Goal: Task Accomplishment & Management: Complete application form

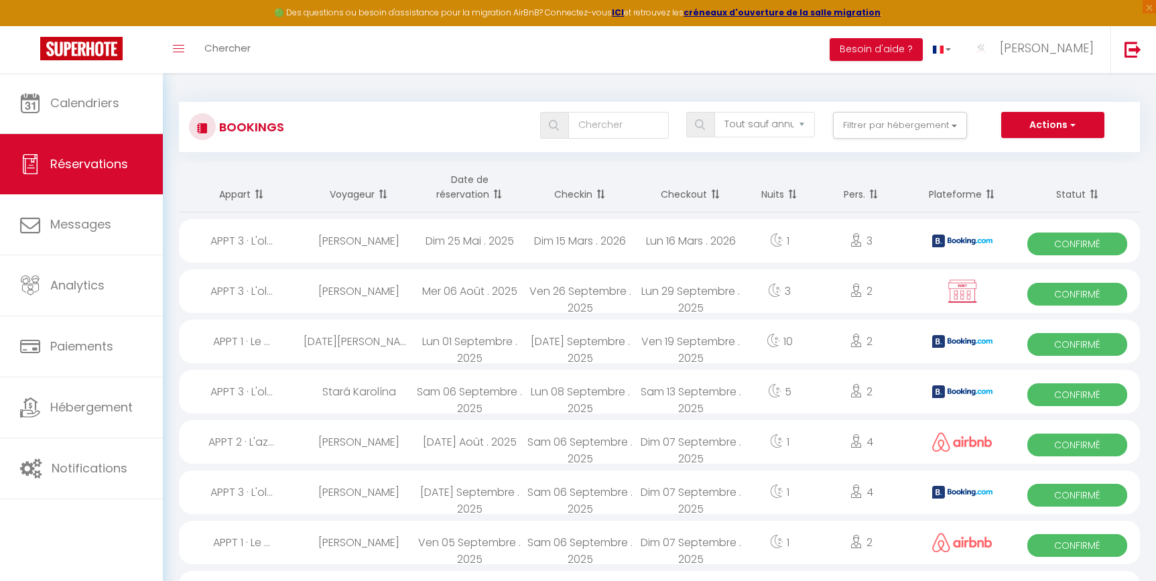
select select "not_cancelled"
click at [105, 159] on span "Réservations" at bounding box center [89, 163] width 78 height 17
click at [1058, 126] on button "Actions" at bounding box center [1052, 125] width 103 height 27
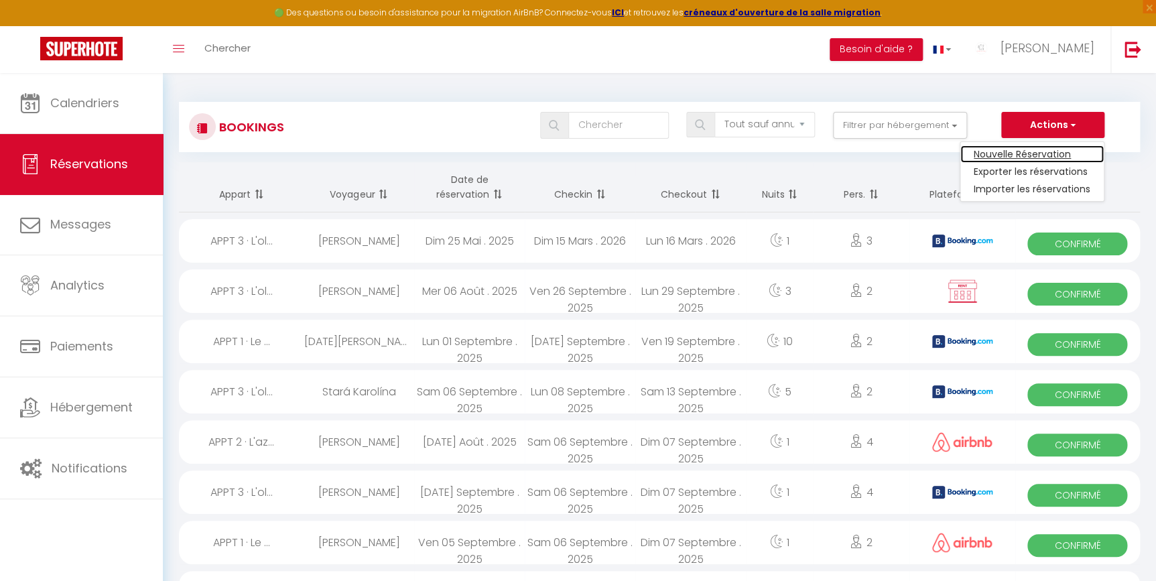
click at [1046, 151] on link "Nouvelle Réservation" at bounding box center [1031, 153] width 143 height 17
select select
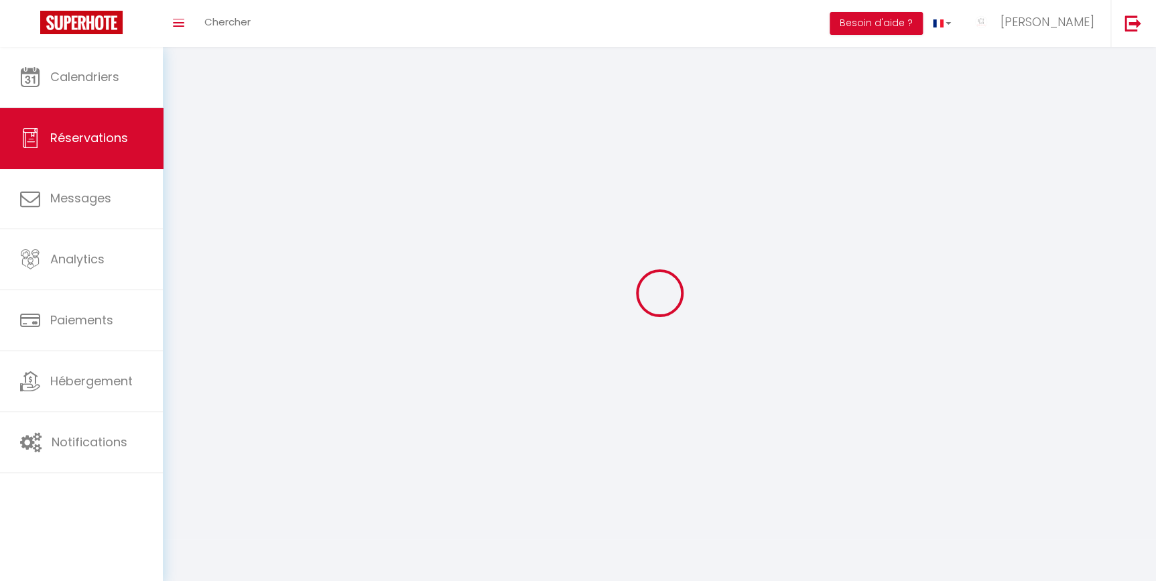
select select
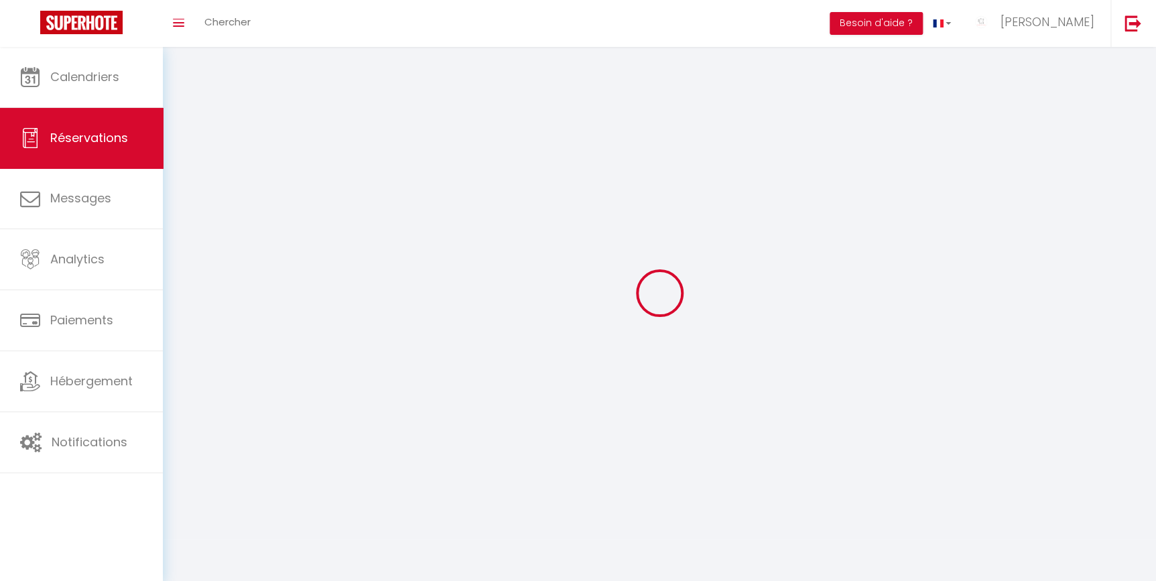
select select
checkbox input "false"
select select
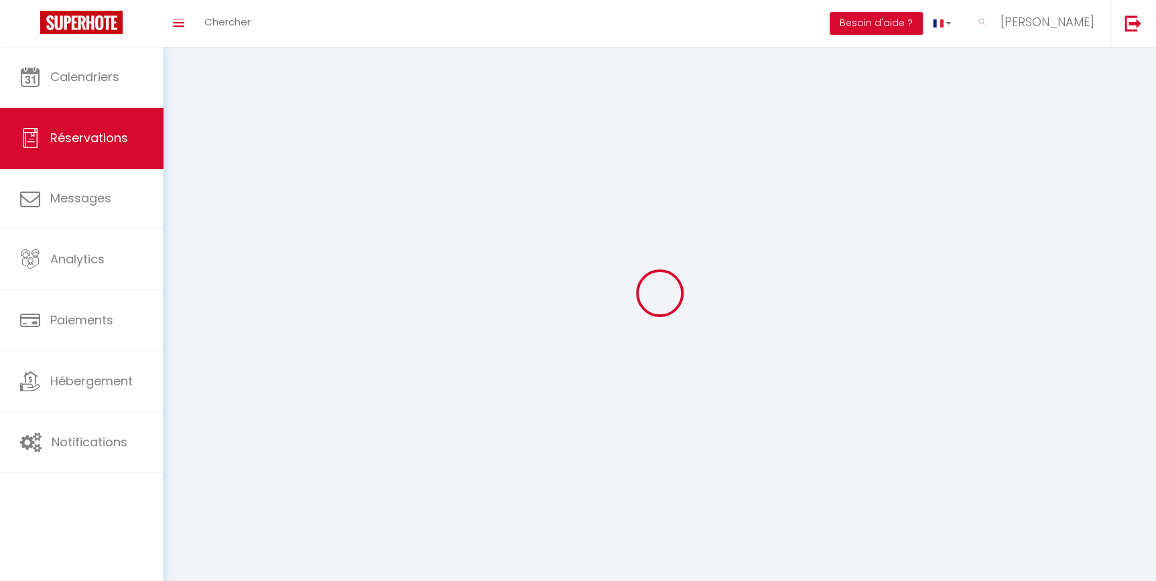
select select
checkbox input "false"
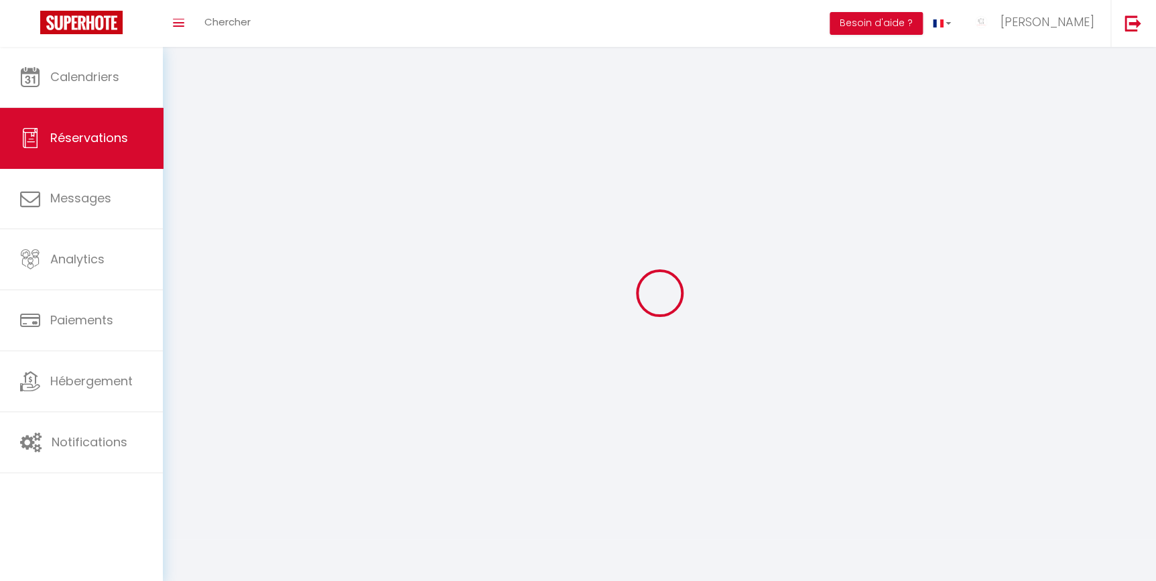
select select
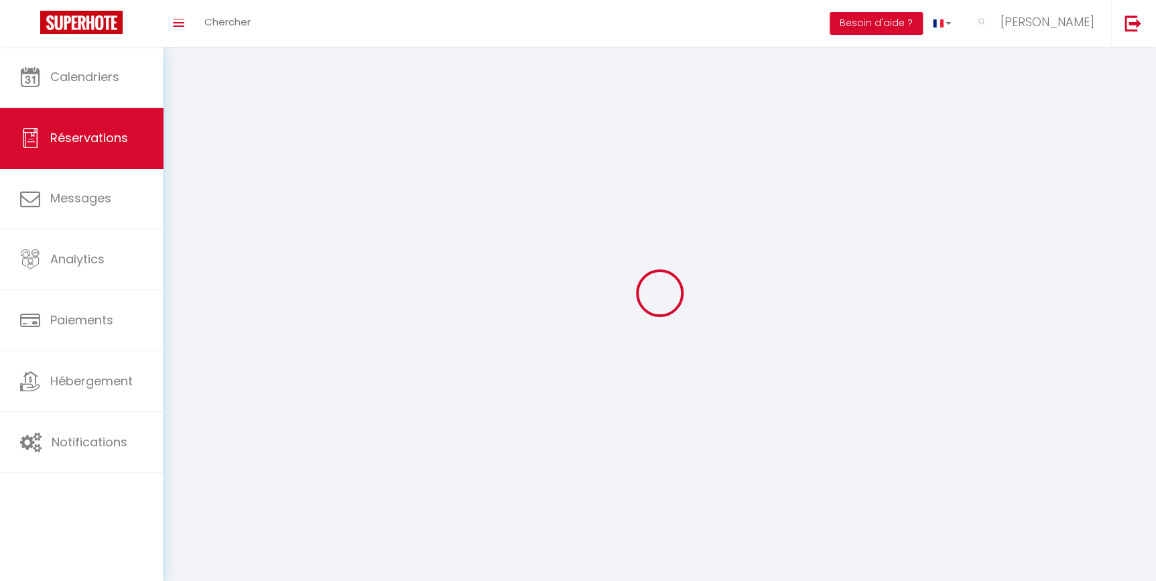
checkbox input "false"
select select
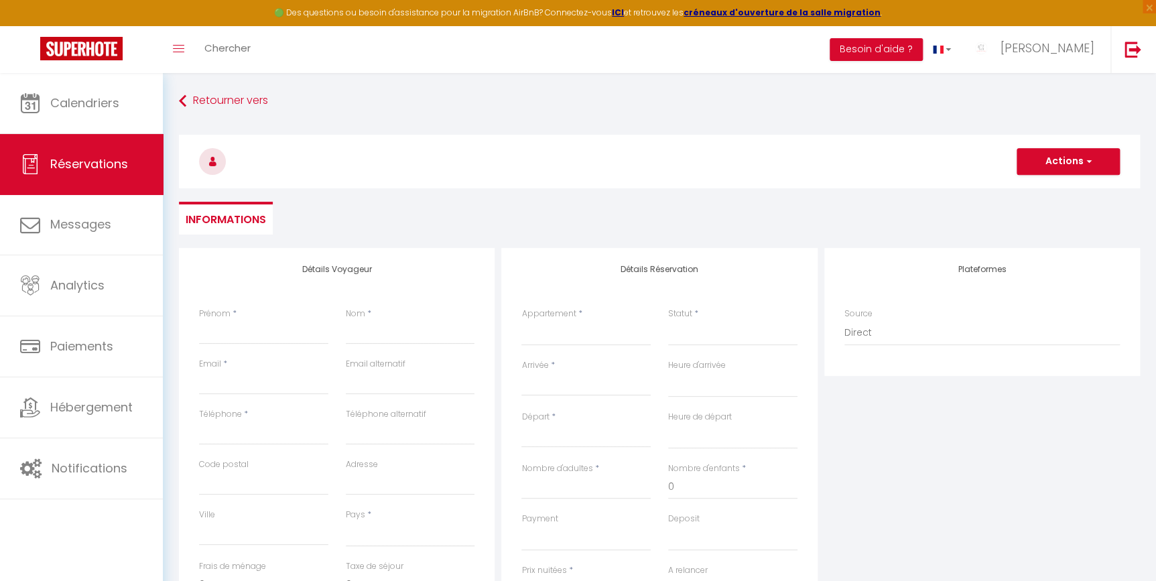
select select
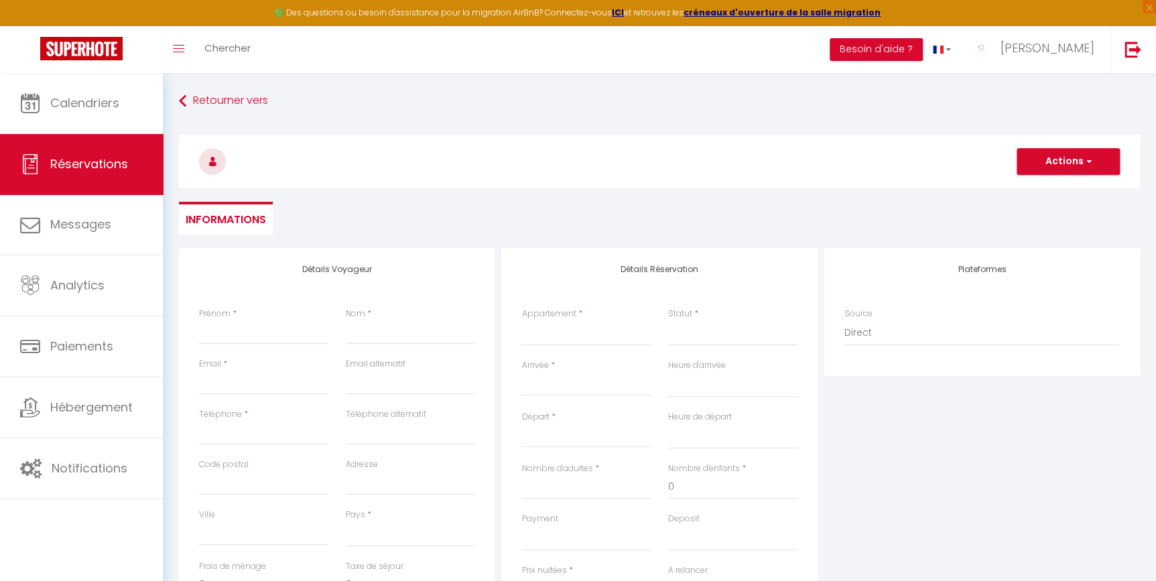
checkbox input "false"
select select
click at [245, 336] on input "Prénom" at bounding box center [263, 332] width 129 height 24
type input "f"
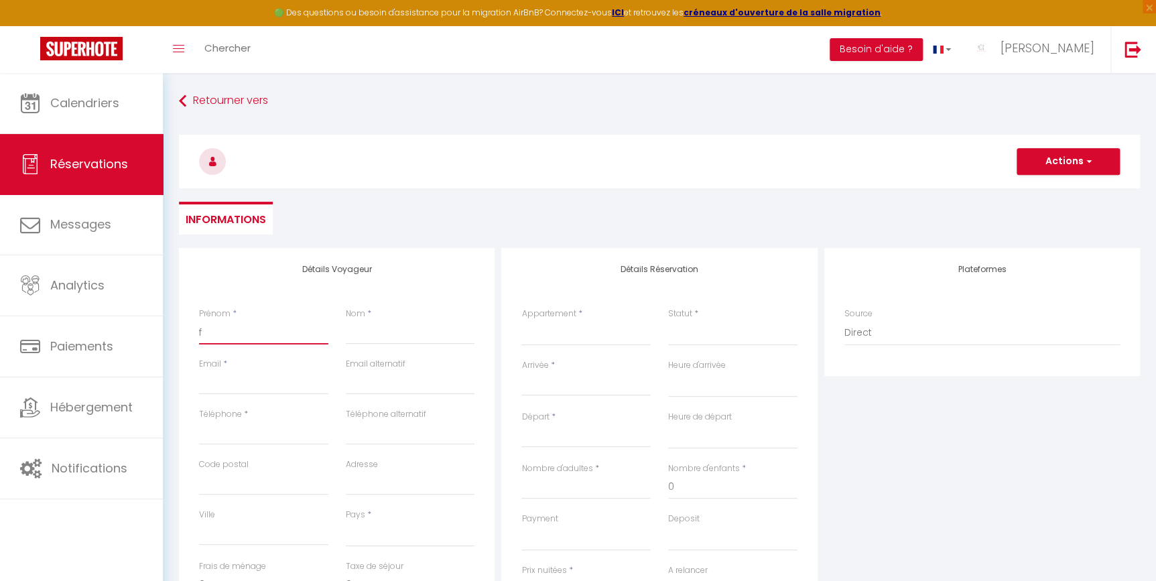
select select
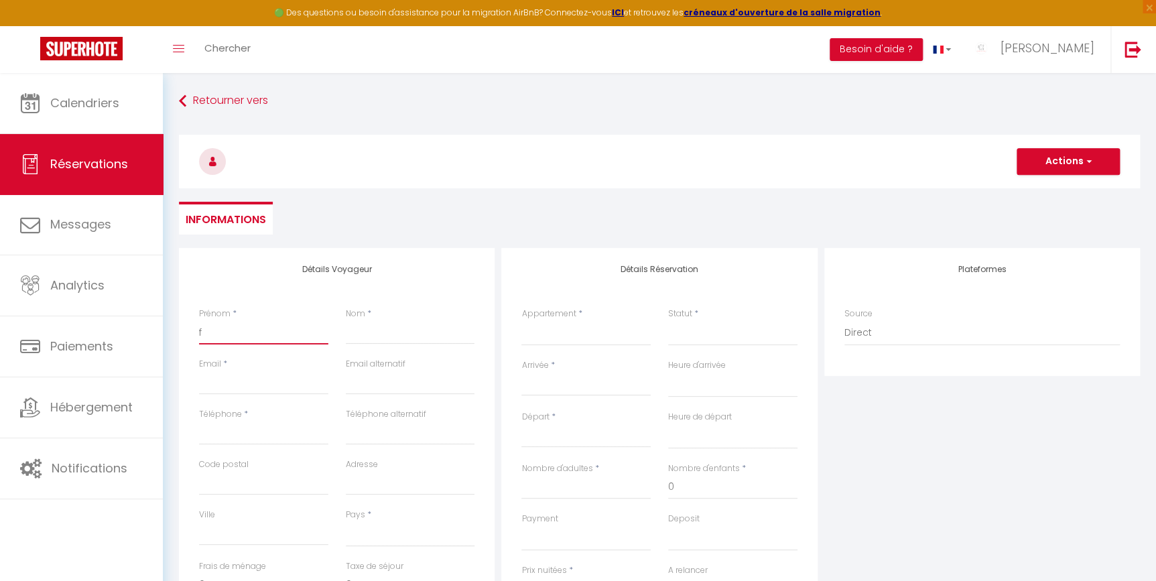
select select
checkbox input "false"
select select
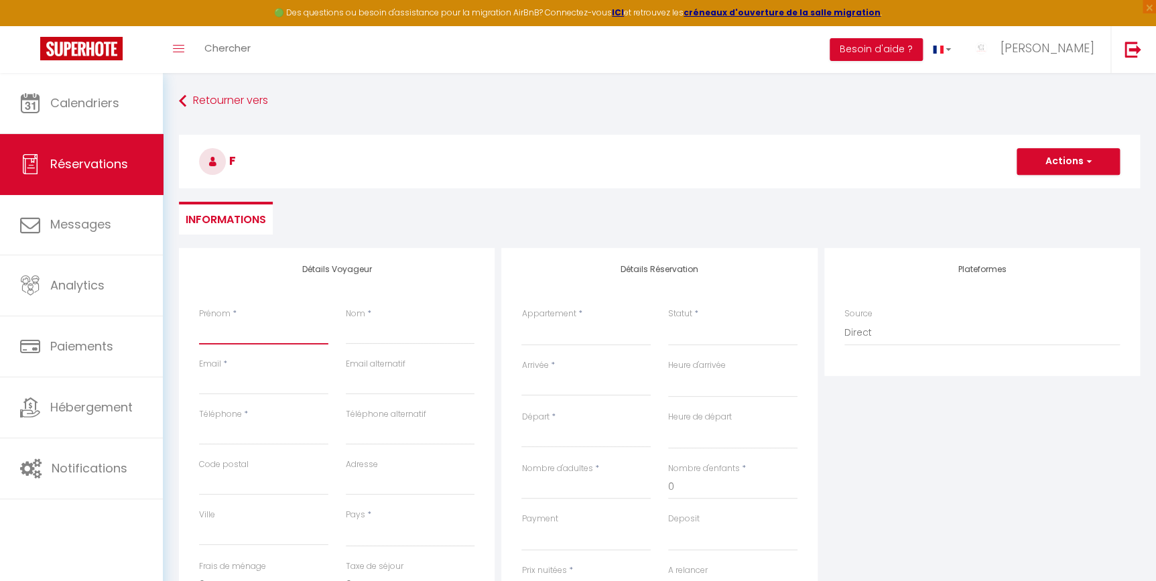
select select
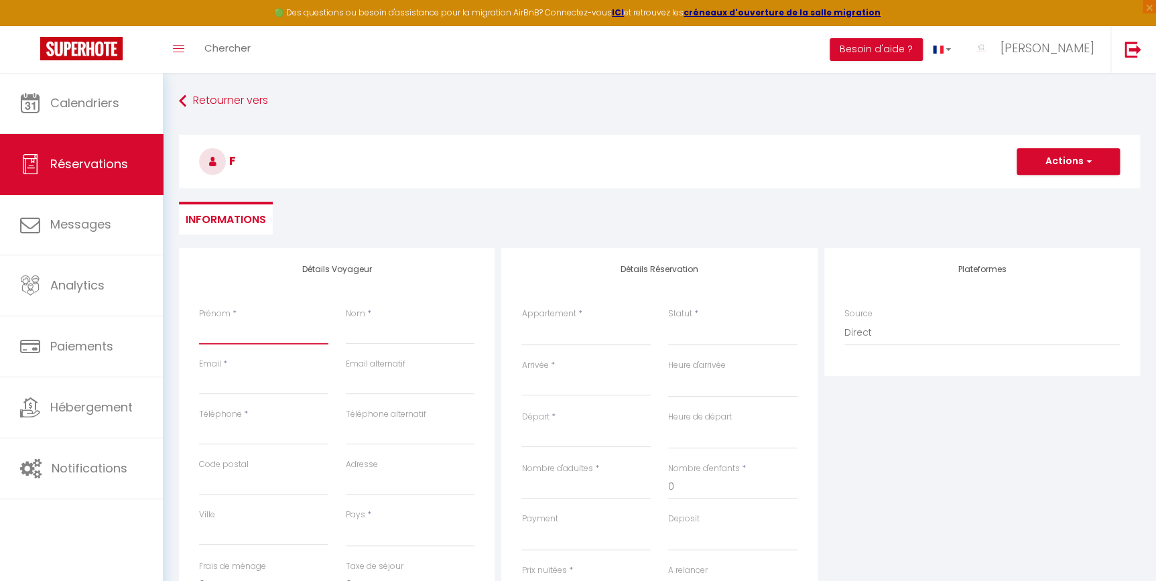
checkbox input "false"
type input "f"
select select
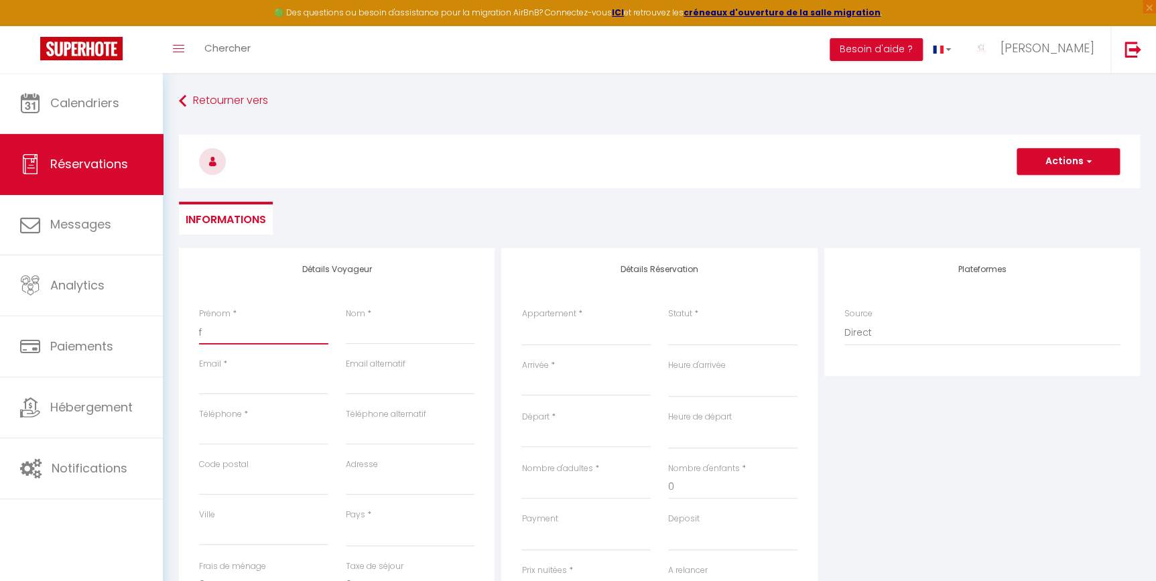
select select
checkbox input "false"
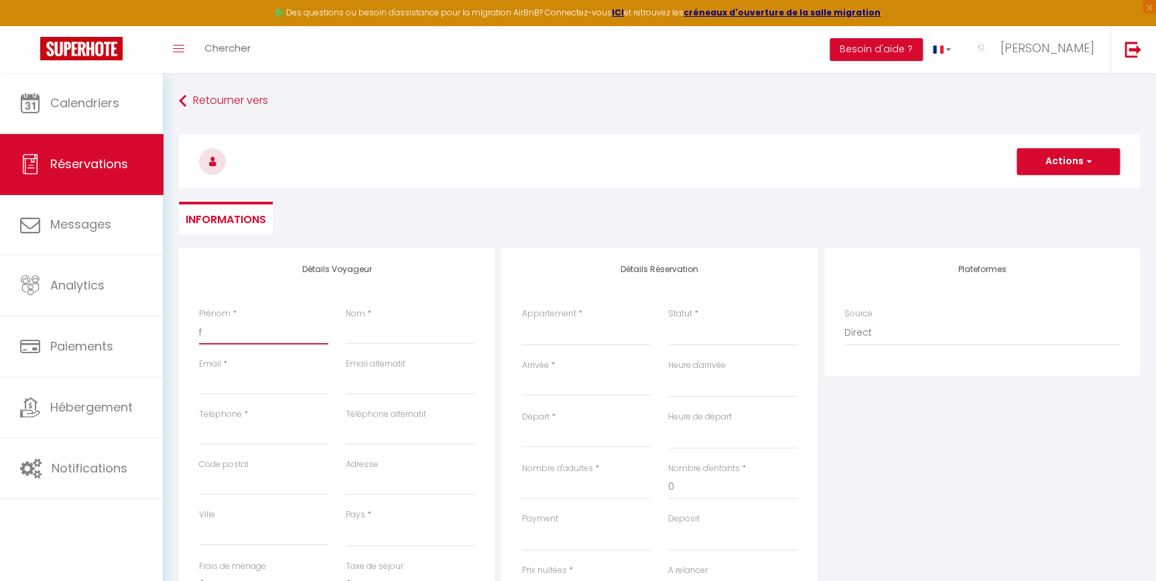
type input "fl"
select select
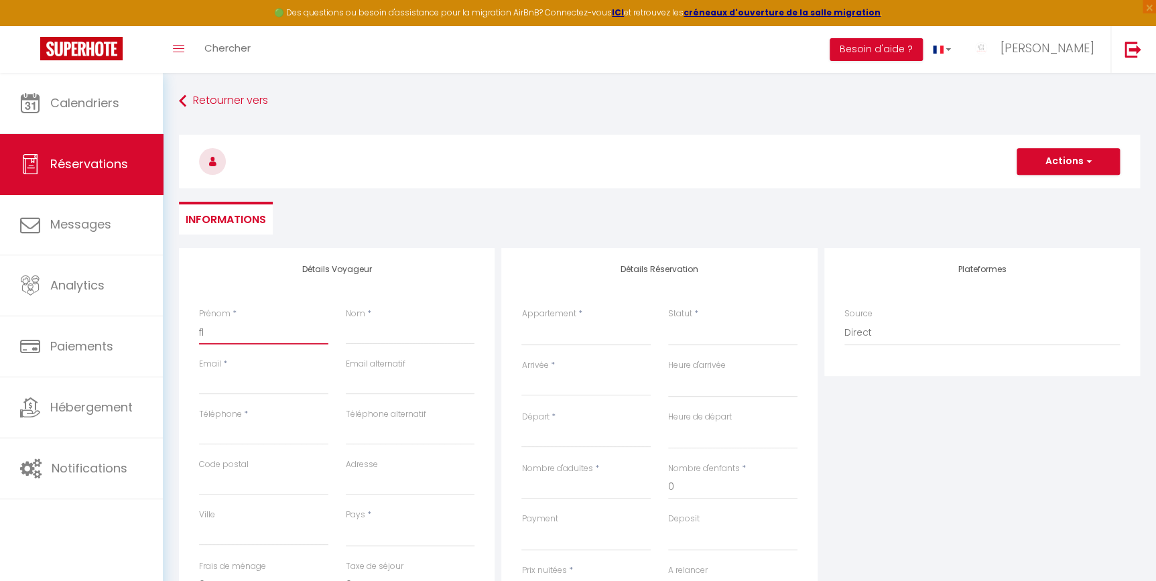
select select
checkbox input "false"
type input "flo"
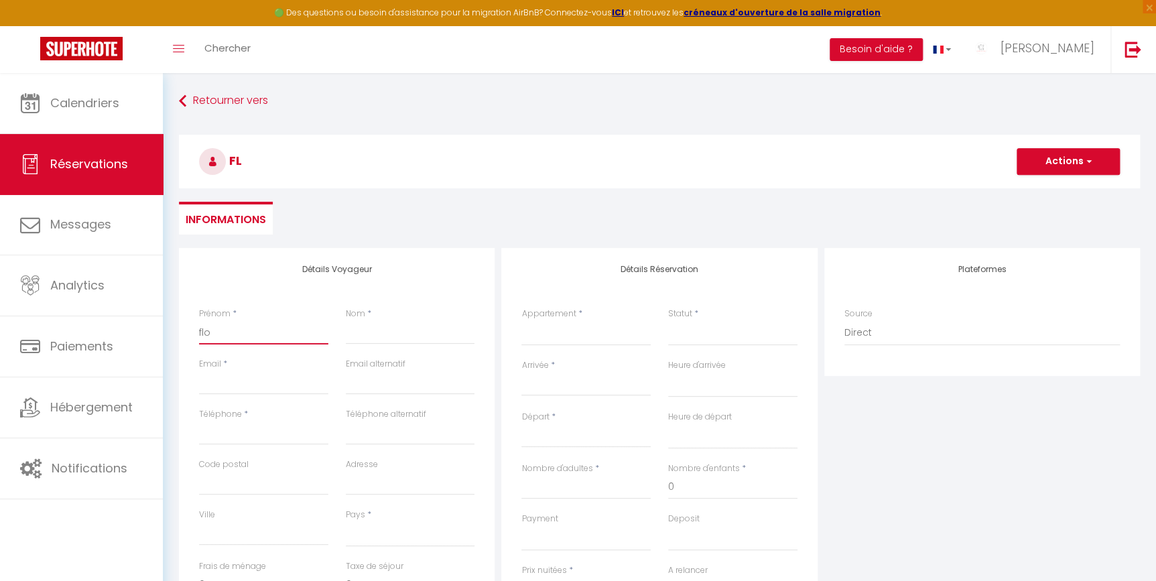
select select
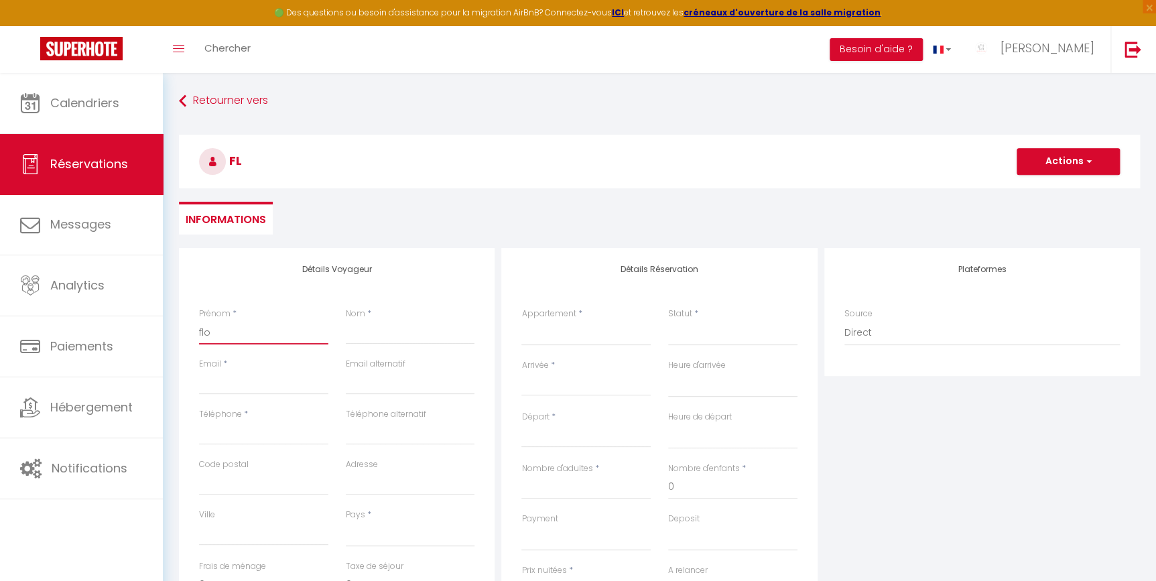
select select
checkbox input "false"
type input "flor"
select select
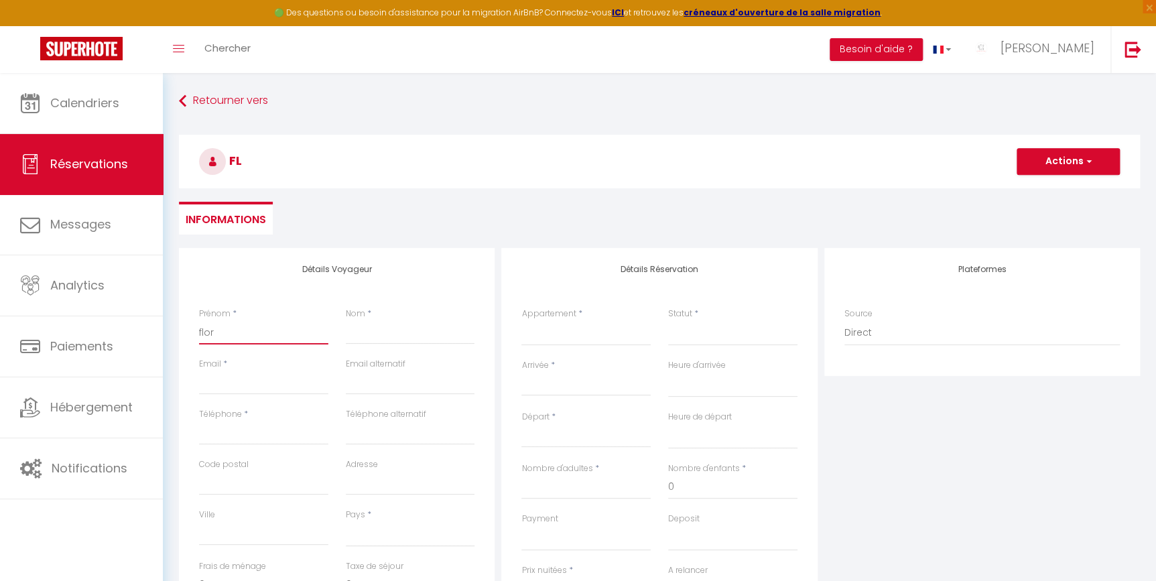
select select
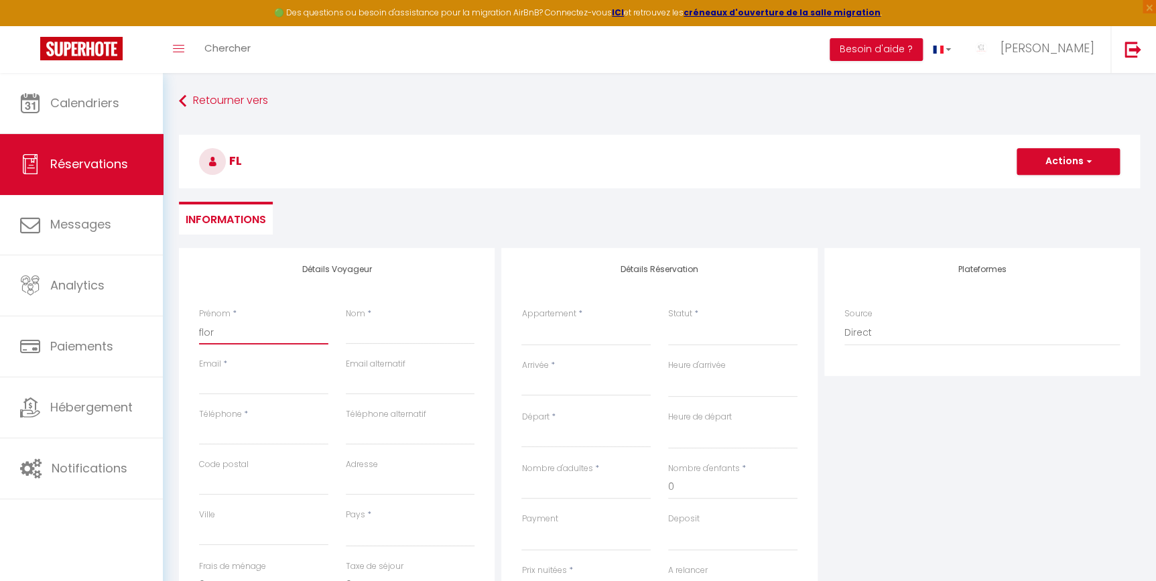
select select
checkbox input "false"
type input "flore"
select select
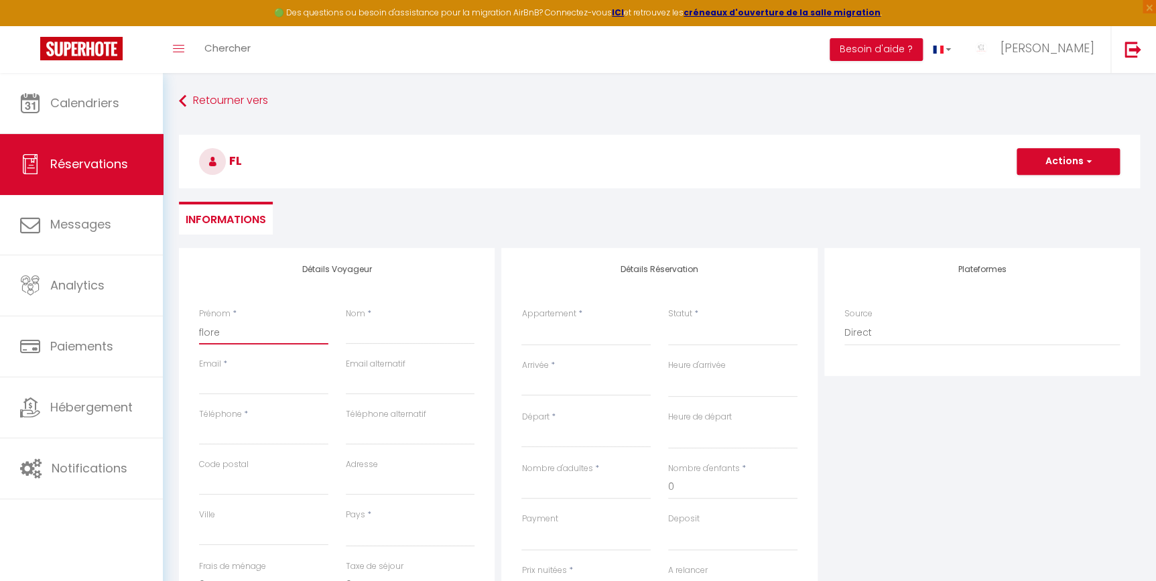
select select
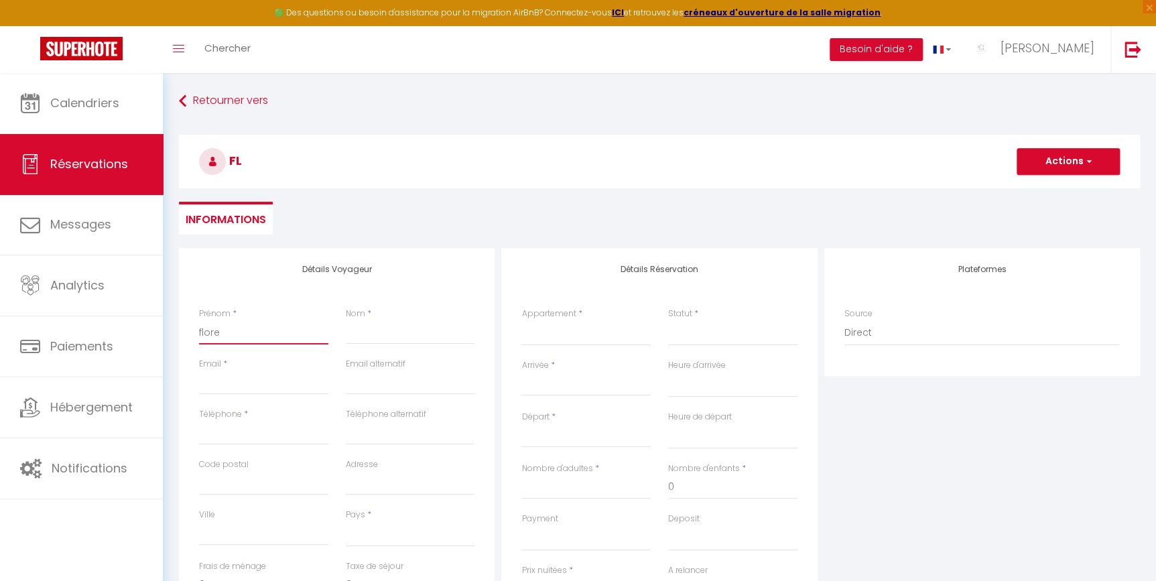
checkbox input "false"
type input "floren"
select select
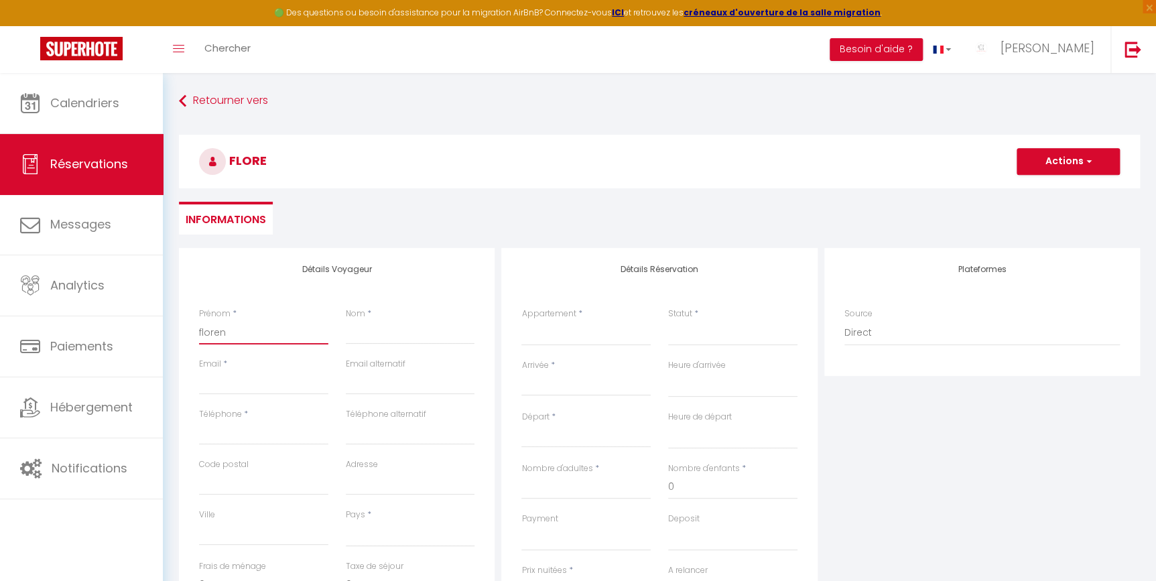
select select
checkbox input "false"
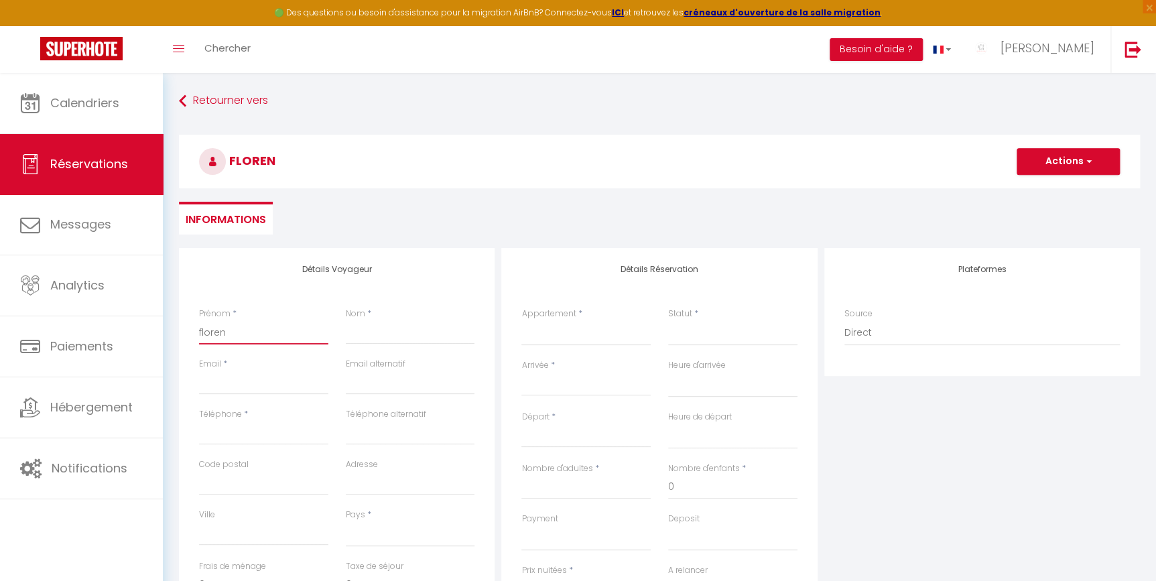
type input "florenc"
select select
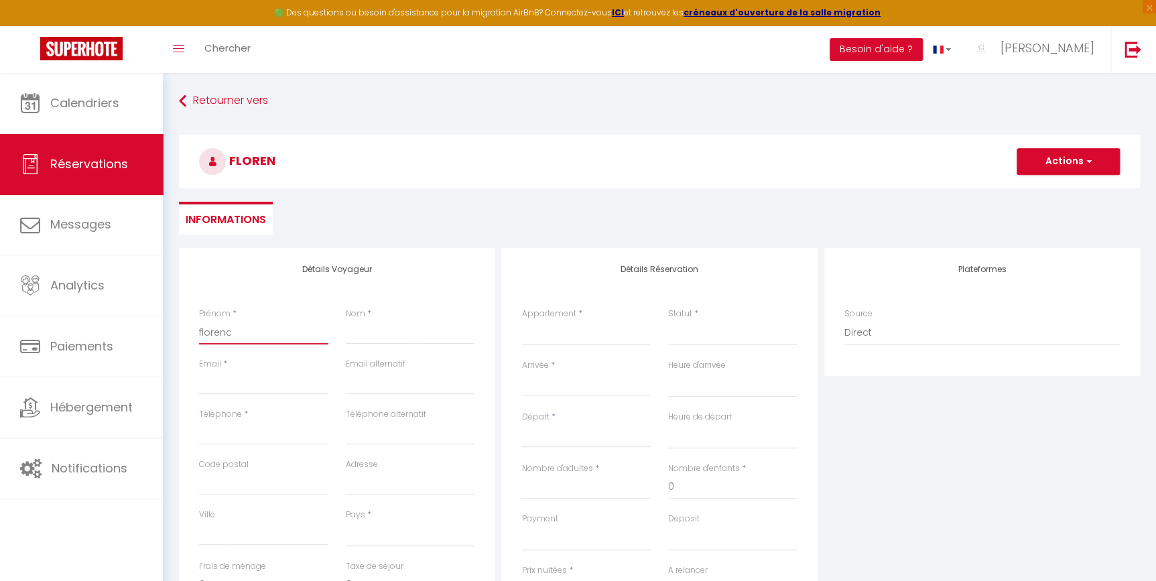
select select
checkbox input "false"
type input "[GEOGRAPHIC_DATA]"
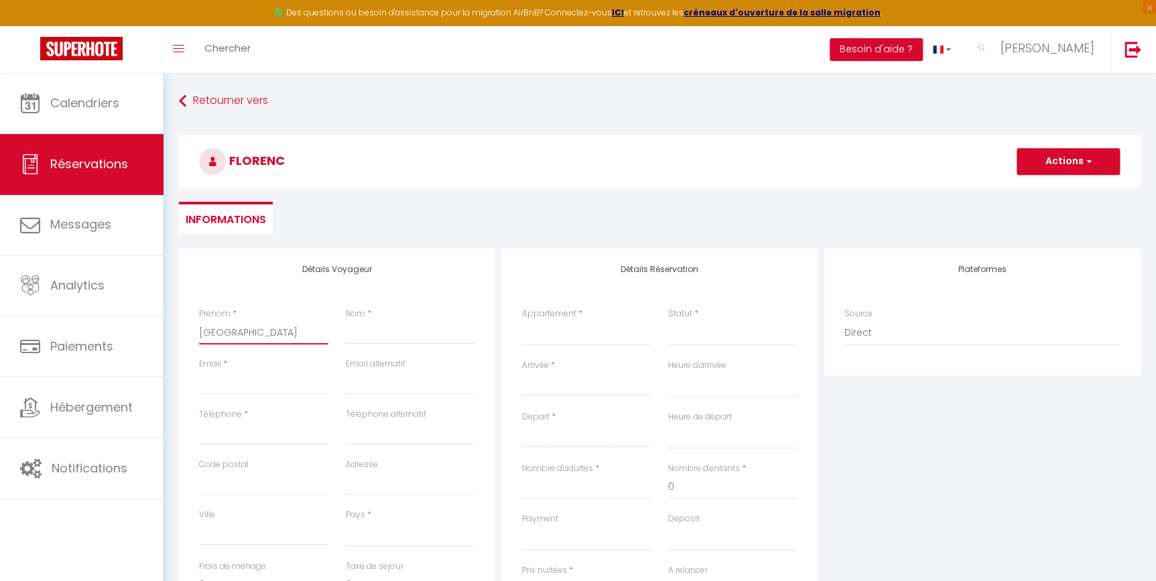
select select
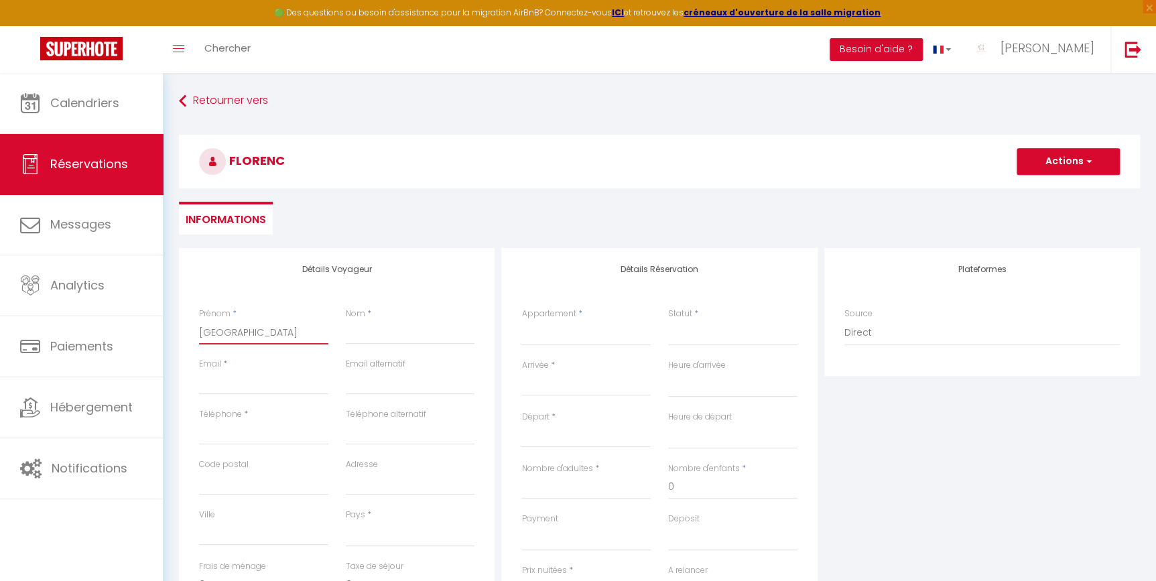
select select
checkbox input "false"
type input "[GEOGRAPHIC_DATA]"
type input "b"
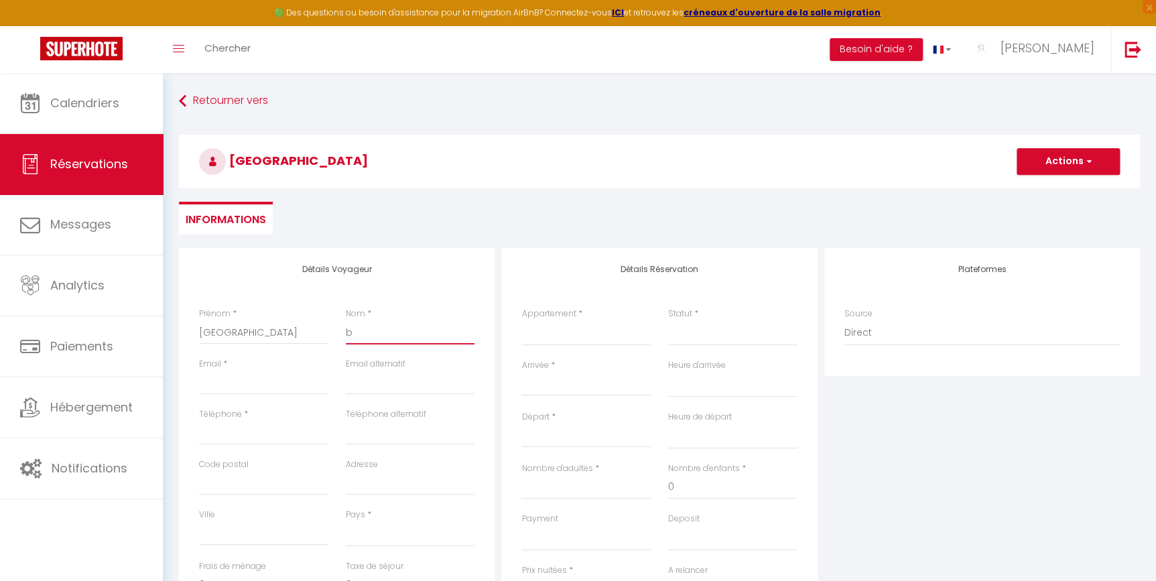
select select
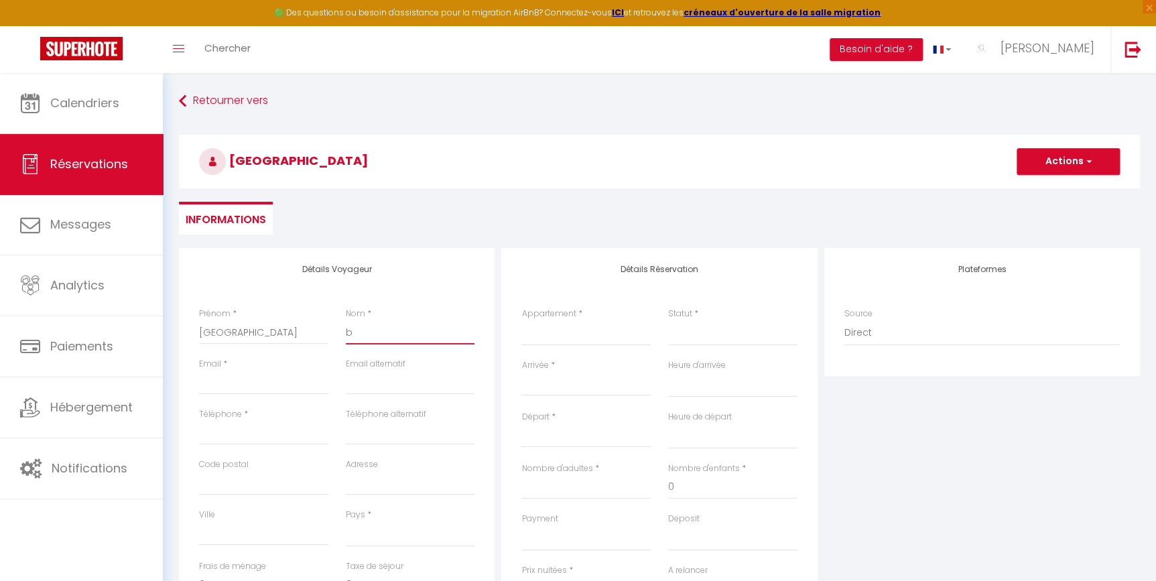
select select
checkbox input "false"
type input "bi"
select select
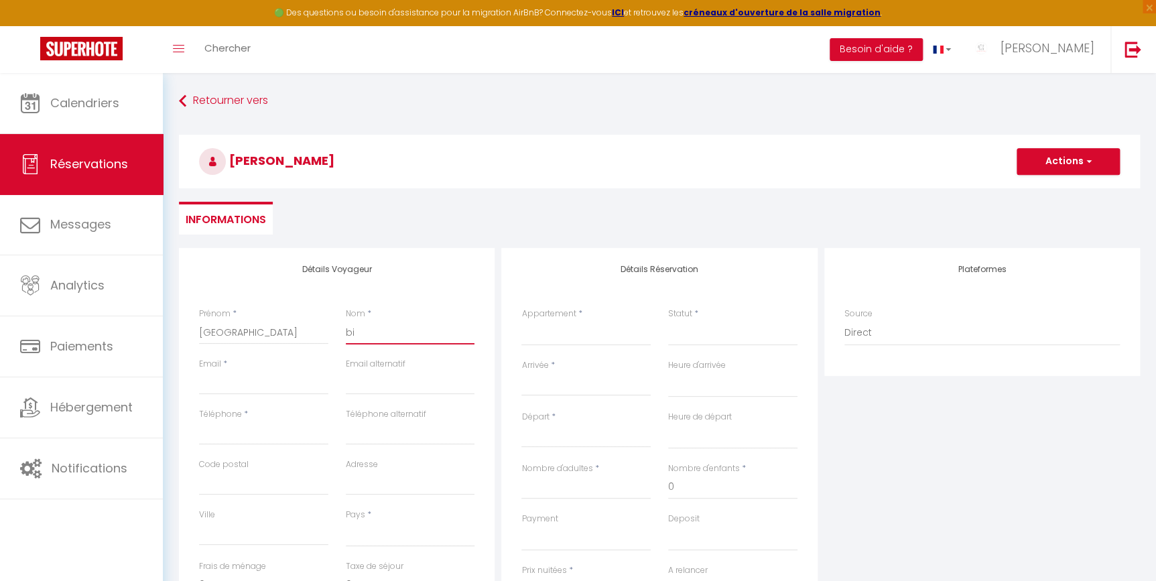
select select
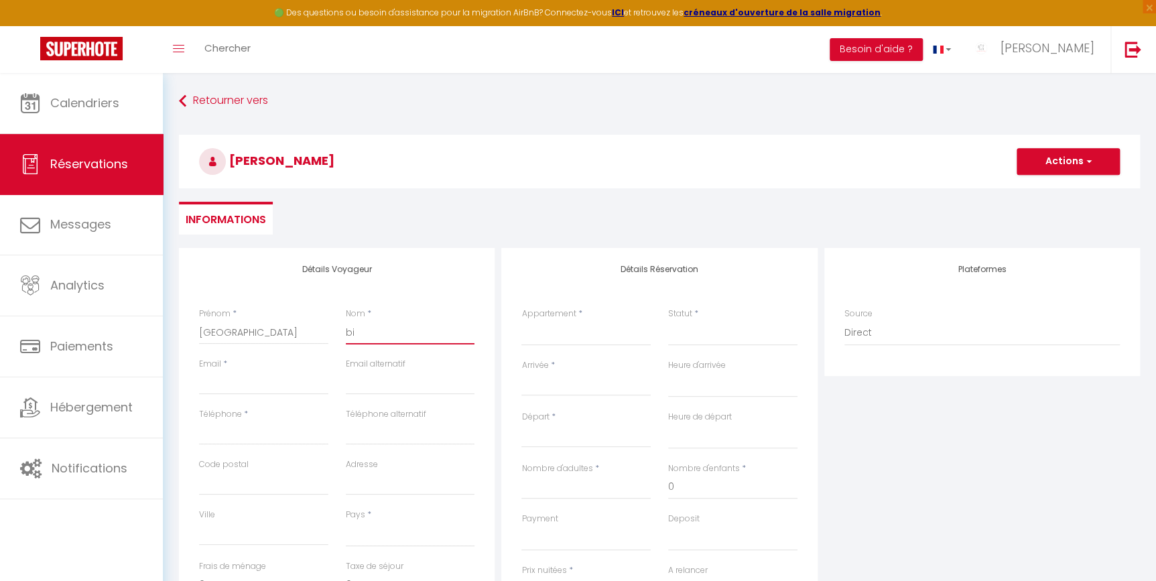
select select
checkbox input "false"
type input "bil"
select select
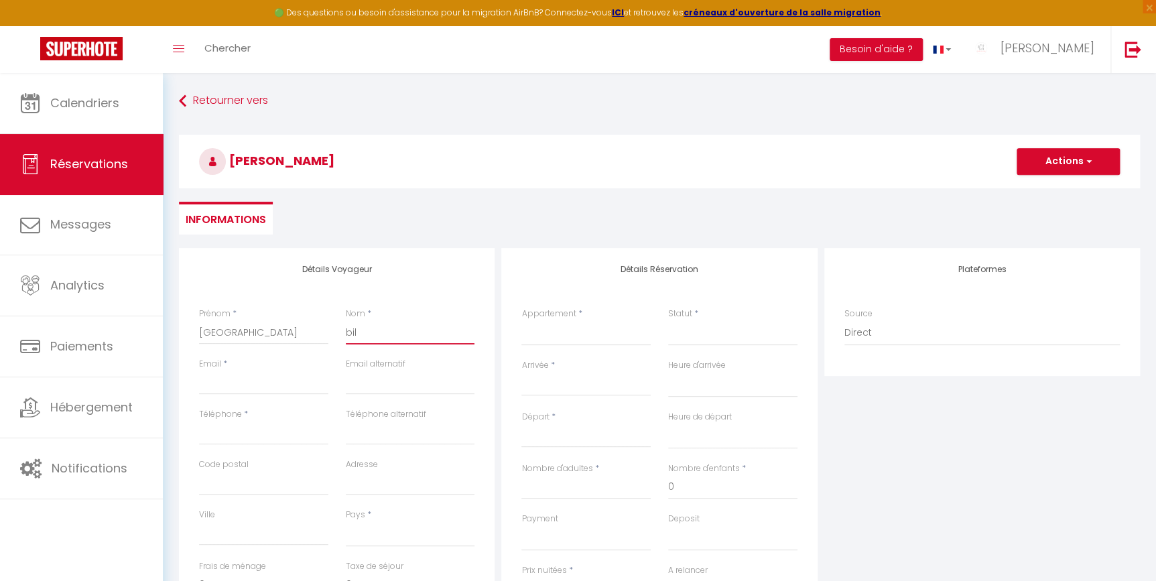
select select
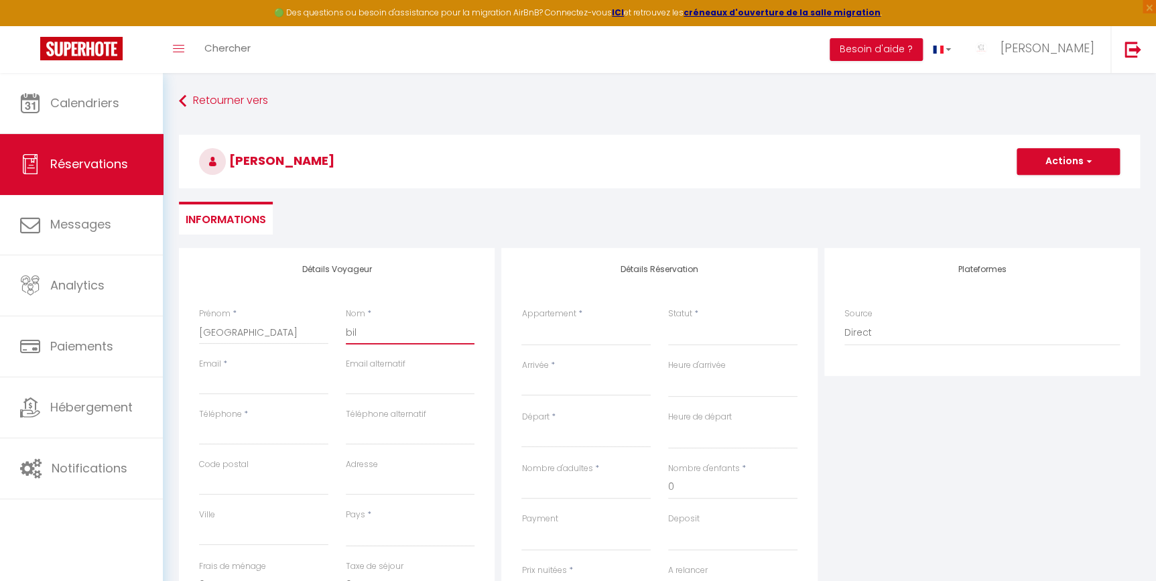
checkbox input "false"
type input "bill"
select select
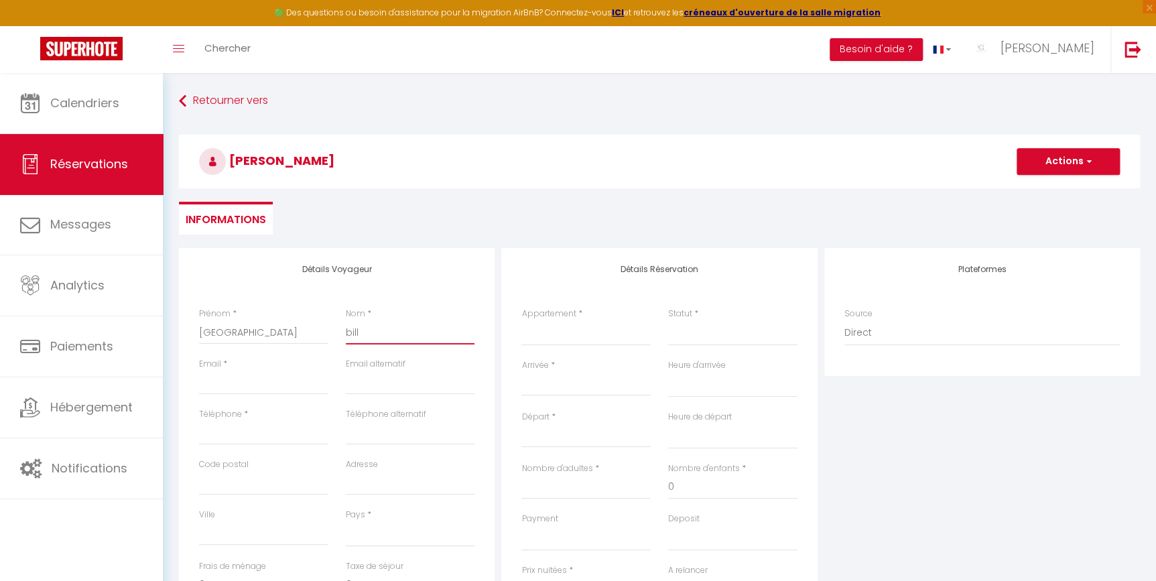
select select
checkbox input "false"
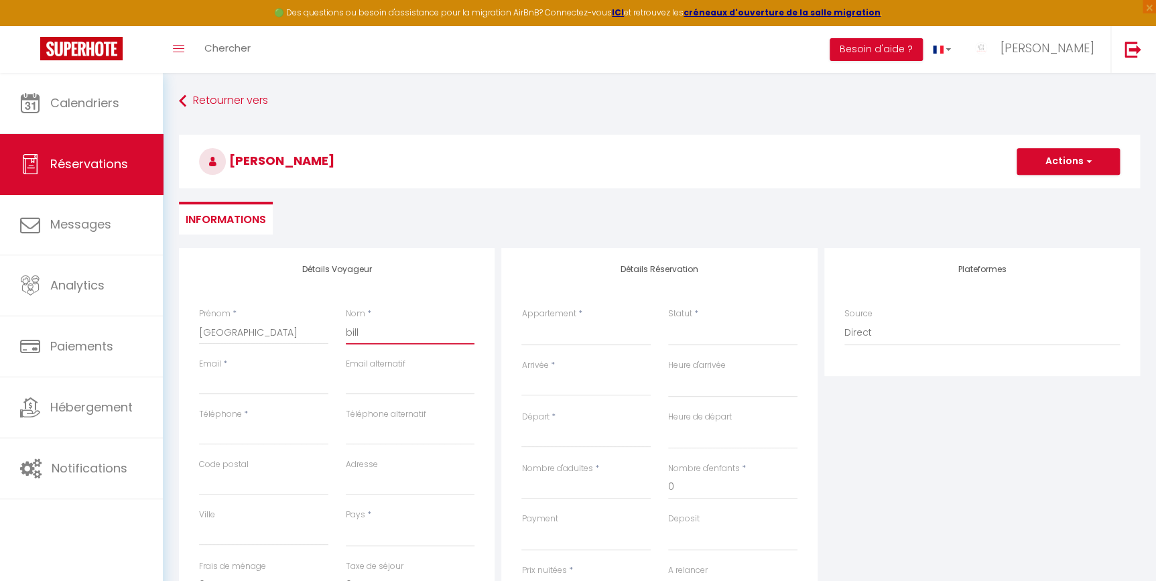
type input "bille"
select select
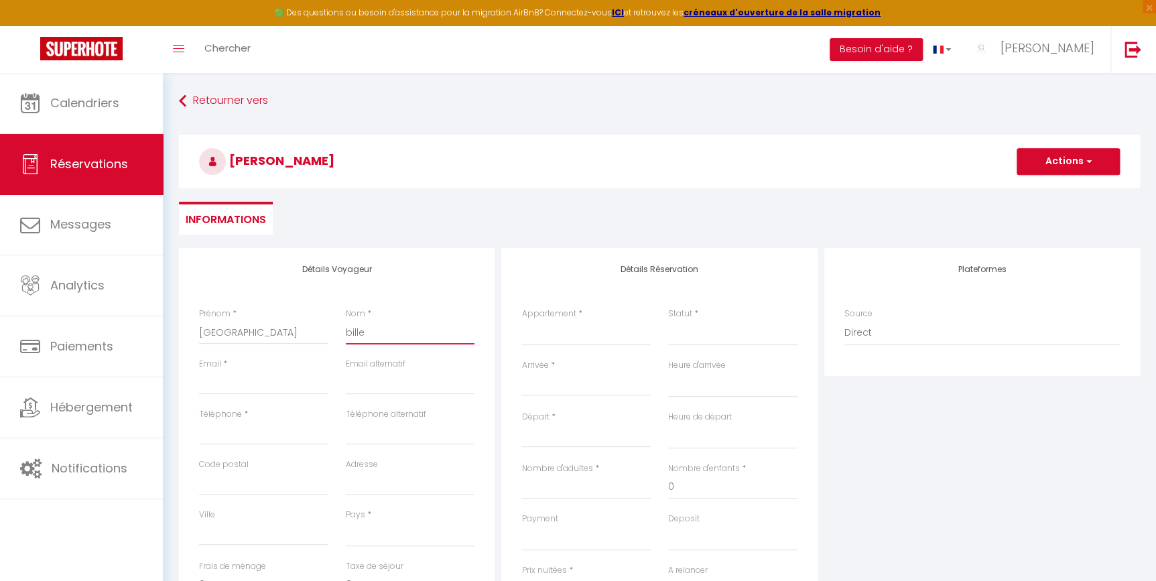
select select
checkbox input "false"
type input "billet"
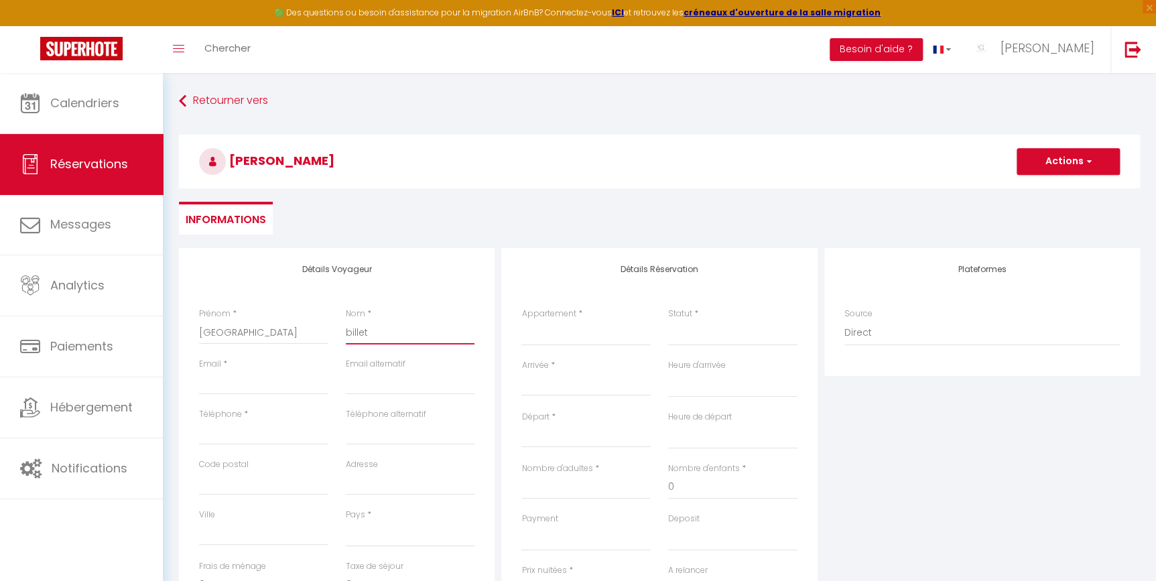
select select
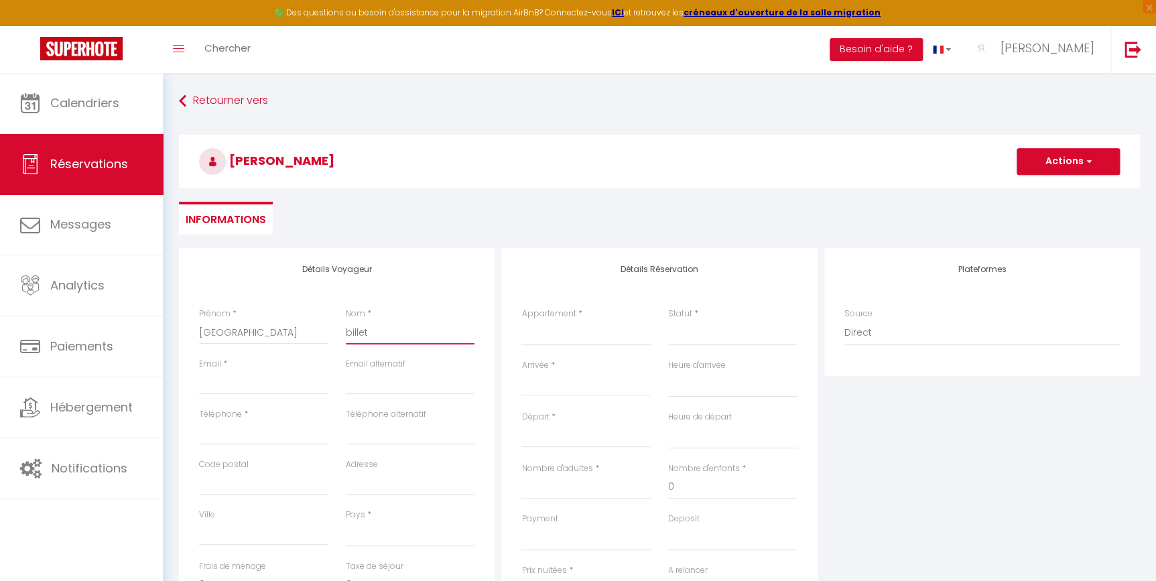
select select
checkbox input "false"
type input "billet"
click at [229, 381] on input "Email client" at bounding box center [263, 383] width 129 height 24
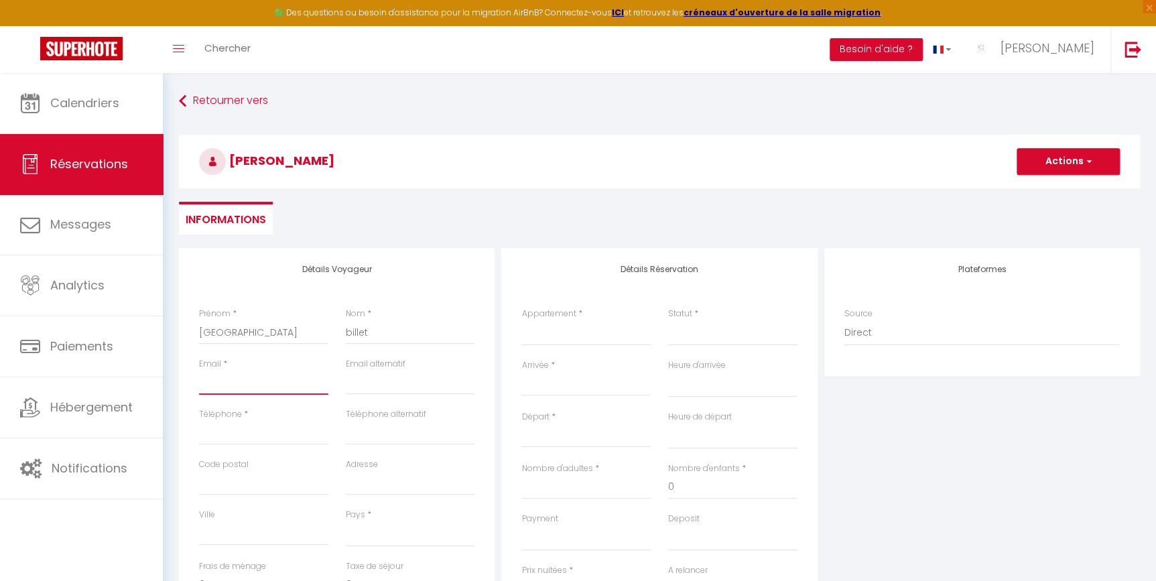
type input "s"
select select
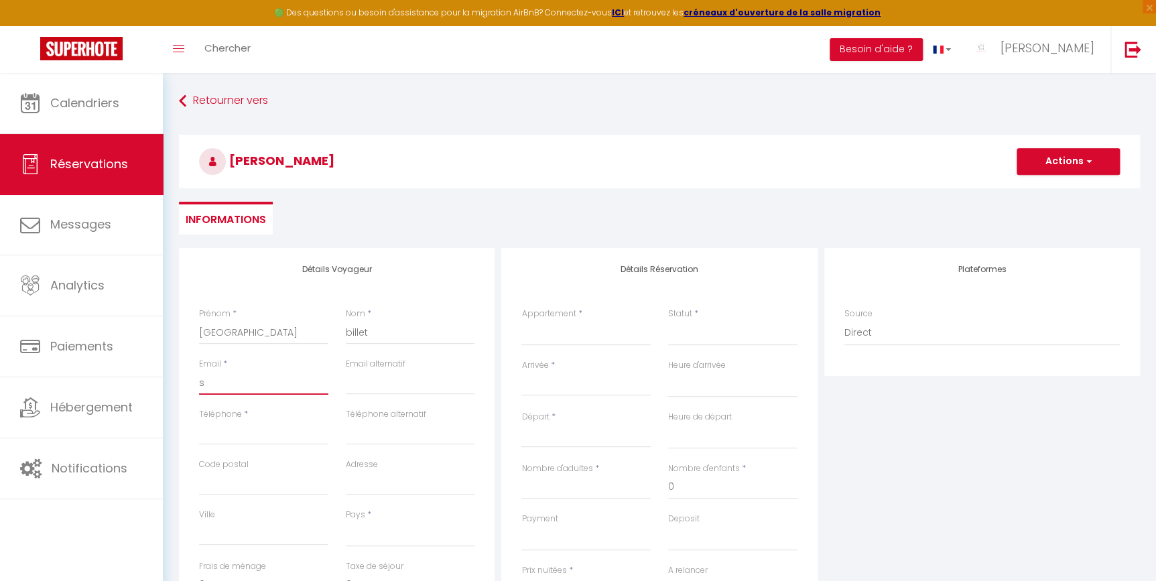
select select
checkbox input "false"
type input "st"
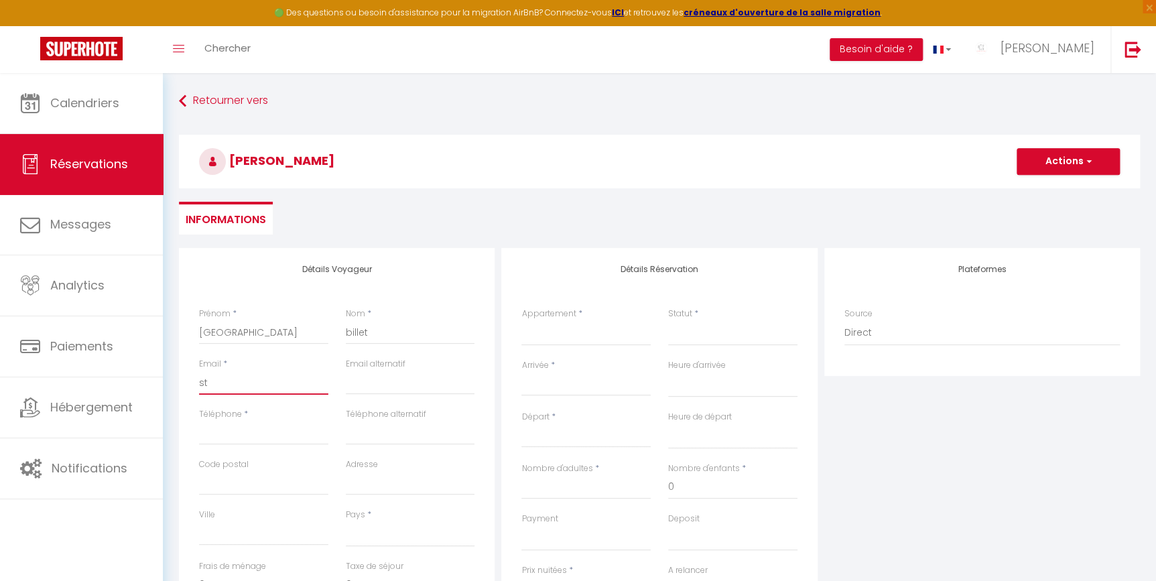
select select
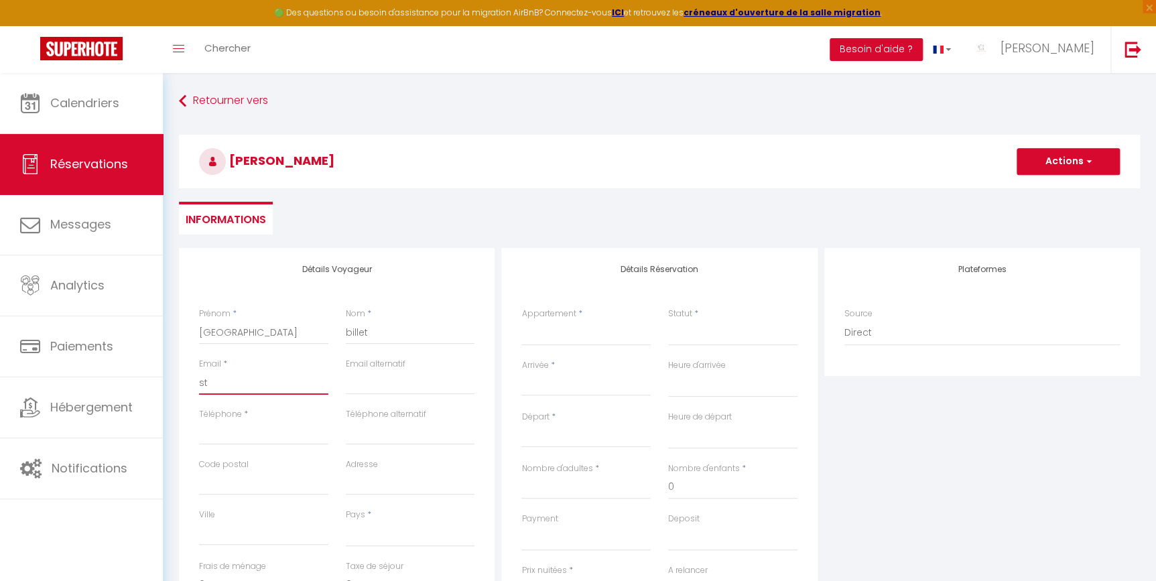
select select
checkbox input "false"
type input "[EMAIL_ADDRESS][DOMAIN_NAME]"
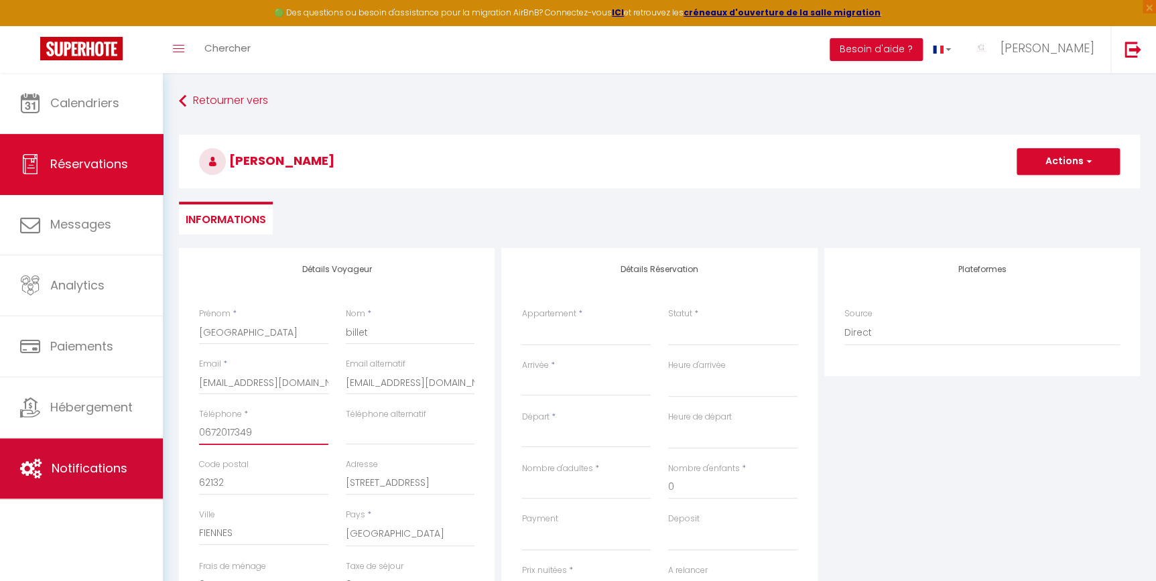
drag, startPoint x: 179, startPoint y: 440, endPoint x: 162, endPoint y: 440, distance: 16.8
click at [162, 440] on div "🟢 Des questions ou besoin d'assistance pour la migration AirBnB? Connectez-vous…" at bounding box center [578, 447] width 1156 height 748
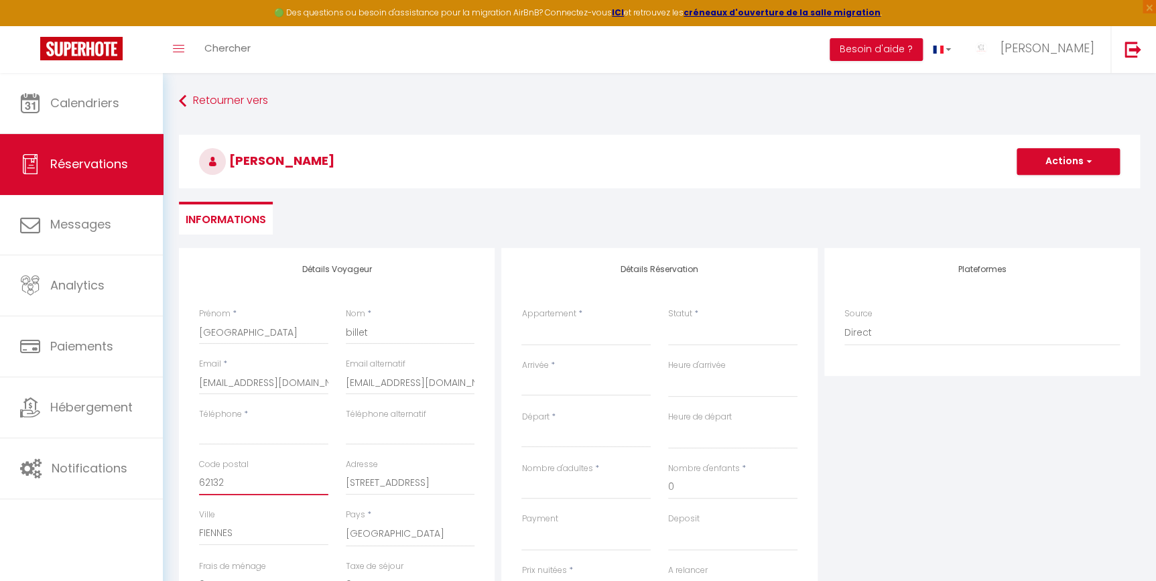
drag, startPoint x: 257, startPoint y: 485, endPoint x: 198, endPoint y: 476, distance: 60.3
click at [198, 476] on div "Code postal 62132" at bounding box center [263, 483] width 147 height 50
drag, startPoint x: 435, startPoint y: 482, endPoint x: 328, endPoint y: 482, distance: 106.6
click at [328, 482] on div "Code postal Adresse [STREET_ADDRESS]" at bounding box center [337, 483] width 294 height 50
drag, startPoint x: 264, startPoint y: 533, endPoint x: 199, endPoint y: 528, distance: 65.2
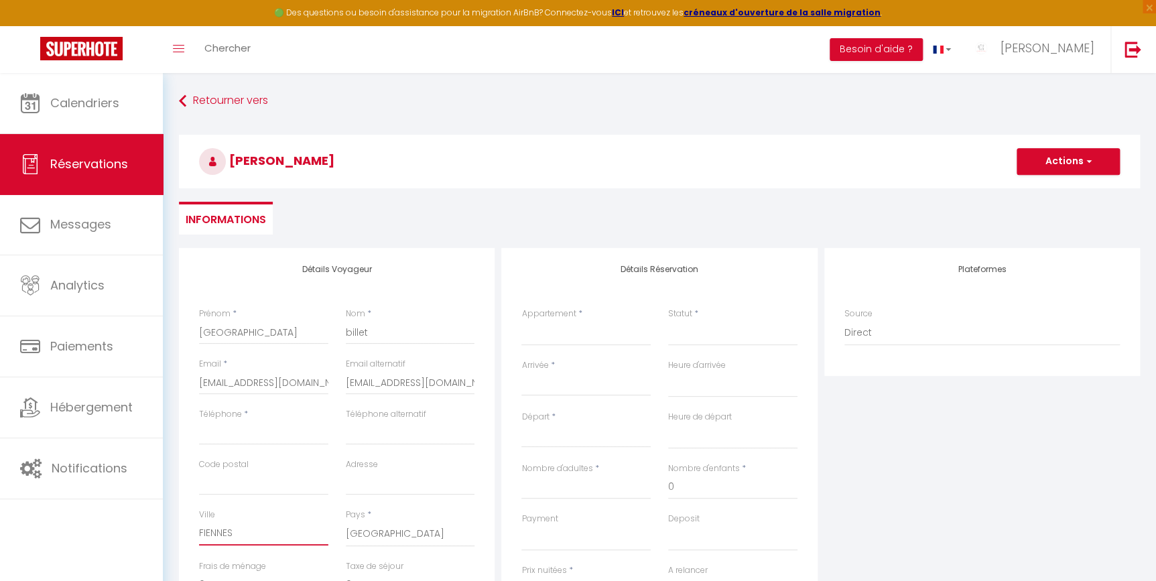
click at [199, 528] on input "FIENNES" at bounding box center [263, 533] width 129 height 24
click at [254, 422] on input "Téléphone" at bounding box center [263, 433] width 129 height 24
click at [226, 427] on input "Téléphone" at bounding box center [263, 433] width 129 height 24
click at [227, 435] on input "Téléphone" at bounding box center [263, 433] width 129 height 24
click at [263, 482] on input "Code postal" at bounding box center [263, 483] width 129 height 24
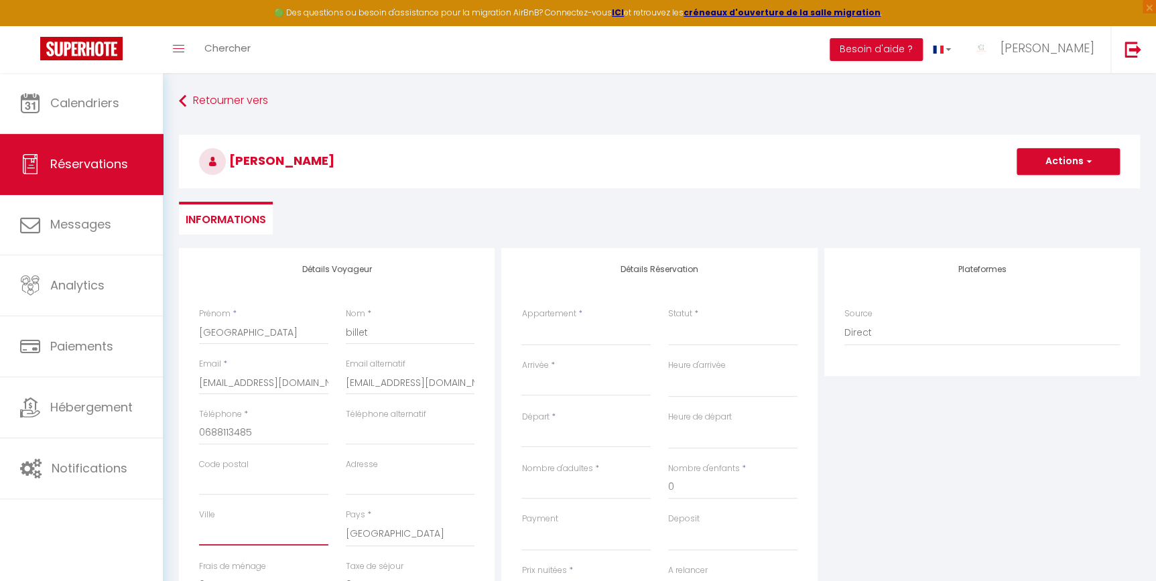
click at [262, 528] on input "Ville" at bounding box center [263, 533] width 129 height 24
click at [314, 550] on div "Ville" at bounding box center [263, 535] width 147 height 52
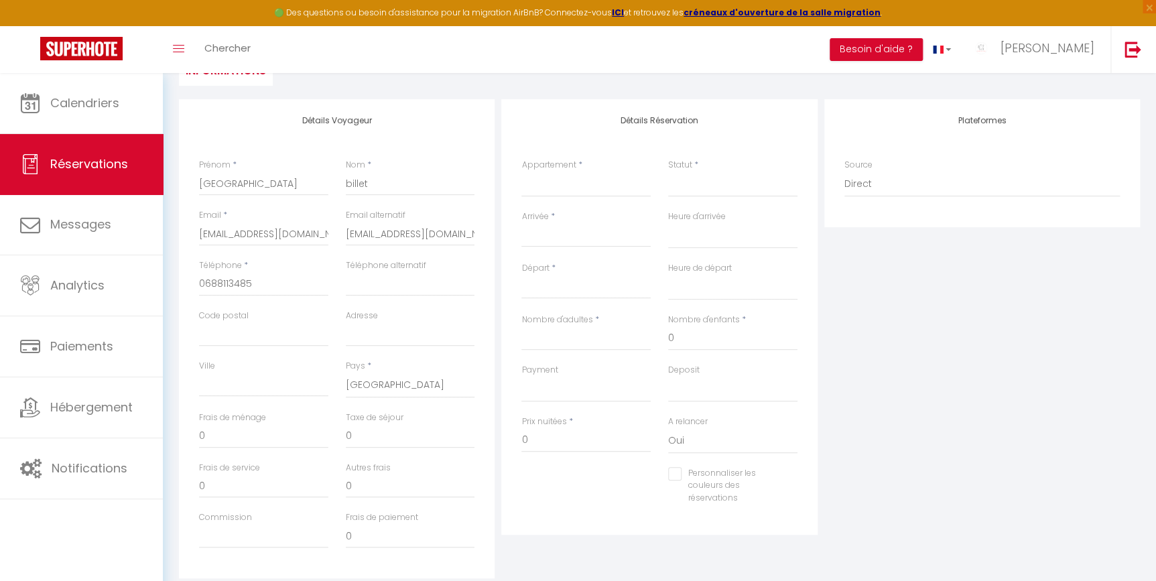
scroll to position [117, 0]
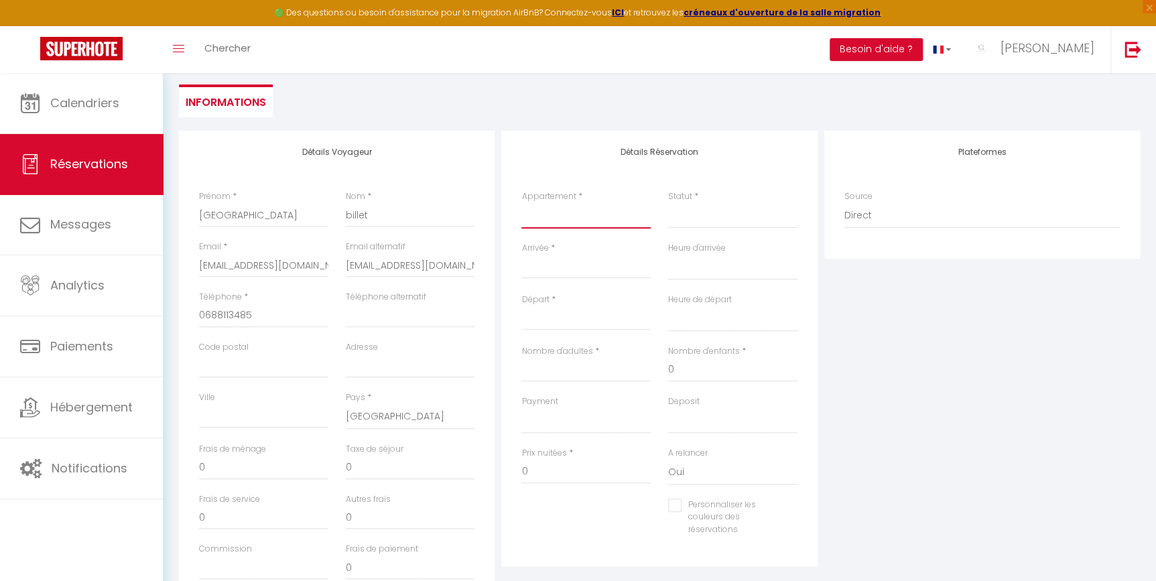
click at [543, 217] on select "APPT 1 · Le Terracotta APPT 2 · L'azur APPT 3 · L'olive" at bounding box center [585, 215] width 129 height 25
click at [521, 203] on select "APPT 1 · Le Terracotta APPT 2 · L'azur APPT 3 · L'olive" at bounding box center [585, 215] width 129 height 25
click at [715, 218] on select "Confirmé Non Confirmé [PERSON_NAME] par le voyageur No Show Request" at bounding box center [732, 215] width 129 height 25
click at [668, 203] on select "Confirmé Non Confirmé [PERSON_NAME] par le voyageur No Show Request" at bounding box center [732, 215] width 129 height 25
click at [609, 269] on input "Arrivée" at bounding box center [585, 267] width 129 height 17
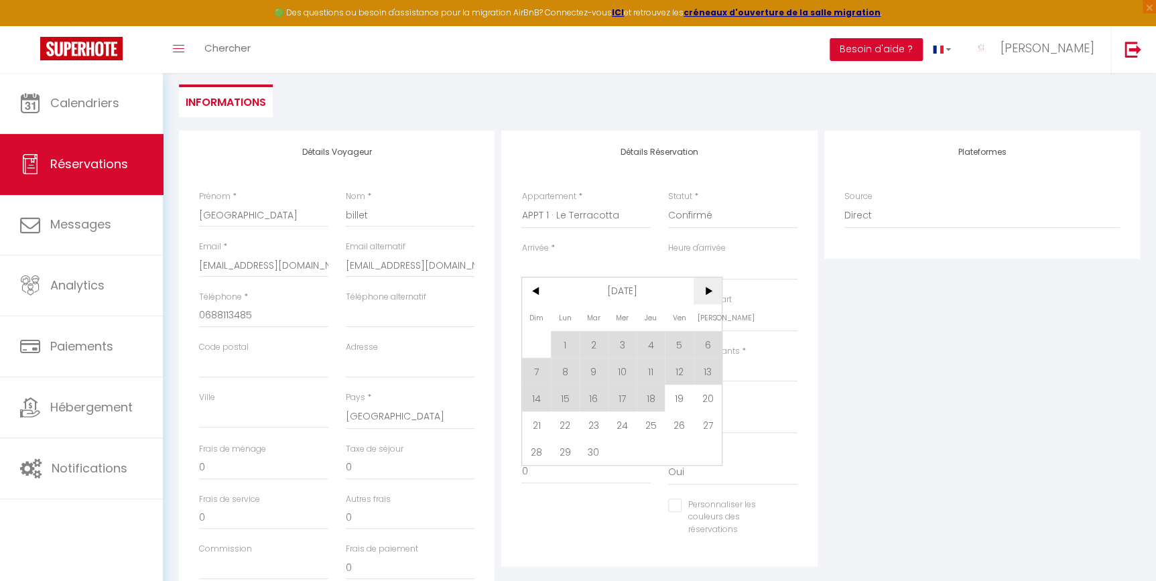
click at [714, 285] on span ">" at bounding box center [708, 290] width 29 height 27
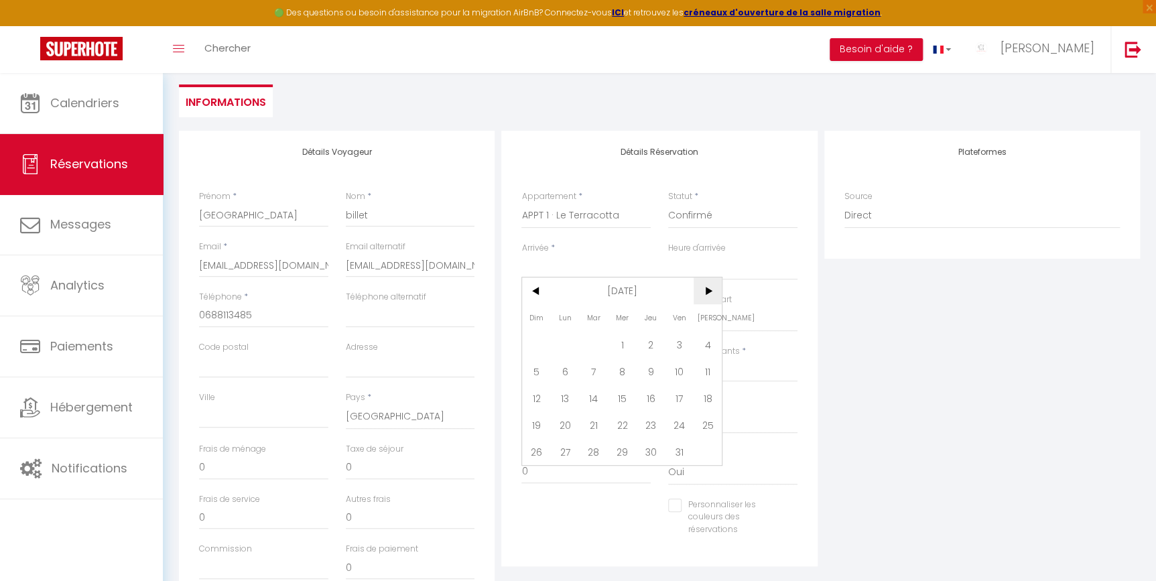
click at [714, 285] on span ">" at bounding box center [708, 290] width 29 height 27
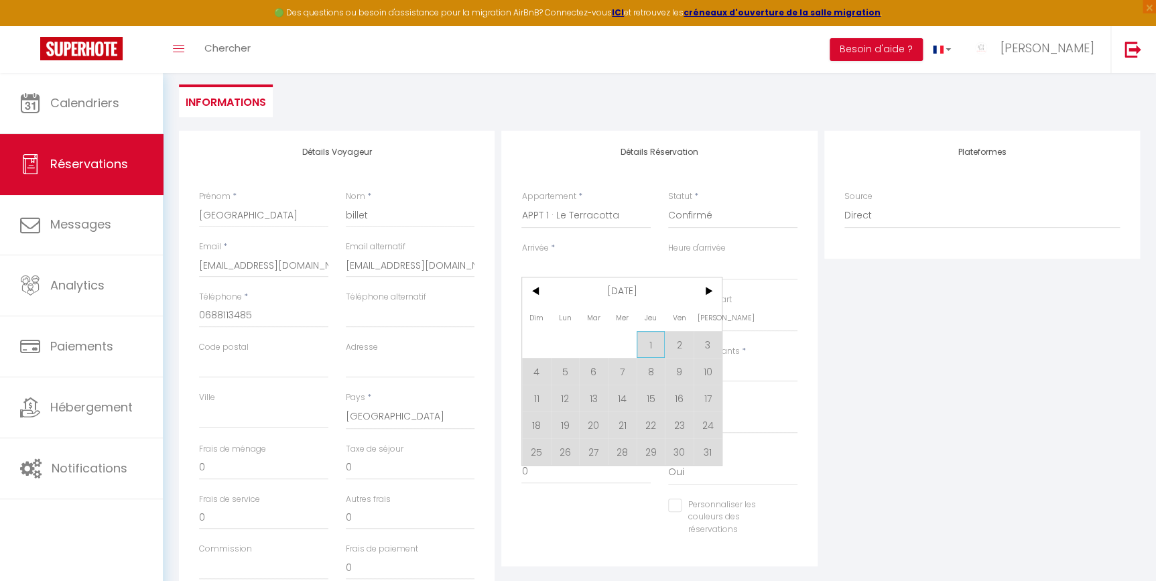
click at [646, 344] on span "1" at bounding box center [651, 344] width 29 height 27
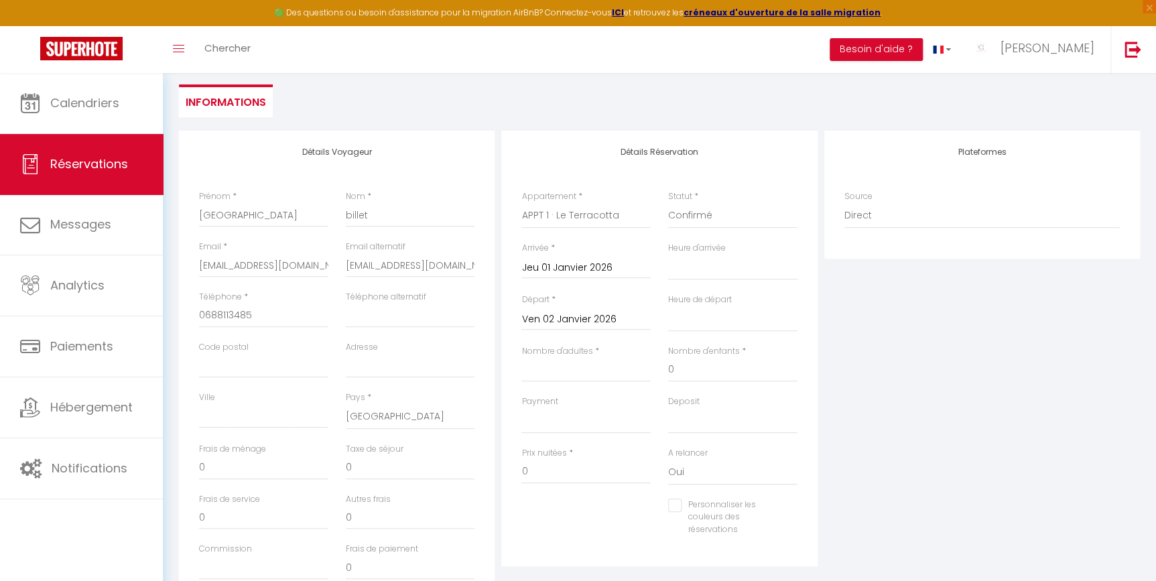
click at [541, 288] on div "Arrivée * Jeu 01 Janvier 2026 < [DATE] > Dim Lun Mar Mer Jeu Ven Sam 1 2 3 4 5 …" at bounding box center [586, 268] width 147 height 52
click at [552, 272] on input "Jeu 01 Janvier 2026" at bounding box center [585, 267] width 129 height 17
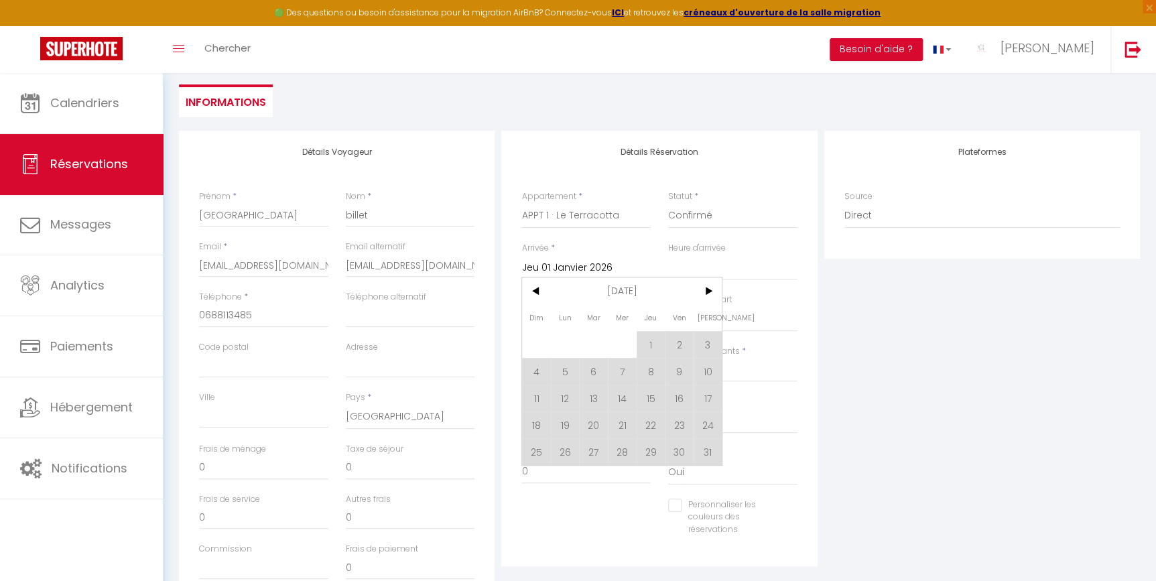
click at [539, 292] on span "<" at bounding box center [536, 290] width 29 height 27
click at [564, 336] on span "1" at bounding box center [565, 344] width 29 height 27
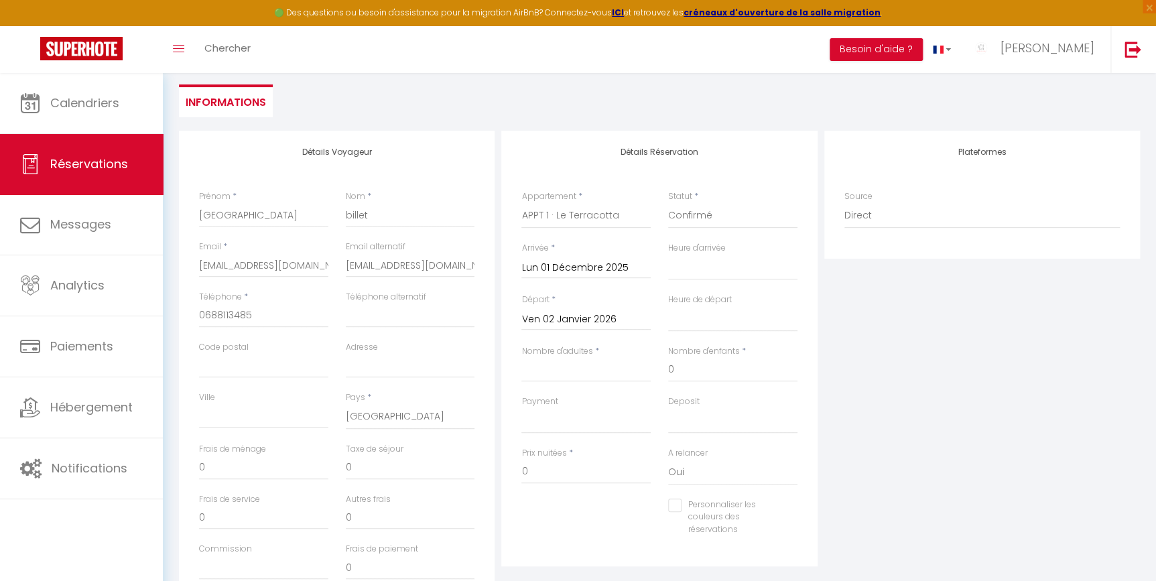
click at [626, 319] on input "Ven 02 Janvier 2026" at bounding box center [585, 319] width 129 height 17
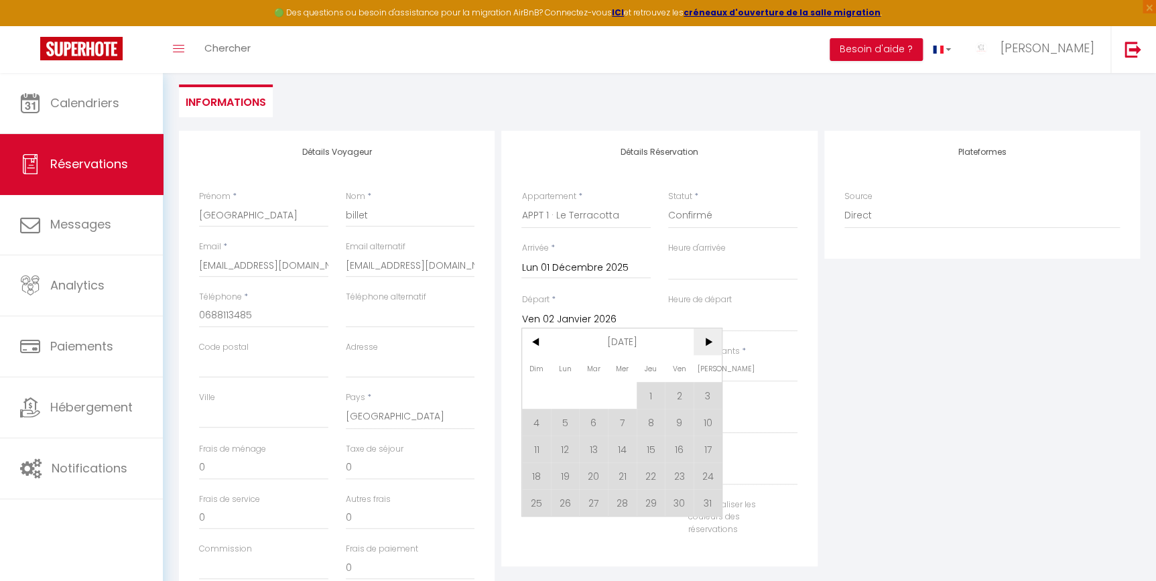
click at [707, 339] on span ">" at bounding box center [708, 341] width 29 height 27
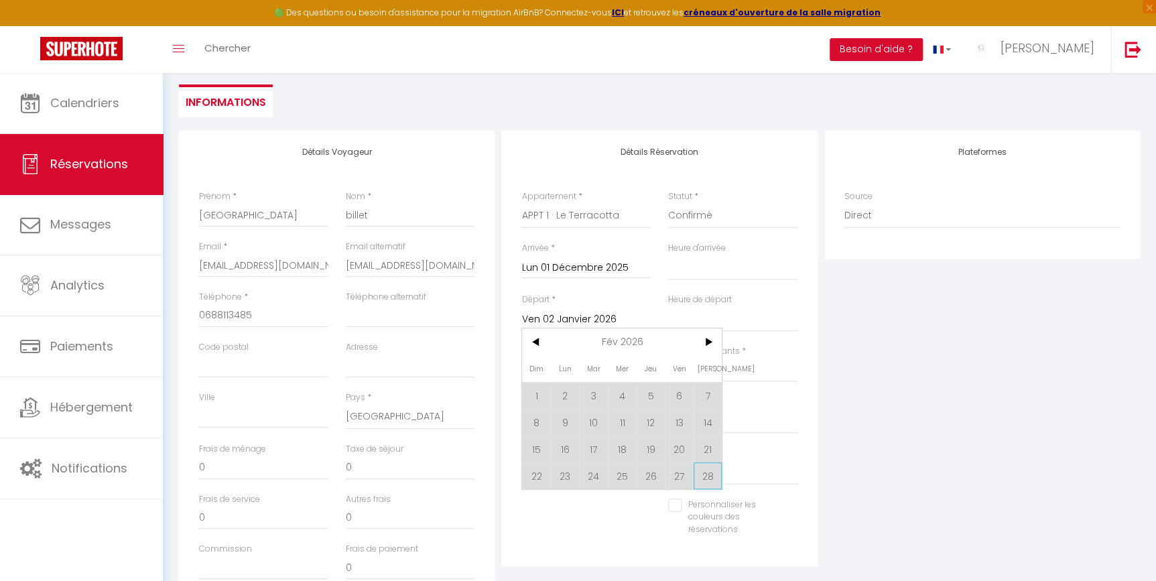
click at [708, 480] on span "28" at bounding box center [708, 475] width 29 height 27
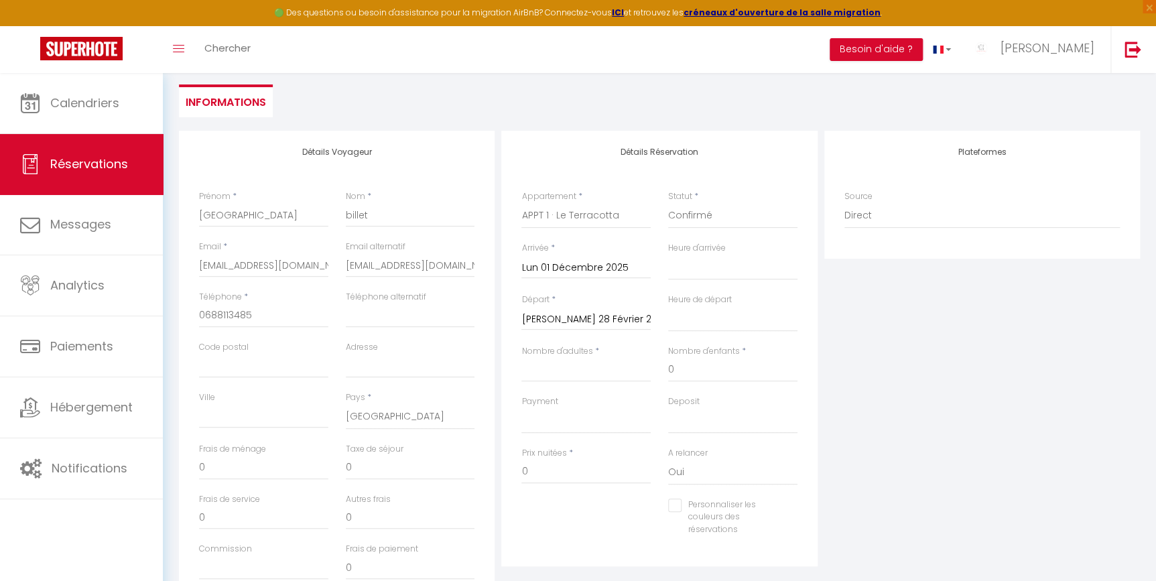
click at [941, 411] on div "Plateformes Source Direct [DOMAIN_NAME] [DOMAIN_NAME] Chalet montagne Expedia G…" at bounding box center [982, 370] width 322 height 479
click at [571, 313] on input "[PERSON_NAME] 28 Février 2026" at bounding box center [585, 319] width 129 height 17
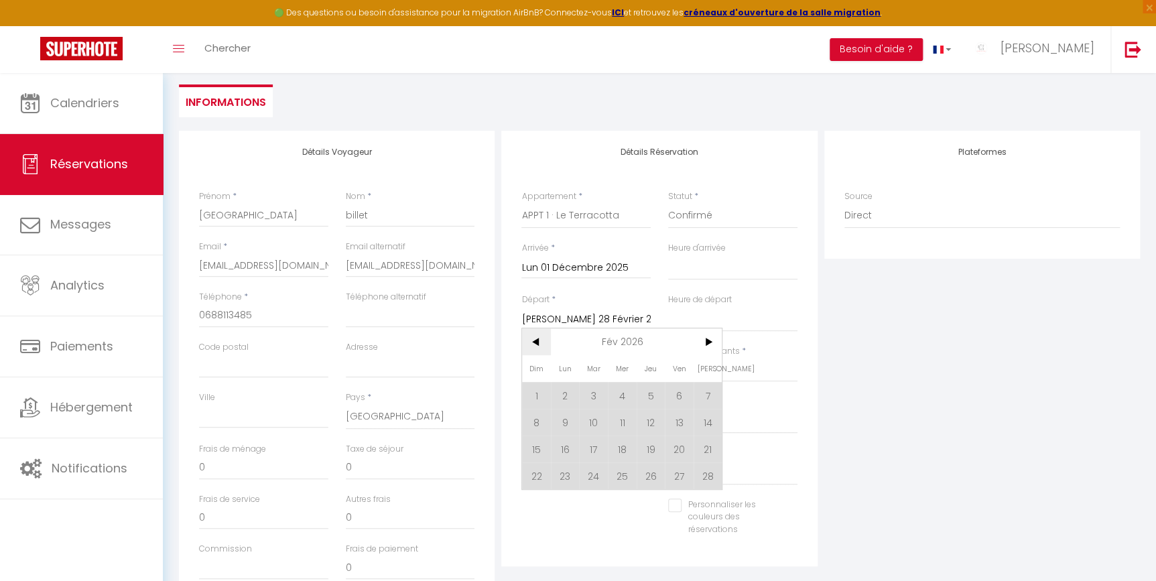
click at [536, 344] on span "<" at bounding box center [536, 341] width 29 height 27
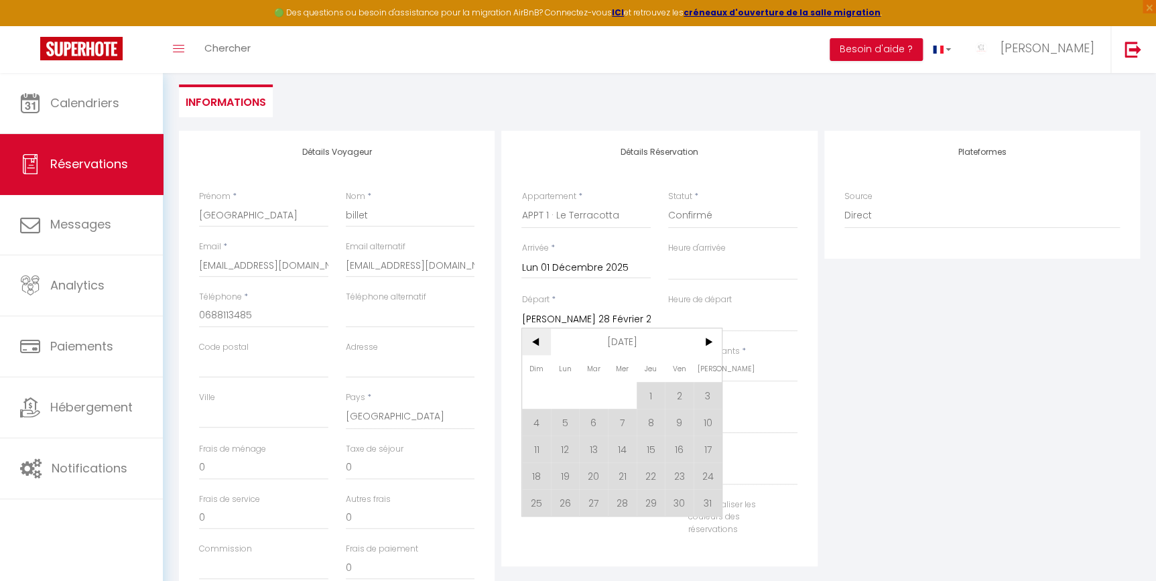
click at [536, 344] on span "<" at bounding box center [536, 341] width 29 height 27
click at [630, 499] on span "31" at bounding box center [622, 502] width 29 height 27
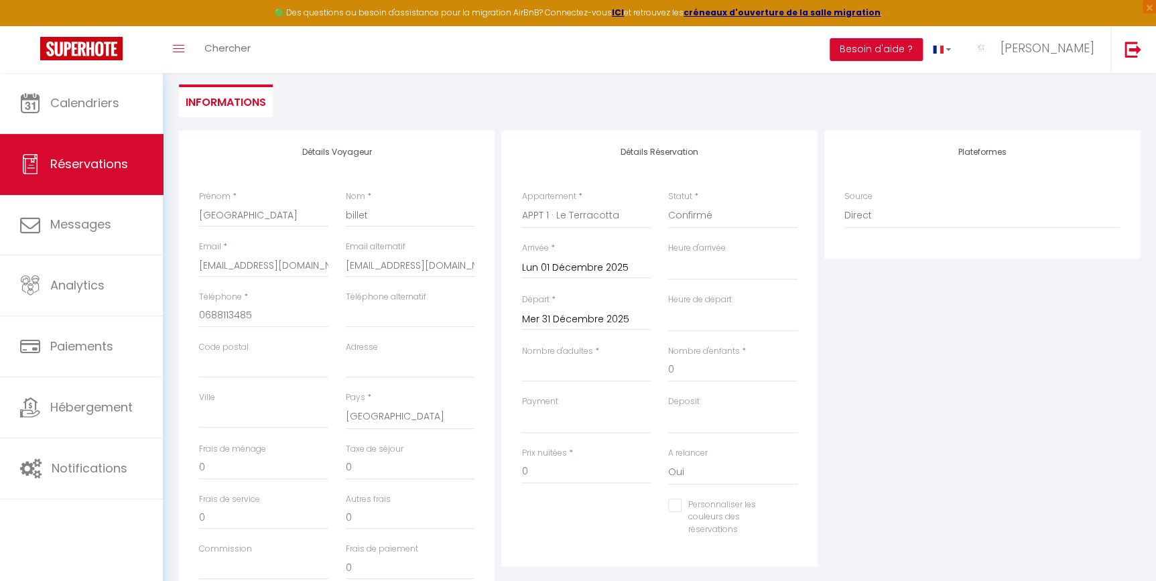
click at [912, 396] on div "Plateformes Source Direct [DOMAIN_NAME] [DOMAIN_NAME] Chalet montagne Expedia G…" at bounding box center [982, 370] width 322 height 479
click at [576, 372] on input "Nombre d'adultes" at bounding box center [585, 370] width 129 height 24
click at [612, 527] on div "Personnaliser les couleurs des réservations #D7092E" at bounding box center [660, 525] width 294 height 52
click at [568, 449] on span "*" at bounding box center [570, 452] width 4 height 11
click at [585, 525] on div "Personnaliser les couleurs des réservations #D7092E" at bounding box center [660, 525] width 294 height 52
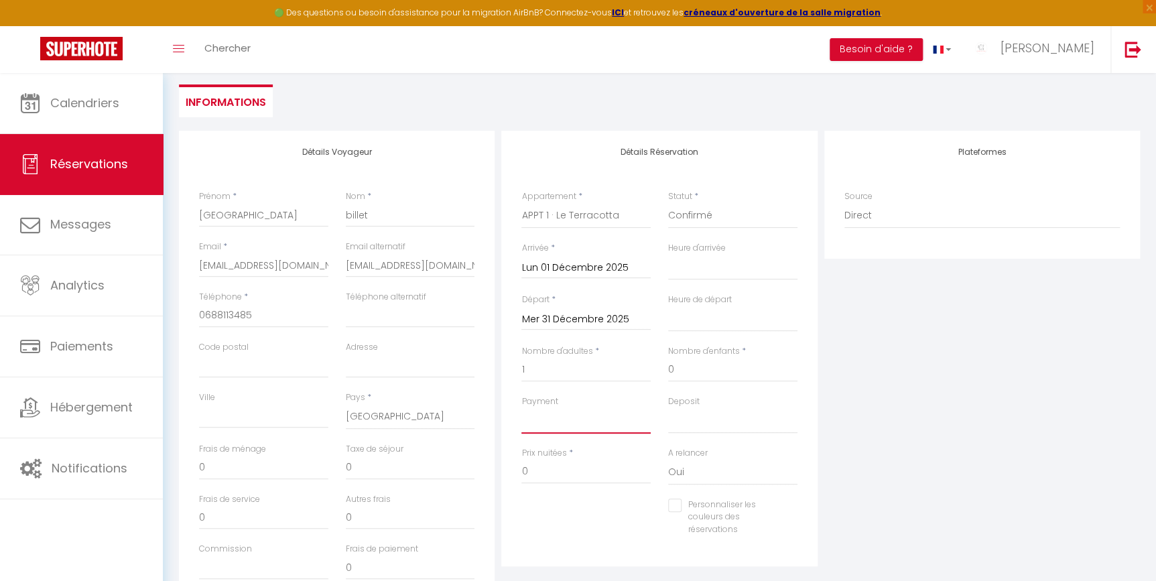
click at [559, 415] on select "OK KO" at bounding box center [585, 420] width 129 height 25
click at [572, 409] on select "OK KO" at bounding box center [585, 420] width 129 height 25
click at [631, 526] on div "Personnaliser les couleurs des réservations #D7092E" at bounding box center [660, 525] width 294 height 52
click at [616, 469] on input "0" at bounding box center [585, 472] width 129 height 24
click at [615, 533] on div "Personnaliser les couleurs des réservations #D7092E" at bounding box center [660, 525] width 294 height 52
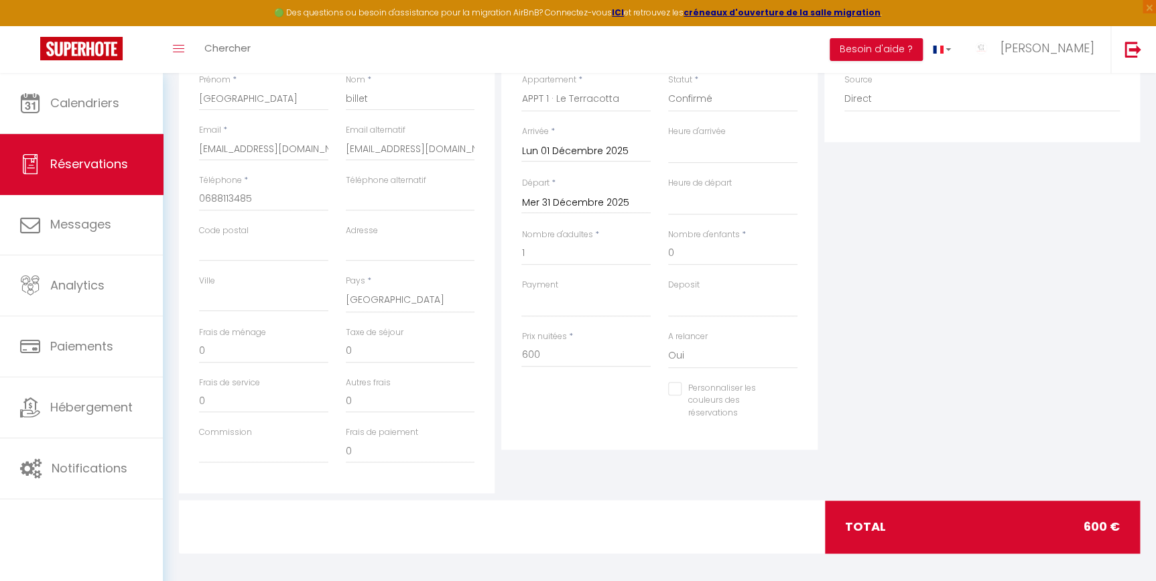
scroll to position [239, 0]
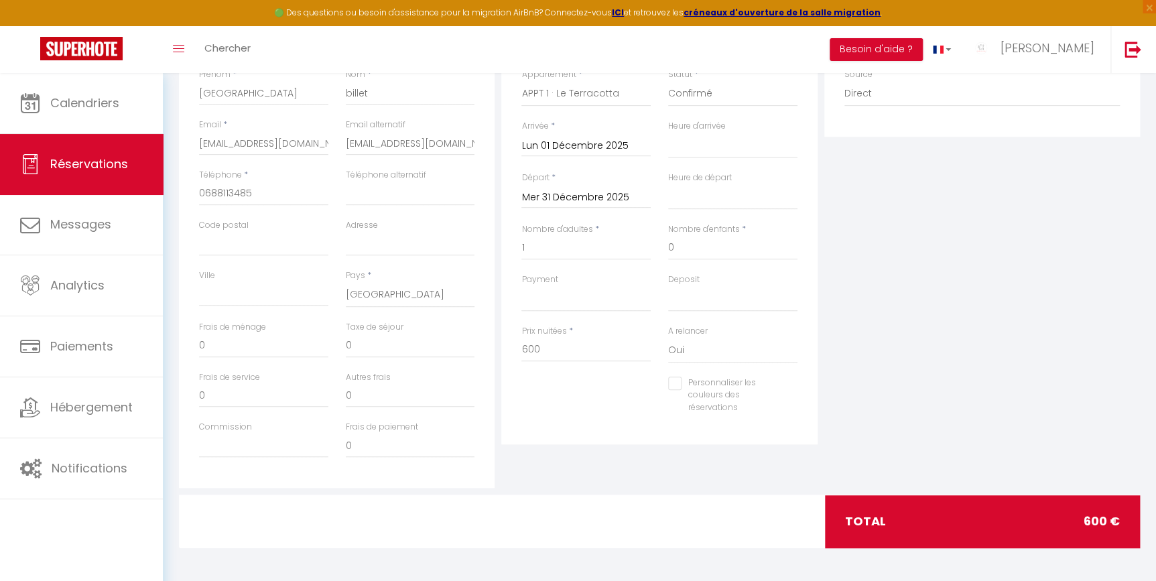
click at [589, 406] on div "Personnaliser les couleurs des réservations #D7092E" at bounding box center [660, 403] width 294 height 52
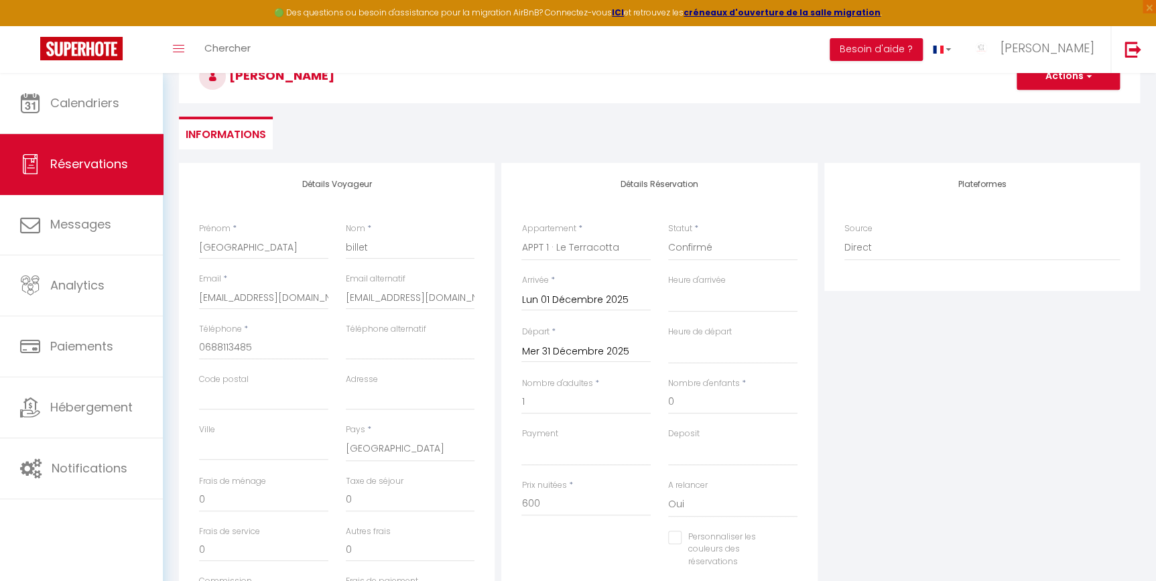
scroll to position [0, 0]
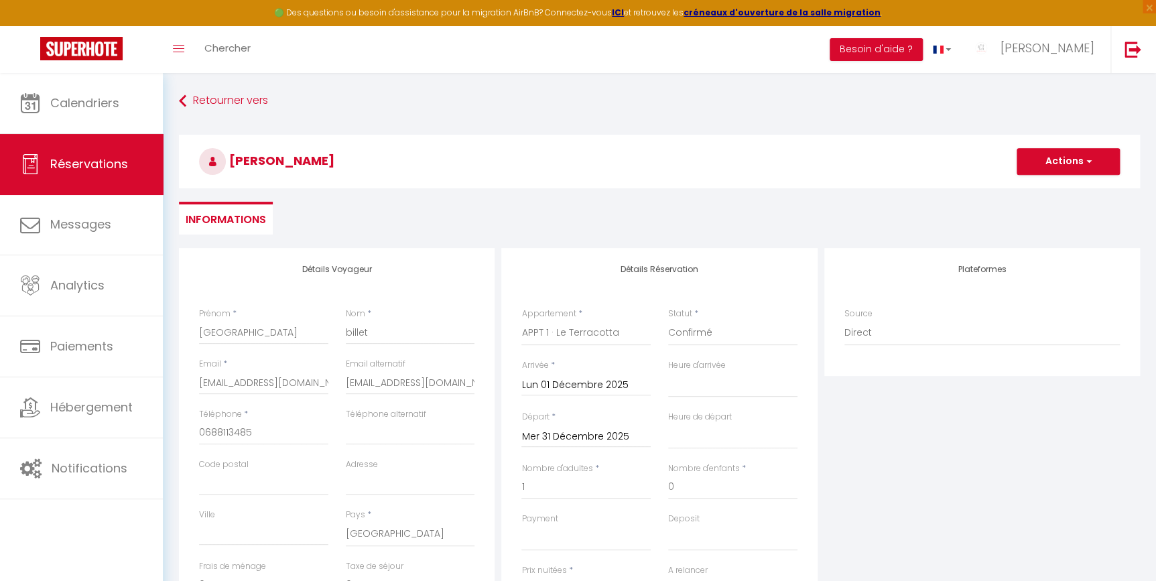
click at [943, 435] on div "Plateformes Source Direct [DOMAIN_NAME] [DOMAIN_NAME] Chalet montagne Expedia G…" at bounding box center [982, 487] width 322 height 479
click at [1039, 157] on button "Actions" at bounding box center [1068, 161] width 103 height 27
click at [1037, 190] on link "Enregistrer" at bounding box center [1055, 190] width 106 height 17
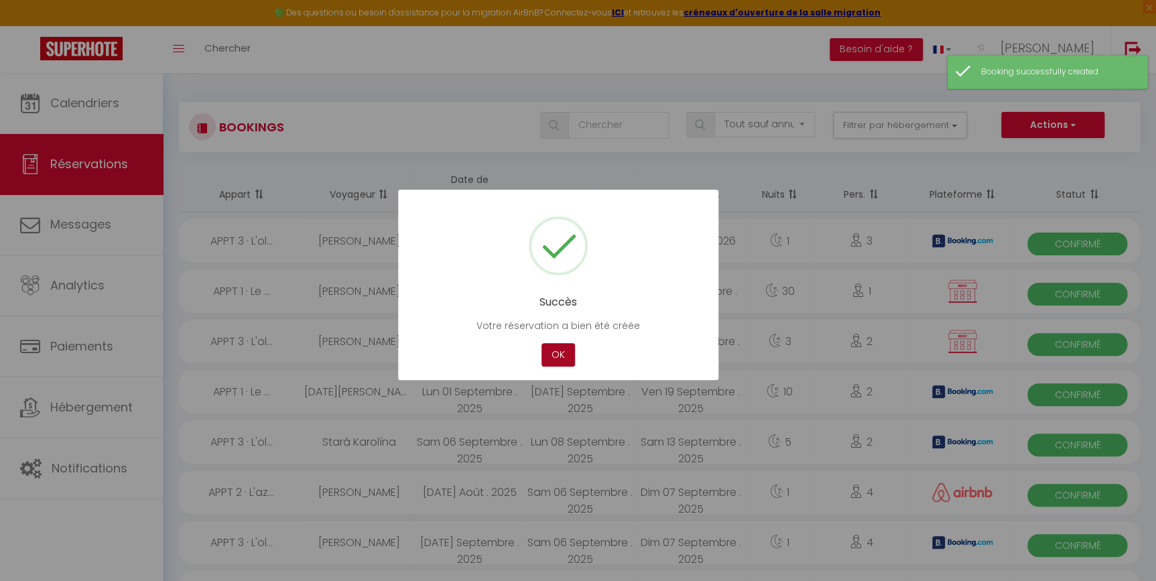
click at [558, 357] on button "OK" at bounding box center [558, 354] width 34 height 23
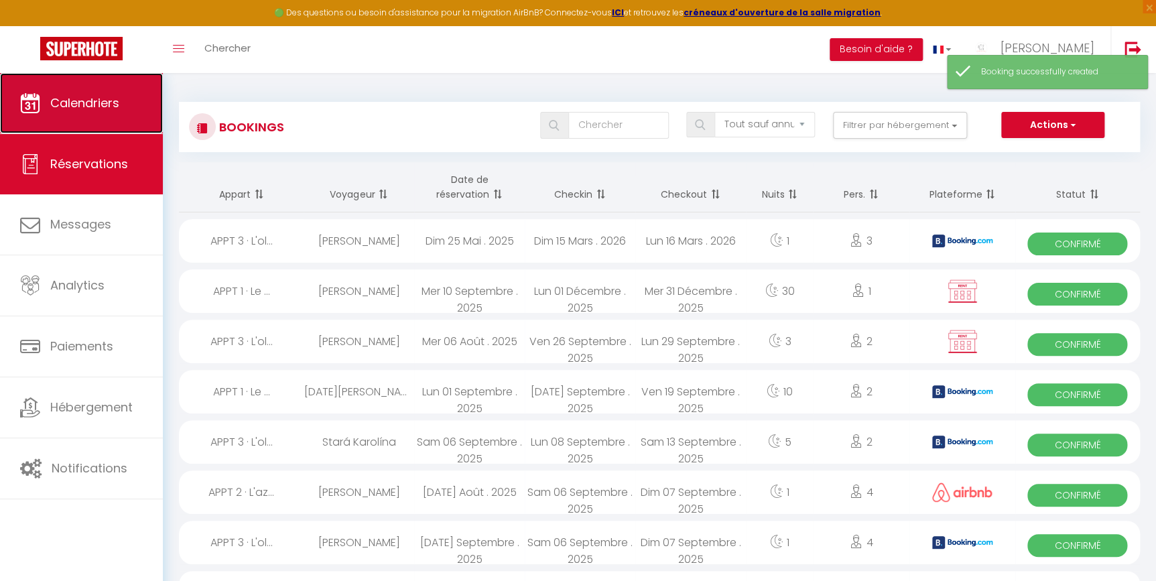
click at [73, 108] on span "Calendriers" at bounding box center [84, 102] width 69 height 17
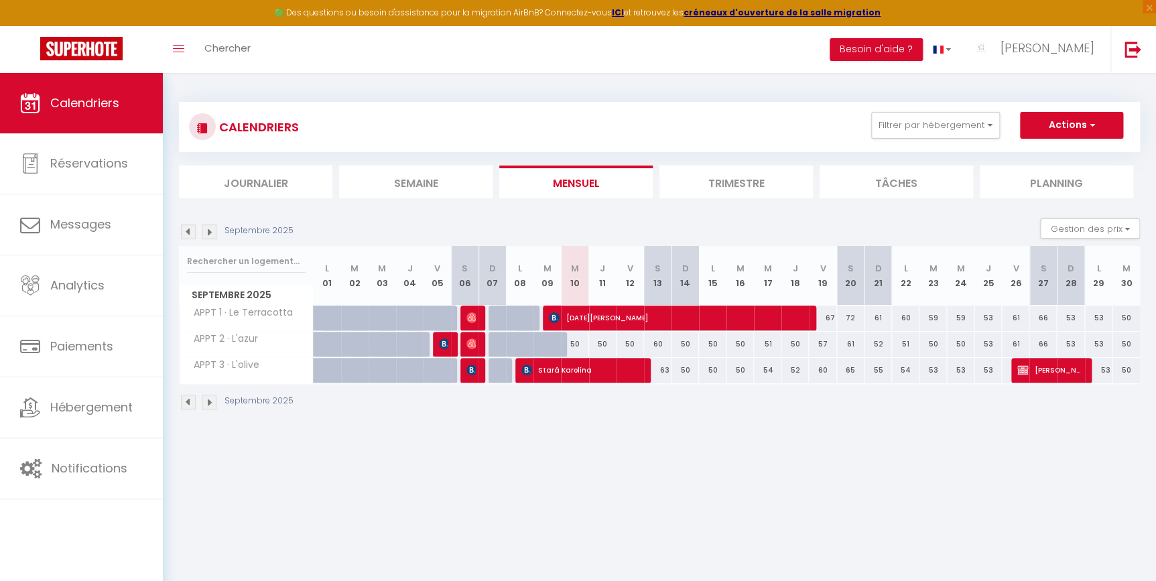
click at [214, 234] on img at bounding box center [209, 231] width 15 height 15
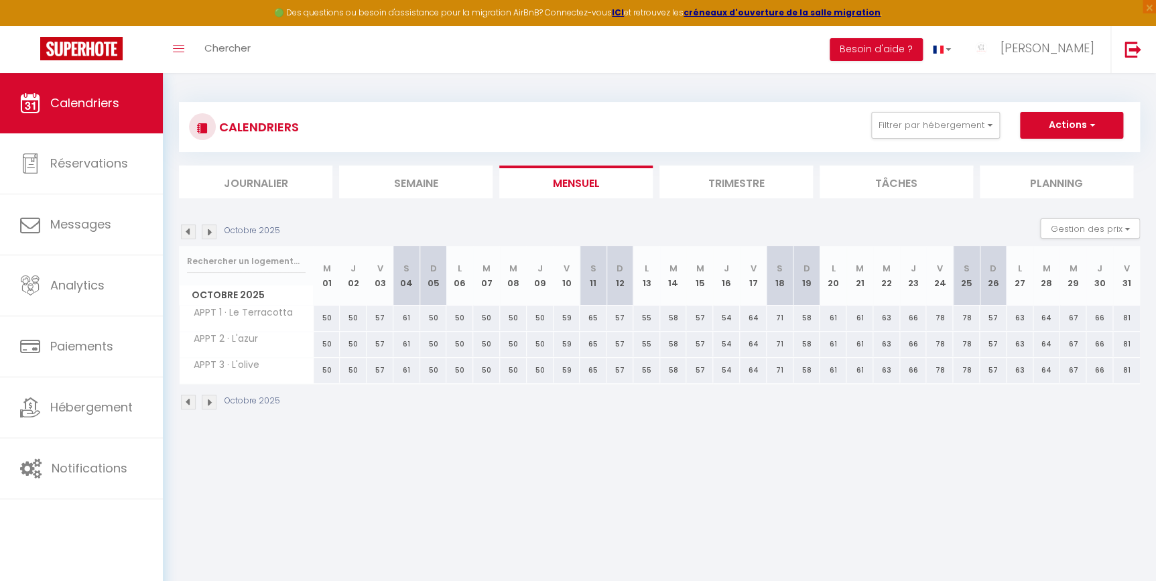
click at [214, 234] on img at bounding box center [209, 231] width 15 height 15
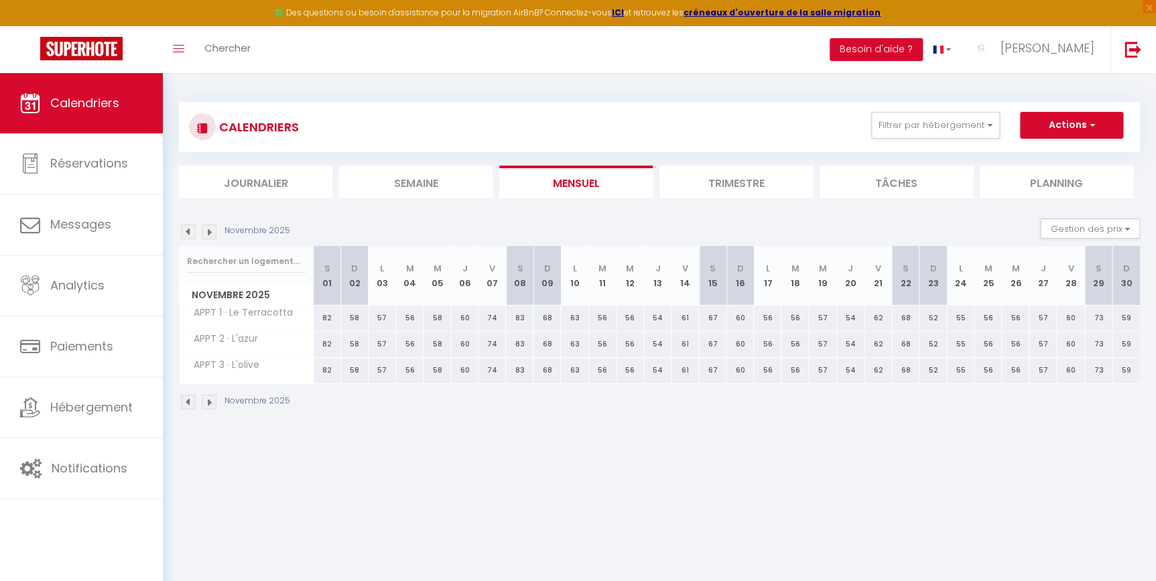
click at [214, 234] on img at bounding box center [209, 231] width 15 height 15
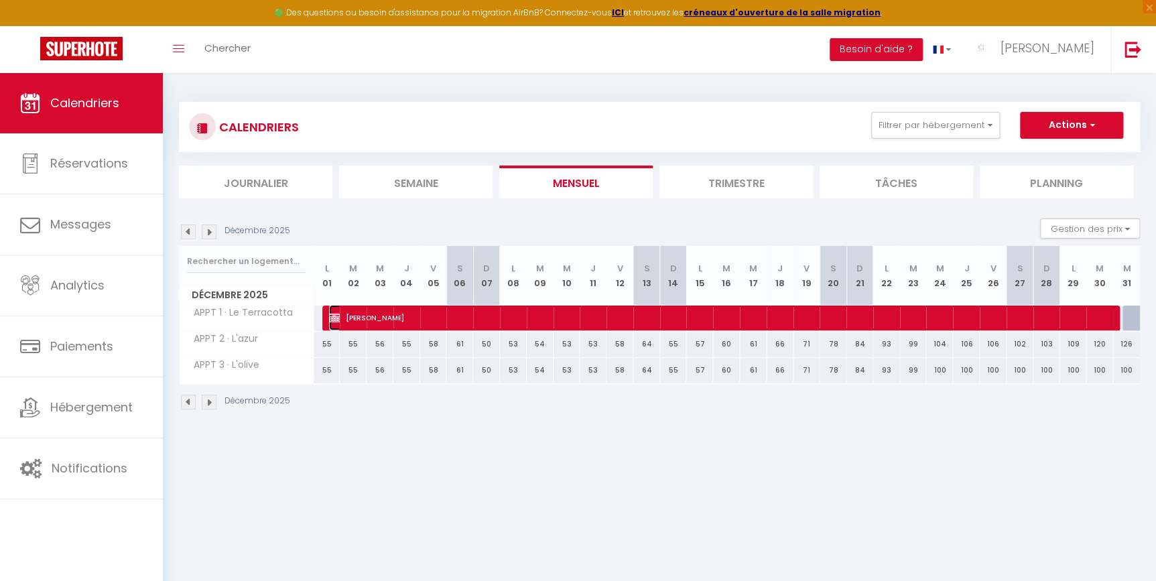
click at [946, 314] on span "[PERSON_NAME]" at bounding box center [722, 317] width 786 height 25
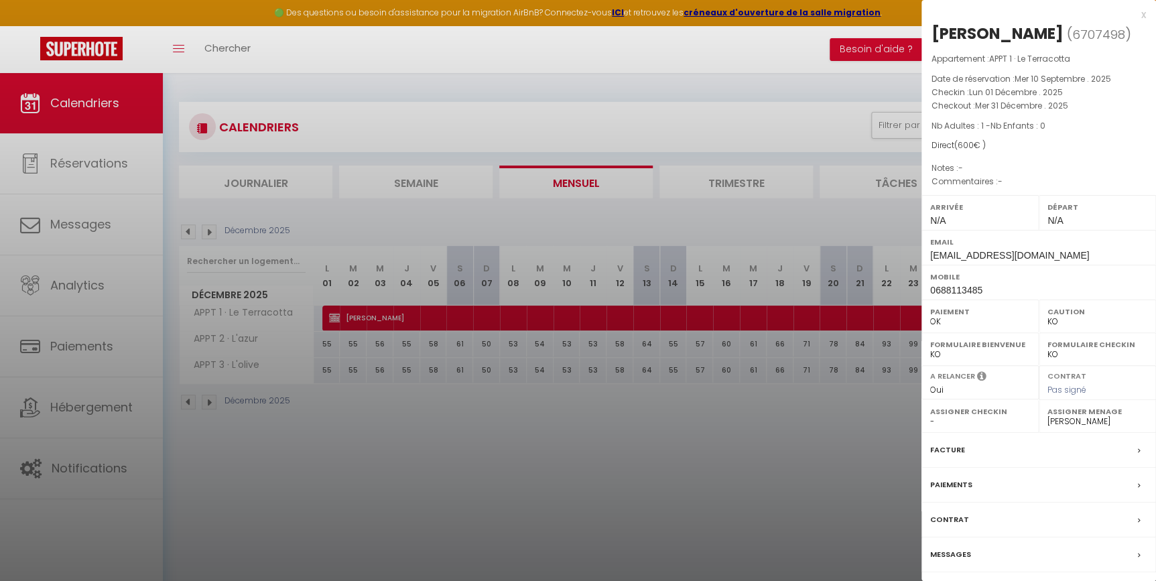
click at [1080, 416] on label "Assigner Menage" at bounding box center [1097, 411] width 100 height 13
click at [1130, 422] on select "- [PERSON_NAME]" at bounding box center [1097, 421] width 100 height 12
click at [1047, 415] on select "- [PERSON_NAME]" at bounding box center [1097, 421] width 100 height 12
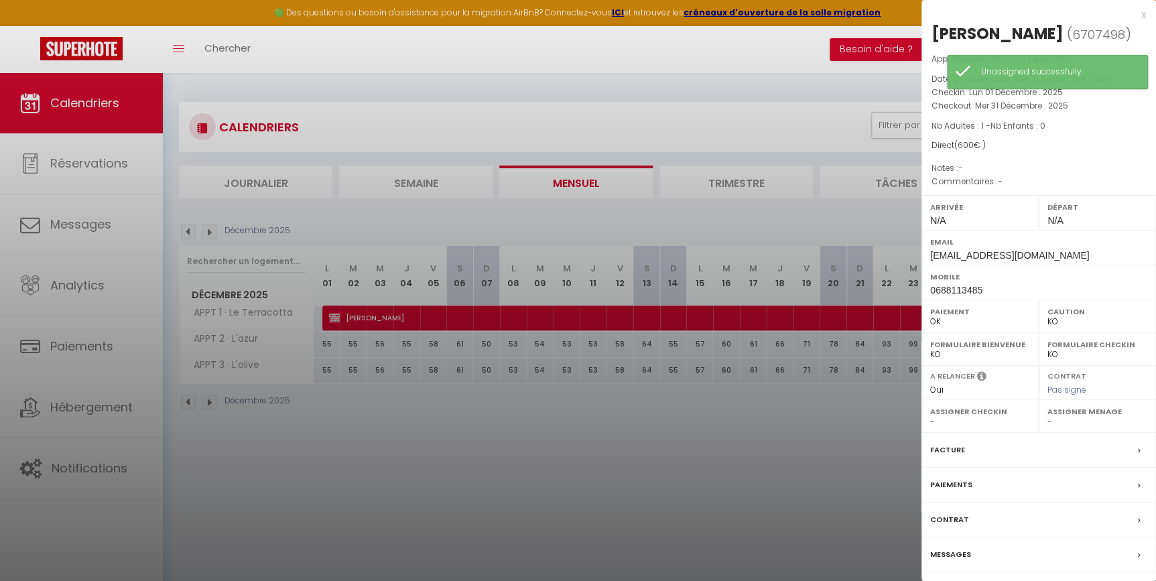
click at [830, 505] on div at bounding box center [578, 290] width 1156 height 581
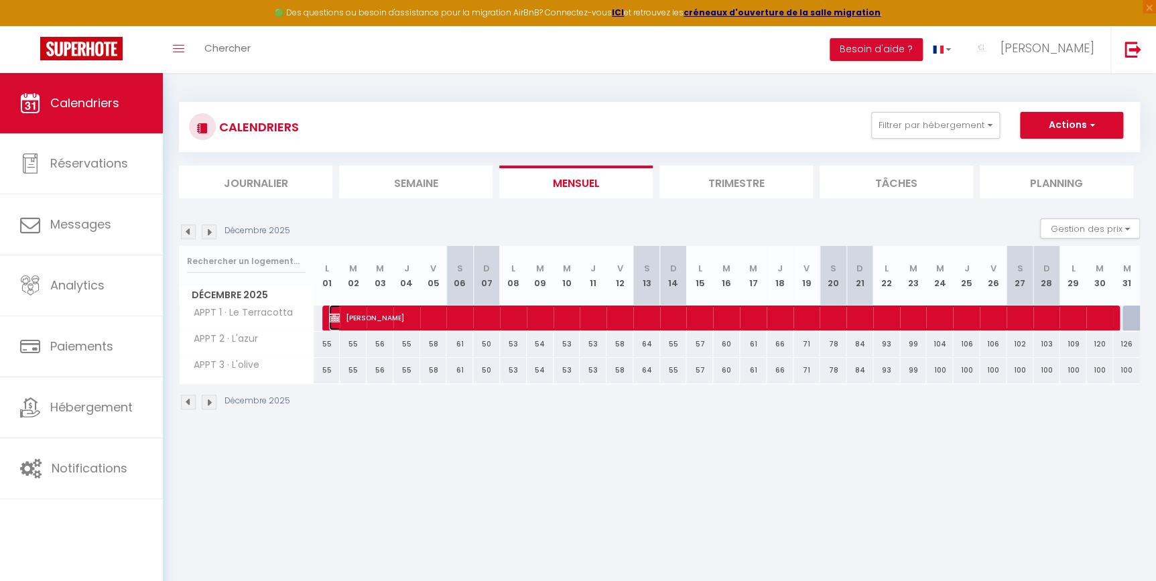
click at [1098, 320] on span "[PERSON_NAME]" at bounding box center [722, 317] width 786 height 25
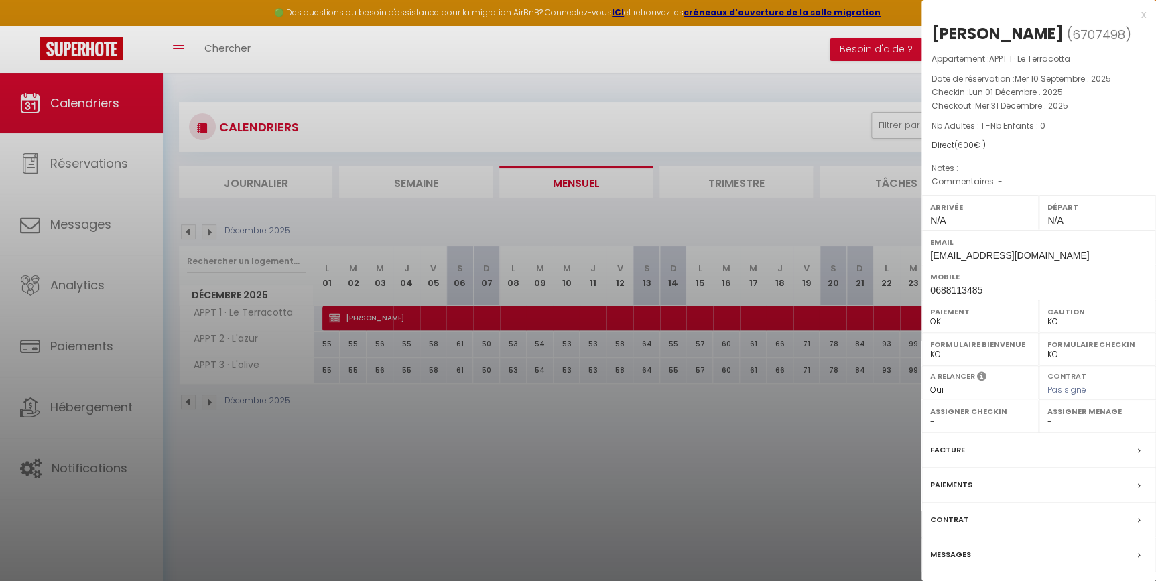
click at [735, 438] on div at bounding box center [578, 290] width 1156 height 581
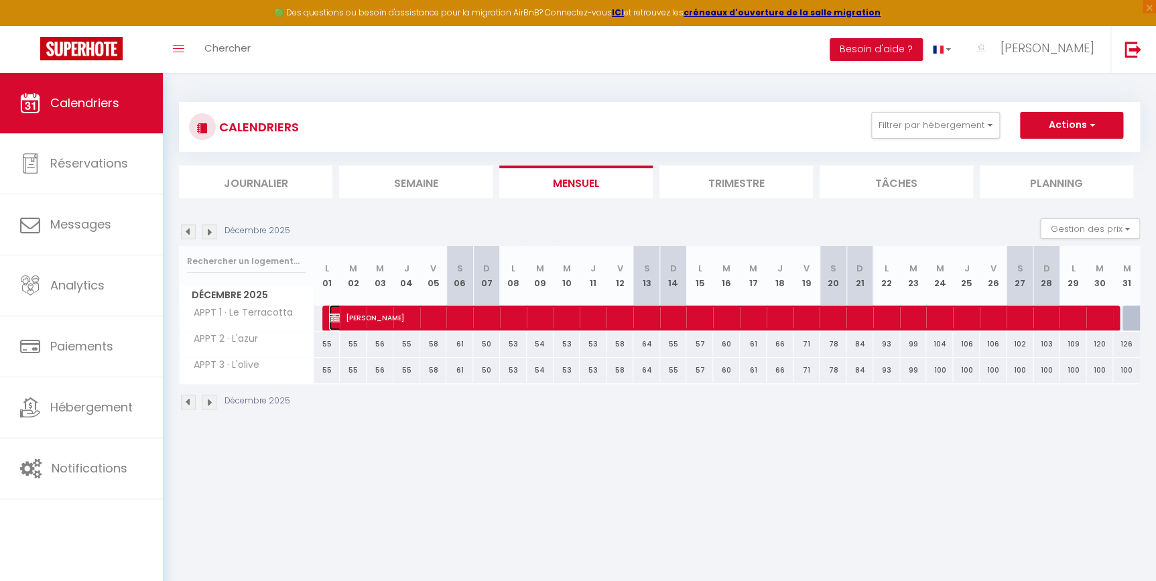
click at [1099, 316] on span "[PERSON_NAME]" at bounding box center [722, 317] width 786 height 25
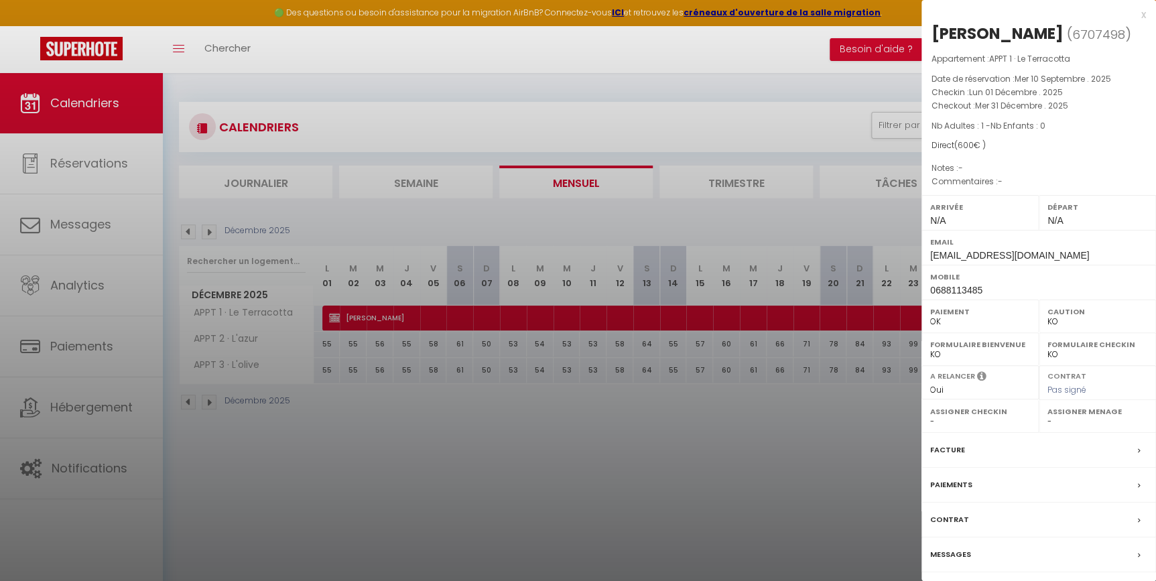
drag, startPoint x: 830, startPoint y: 425, endPoint x: 833, endPoint y: 411, distance: 14.3
click at [831, 425] on div at bounding box center [578, 290] width 1156 height 581
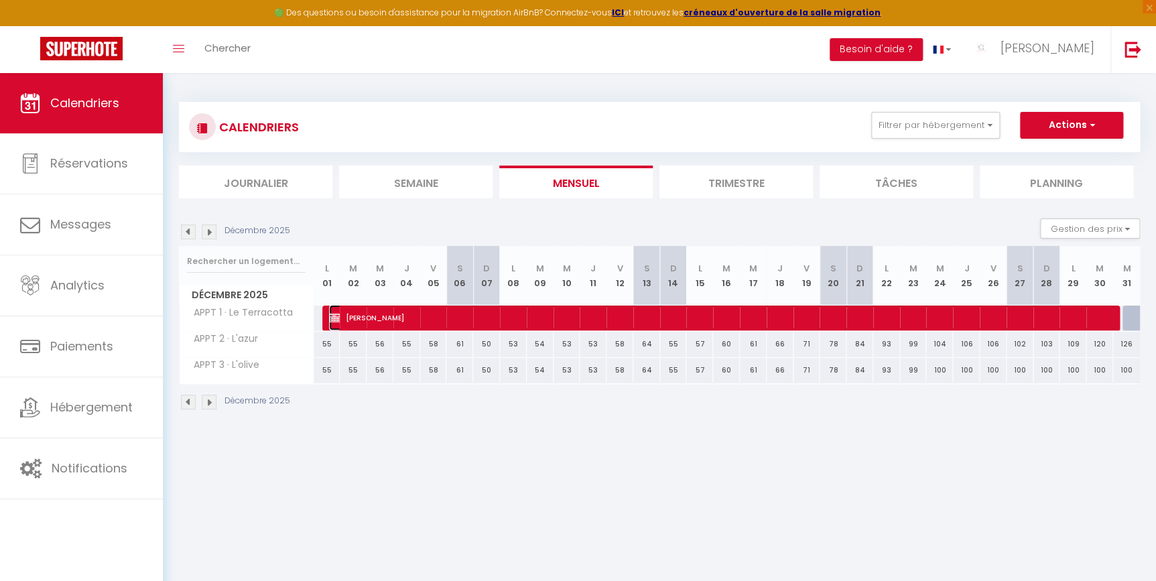
click at [832, 319] on span "[PERSON_NAME]" at bounding box center [722, 317] width 786 height 25
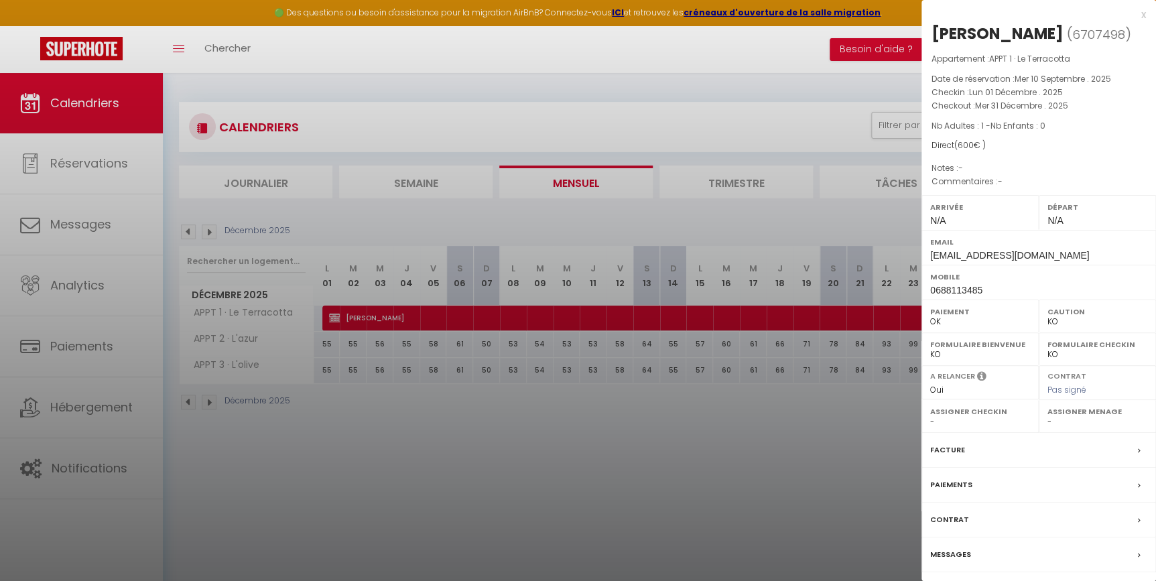
drag, startPoint x: 834, startPoint y: 320, endPoint x: 710, endPoint y: 330, distance: 123.7
click at [710, 330] on div at bounding box center [578, 290] width 1156 height 581
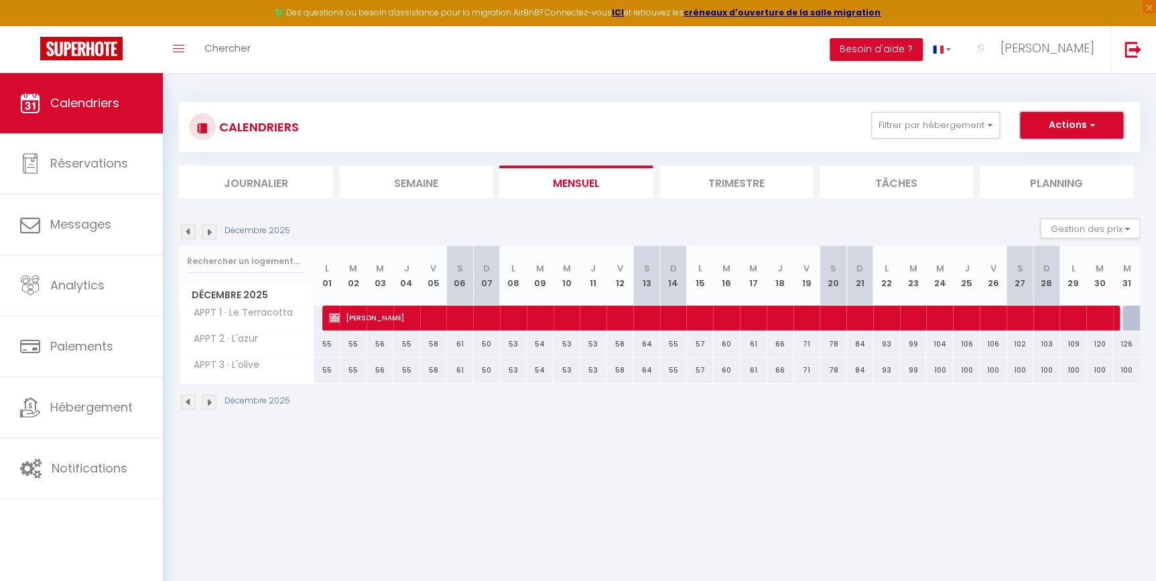
click at [1092, 128] on span "button" at bounding box center [1090, 124] width 8 height 13
click at [739, 316] on span "[PERSON_NAME]" at bounding box center [722, 317] width 786 height 25
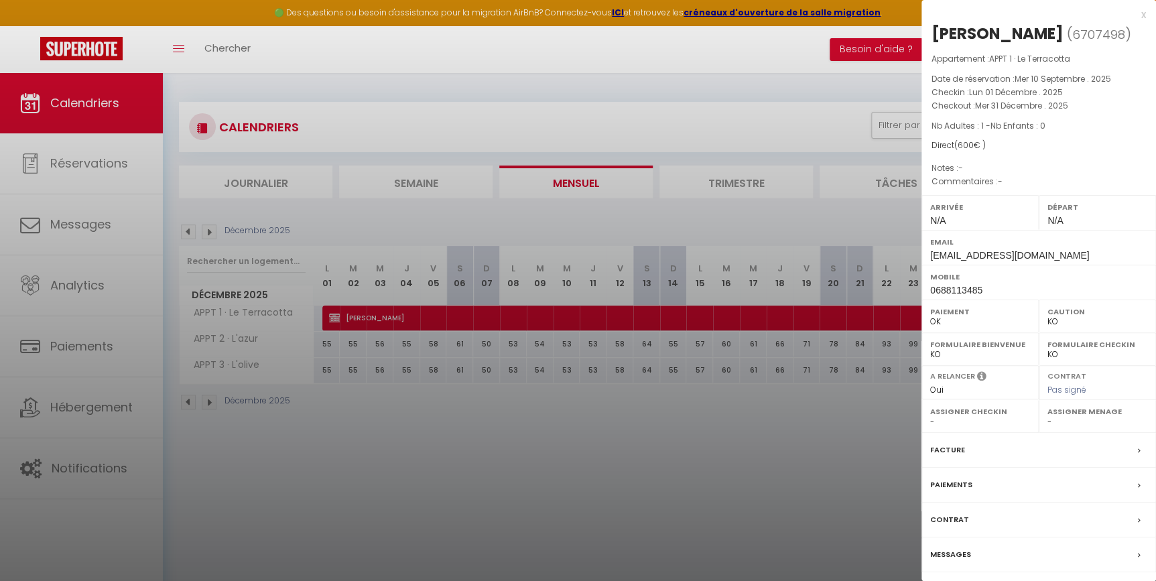
click at [789, 450] on div at bounding box center [578, 290] width 1156 height 581
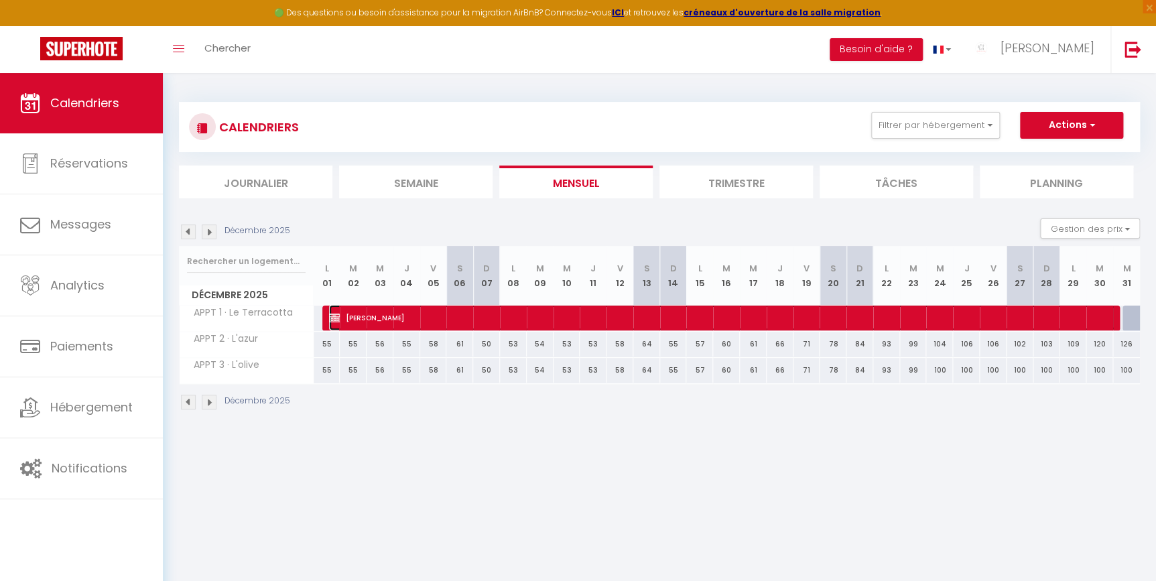
click at [801, 319] on span "[PERSON_NAME]" at bounding box center [722, 317] width 786 height 25
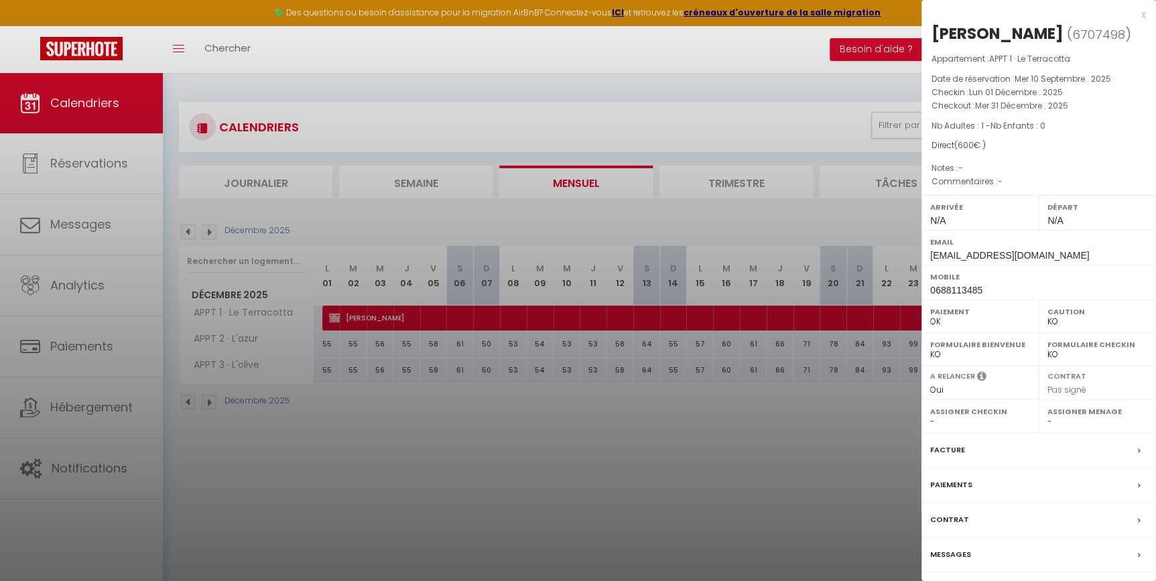
click at [793, 440] on div at bounding box center [578, 290] width 1156 height 581
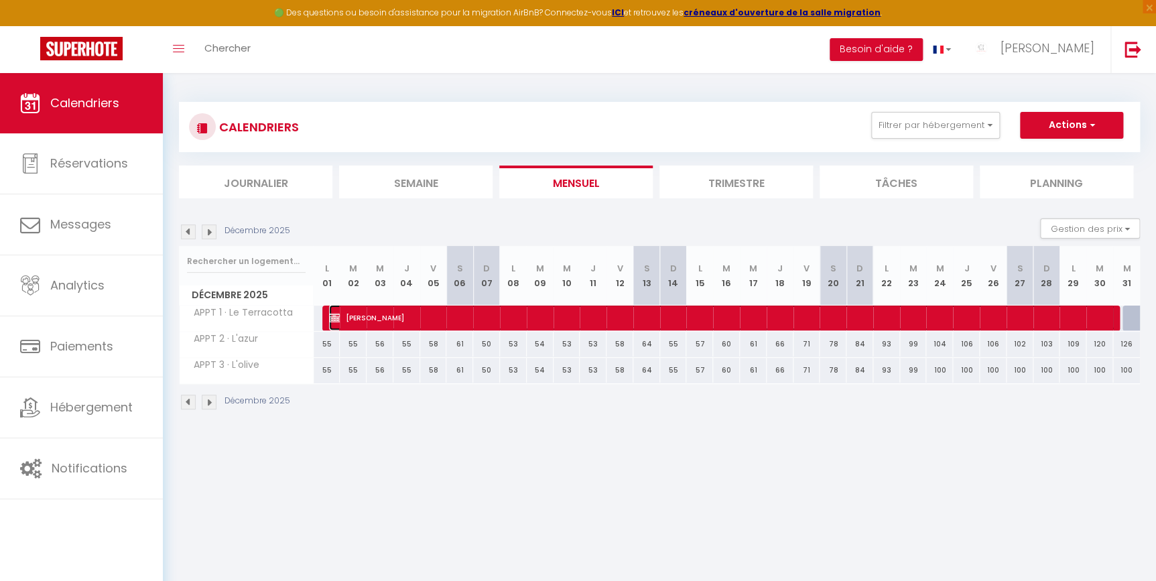
click at [1004, 314] on span "[PERSON_NAME]" at bounding box center [722, 317] width 786 height 25
click at [0, 0] on label "Paiement" at bounding box center [0, 0] width 0 height 0
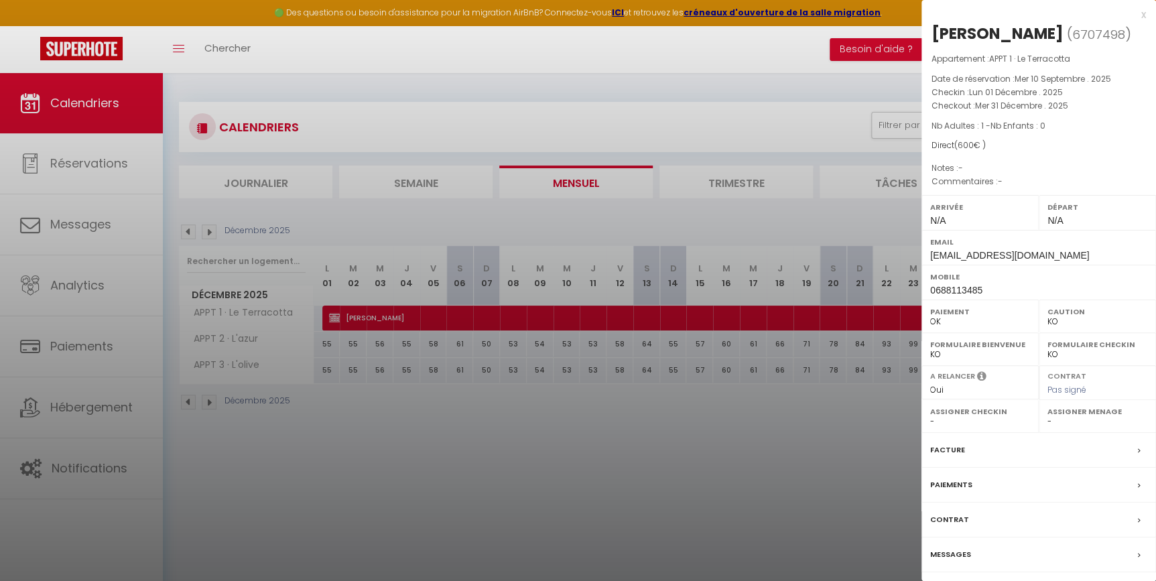
click at [866, 469] on div at bounding box center [578, 290] width 1156 height 581
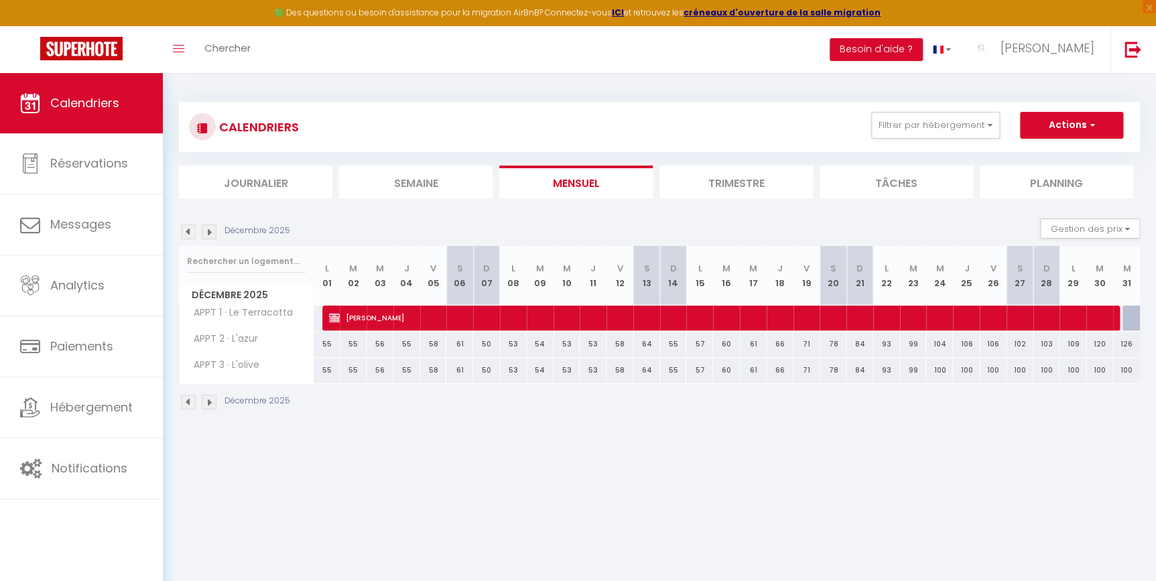
click at [1126, 314] on div at bounding box center [1135, 318] width 27 height 25
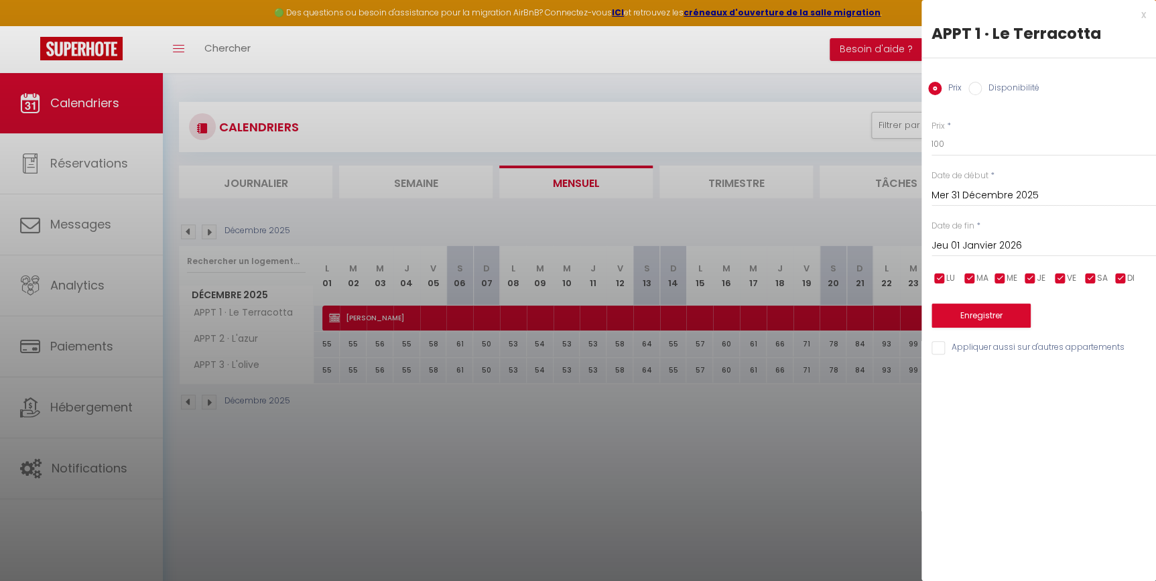
click at [840, 448] on div at bounding box center [578, 290] width 1156 height 581
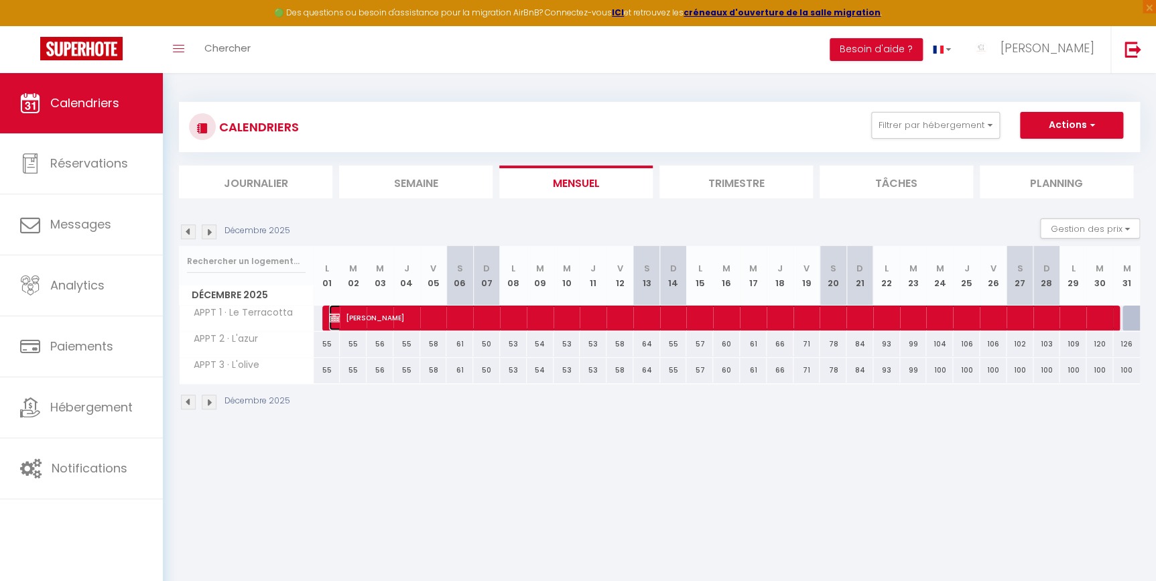
click at [436, 315] on span "[PERSON_NAME]" at bounding box center [722, 317] width 786 height 25
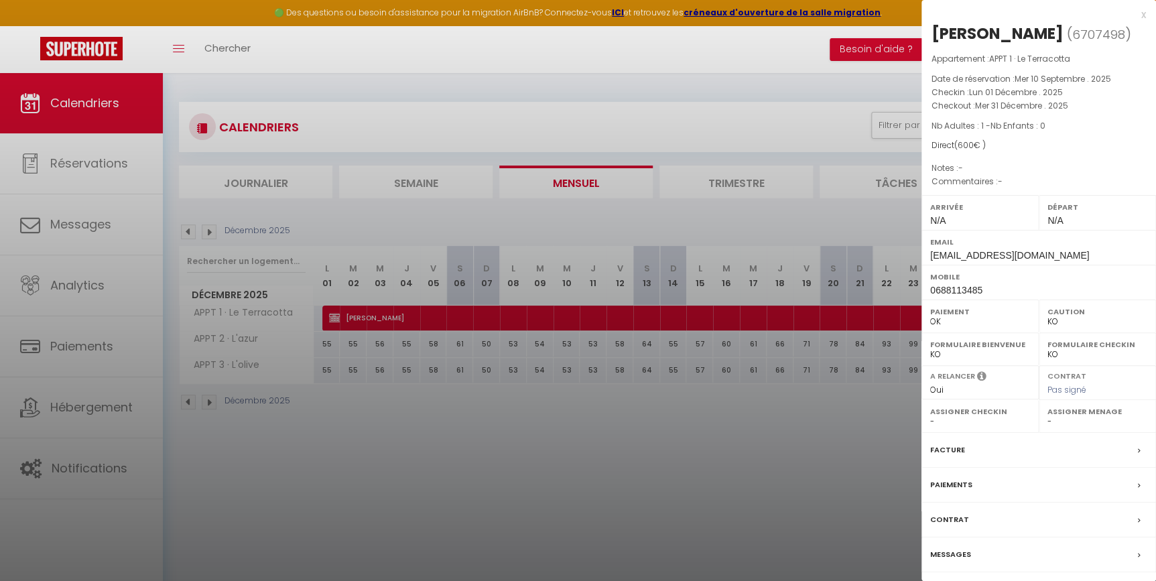
click at [436, 315] on div at bounding box center [578, 290] width 1156 height 581
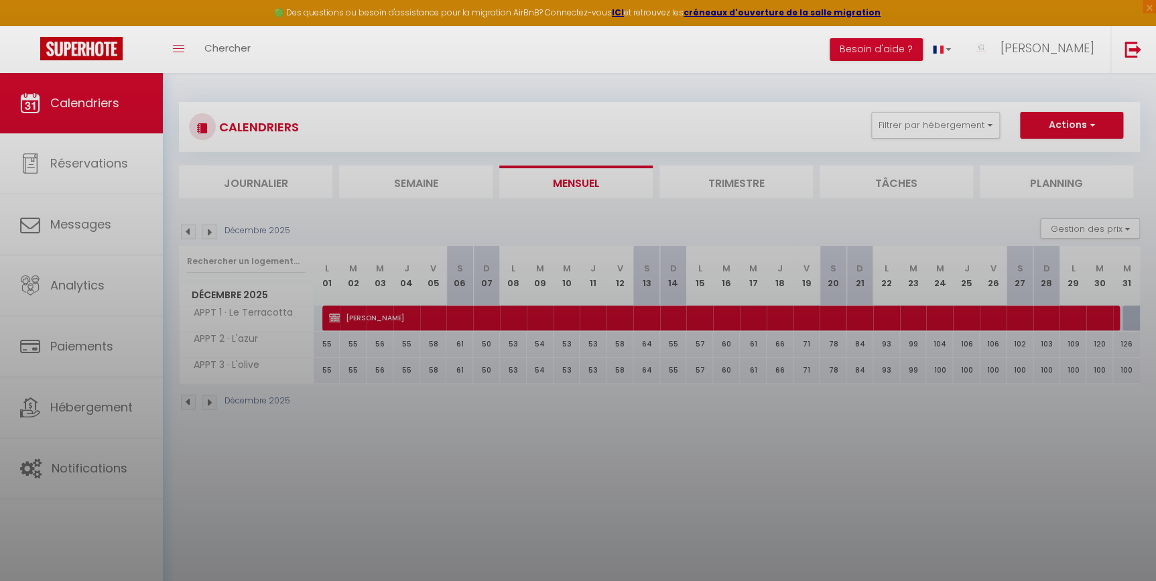
click at [436, 315] on div at bounding box center [578, 290] width 1156 height 581
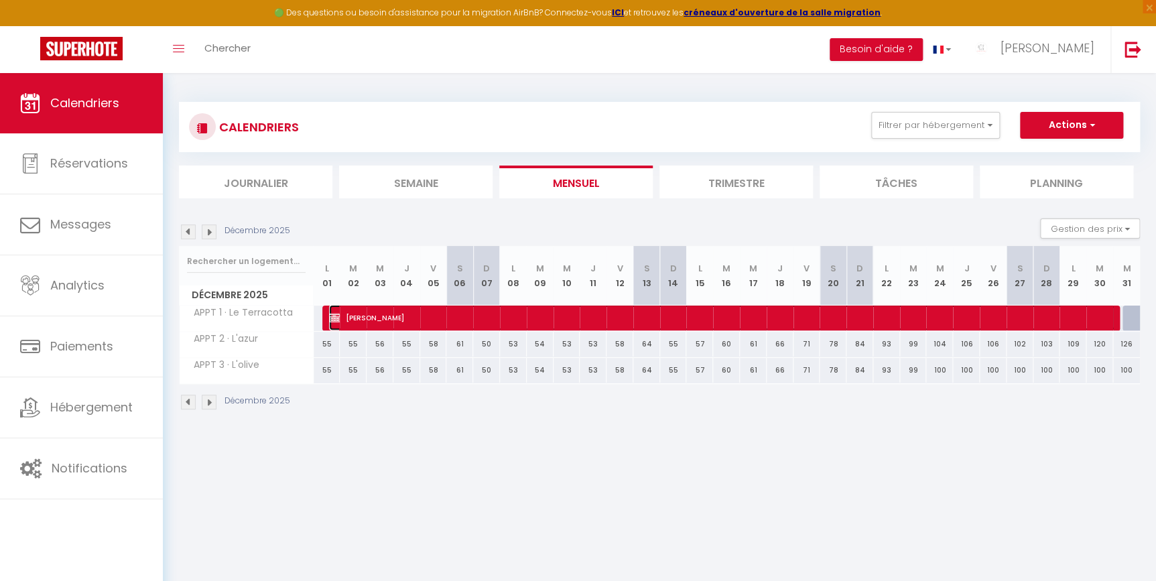
click at [352, 316] on span "[PERSON_NAME]" at bounding box center [722, 317] width 786 height 25
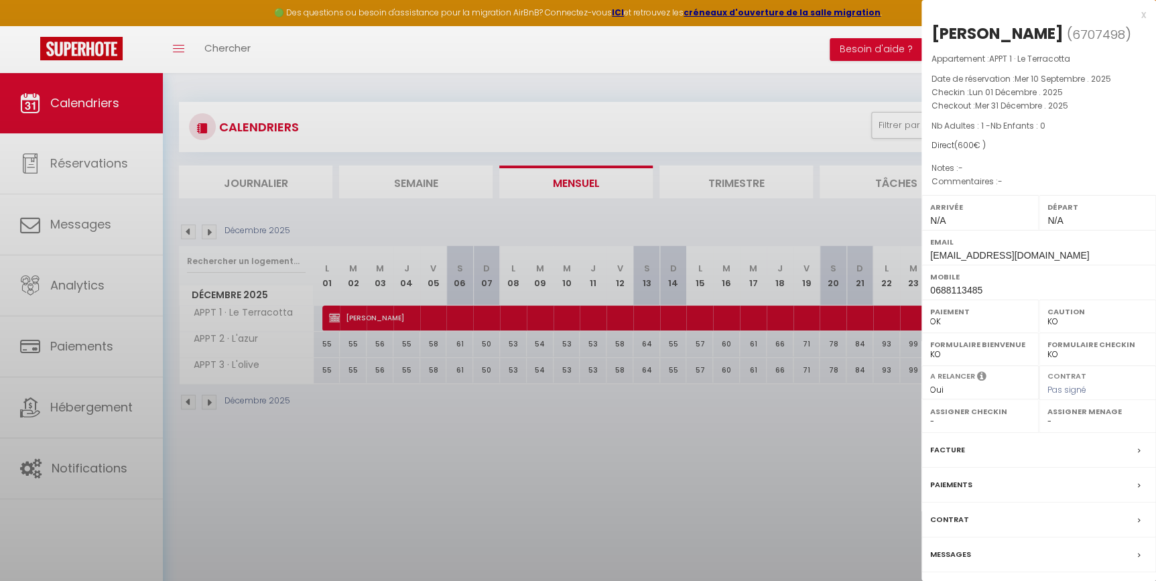
click at [352, 316] on div at bounding box center [578, 290] width 1156 height 581
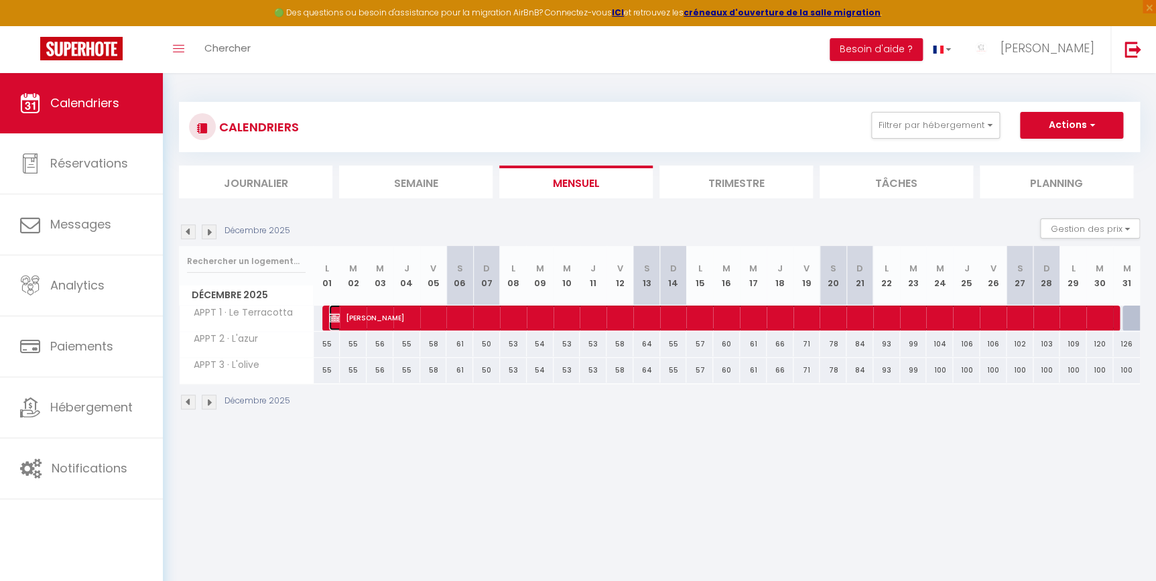
click at [352, 316] on span "[PERSON_NAME]" at bounding box center [722, 317] width 786 height 25
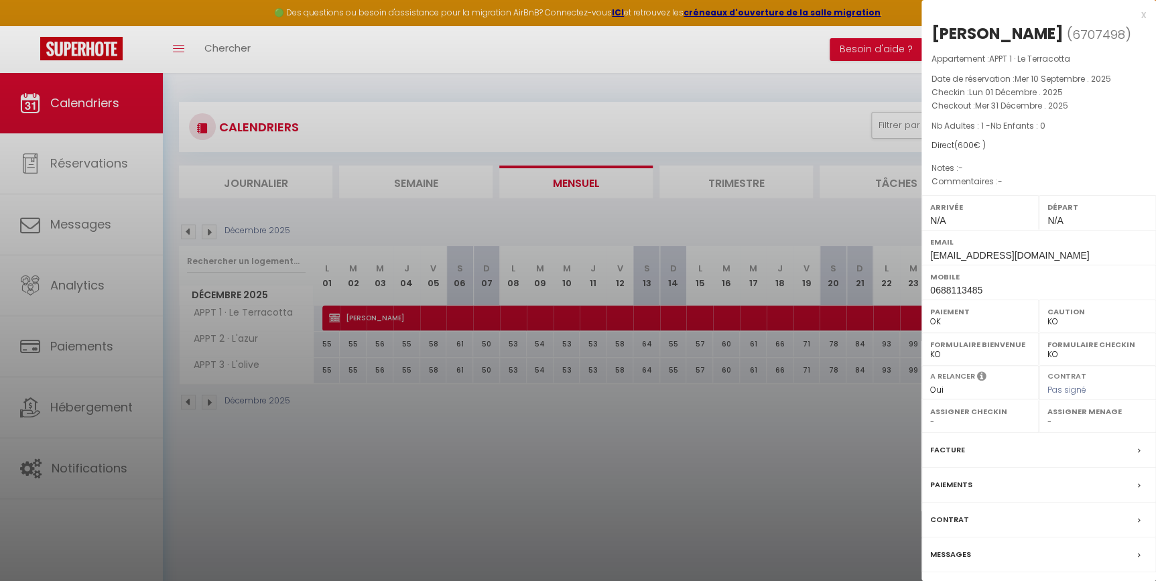
click at [850, 438] on div at bounding box center [578, 290] width 1156 height 581
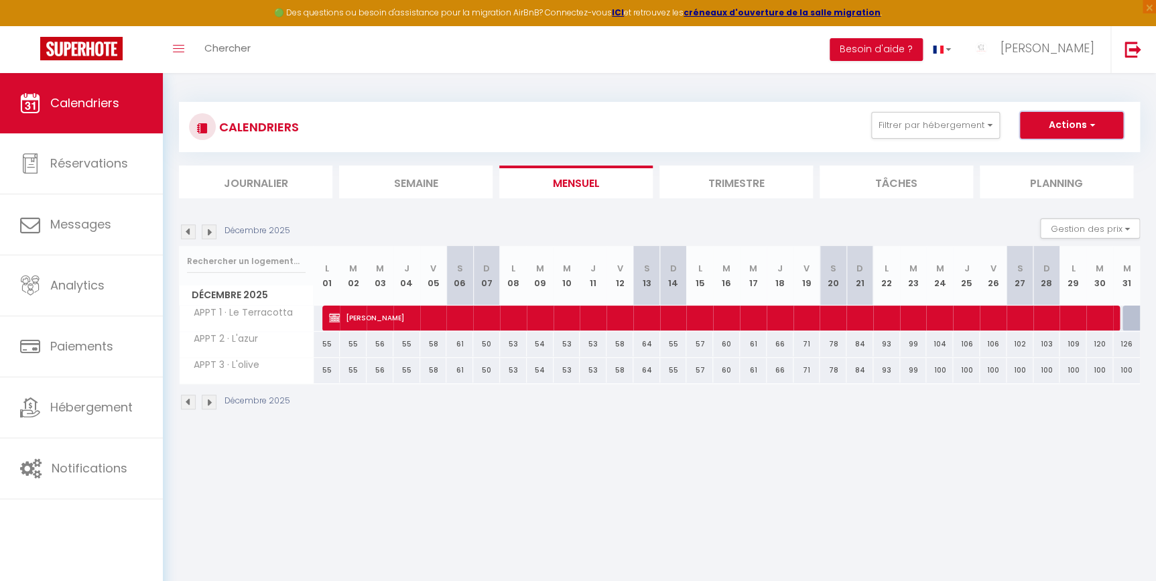
click at [1071, 131] on button "Actions" at bounding box center [1071, 125] width 103 height 27
click at [1053, 155] on link "Nouvelle réservation" at bounding box center [1057, 156] width 117 height 20
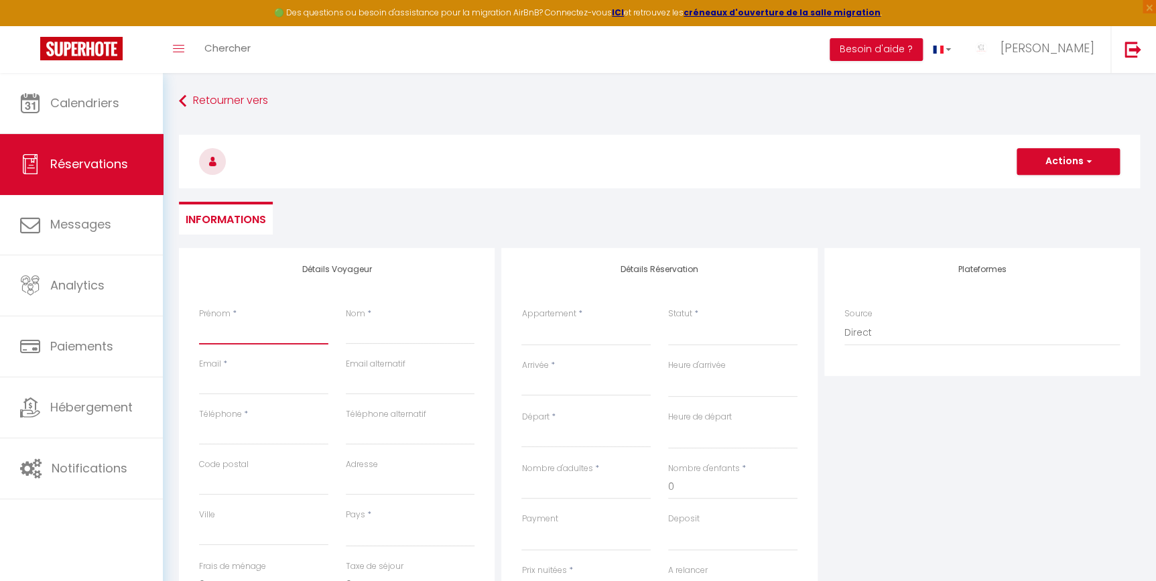
click at [244, 330] on input "Prénom" at bounding box center [263, 332] width 129 height 24
click at [235, 391] on input "Email client" at bounding box center [263, 383] width 129 height 24
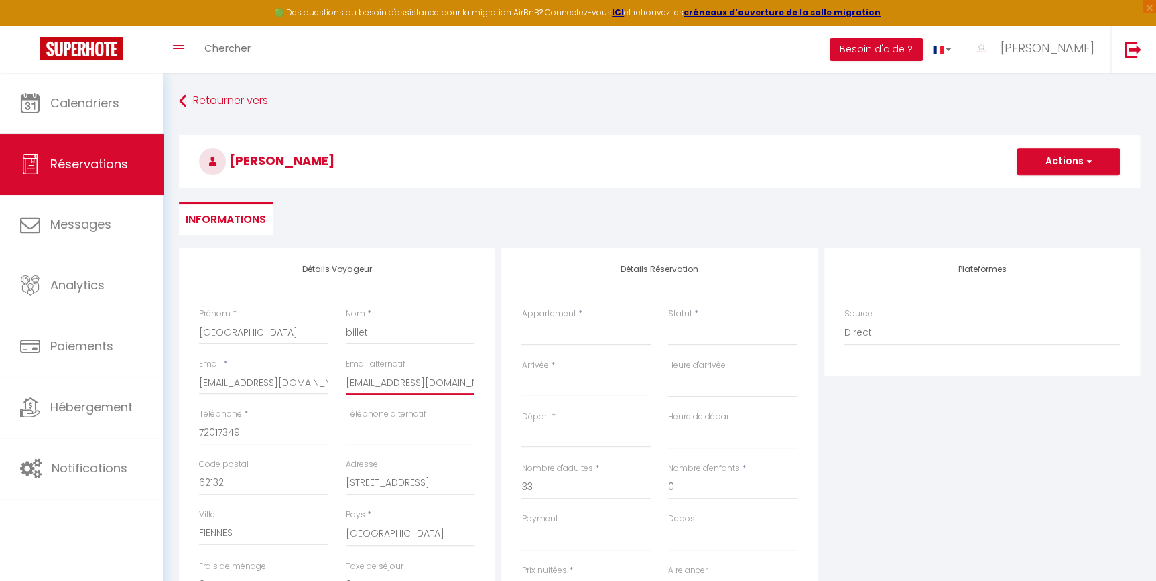
click at [358, 381] on input "[EMAIL_ADDRESS][DOMAIN_NAME]" at bounding box center [410, 383] width 129 height 24
click at [267, 430] on input "72017349" at bounding box center [263, 433] width 129 height 24
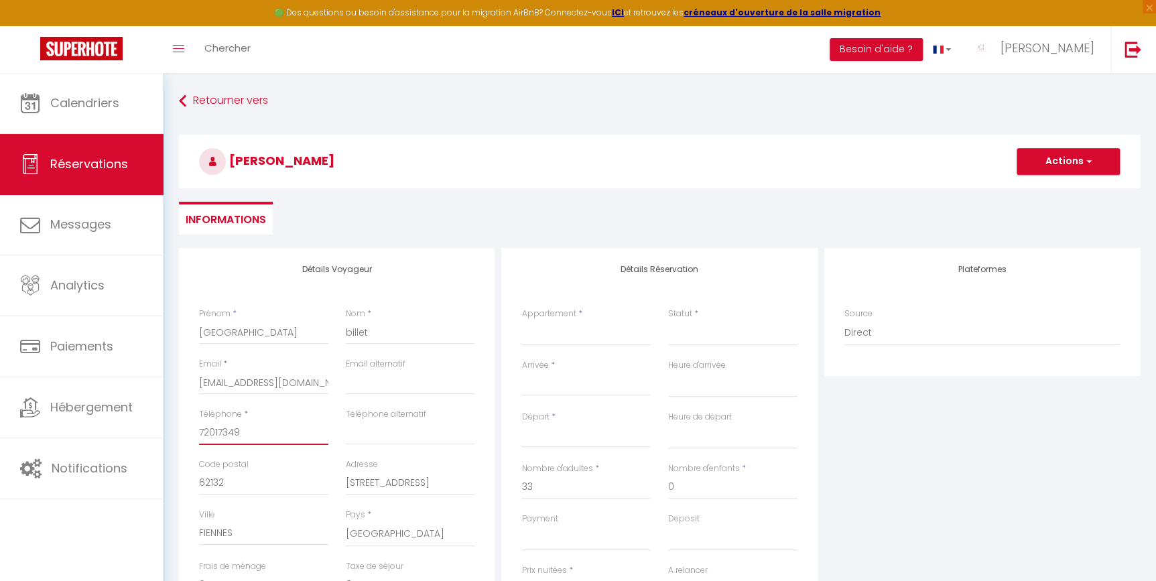
click at [267, 430] on input "72017349" at bounding box center [263, 433] width 129 height 24
click at [244, 480] on input "62132" at bounding box center [263, 483] width 129 height 24
click at [449, 484] on input "[STREET_ADDRESS]" at bounding box center [410, 483] width 129 height 24
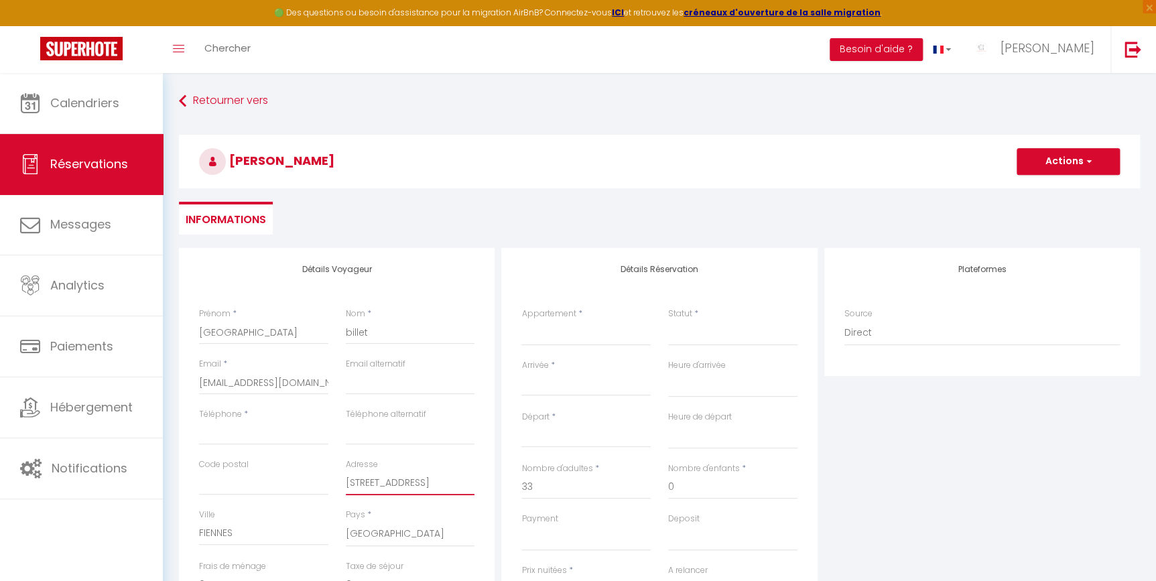
click at [449, 484] on input "[STREET_ADDRESS]" at bounding box center [410, 483] width 129 height 24
click at [397, 533] on select "[GEOGRAPHIC_DATA] [GEOGRAPHIC_DATA] [GEOGRAPHIC_DATA] [GEOGRAPHIC_DATA] [GEOGRA…" at bounding box center [410, 533] width 129 height 25
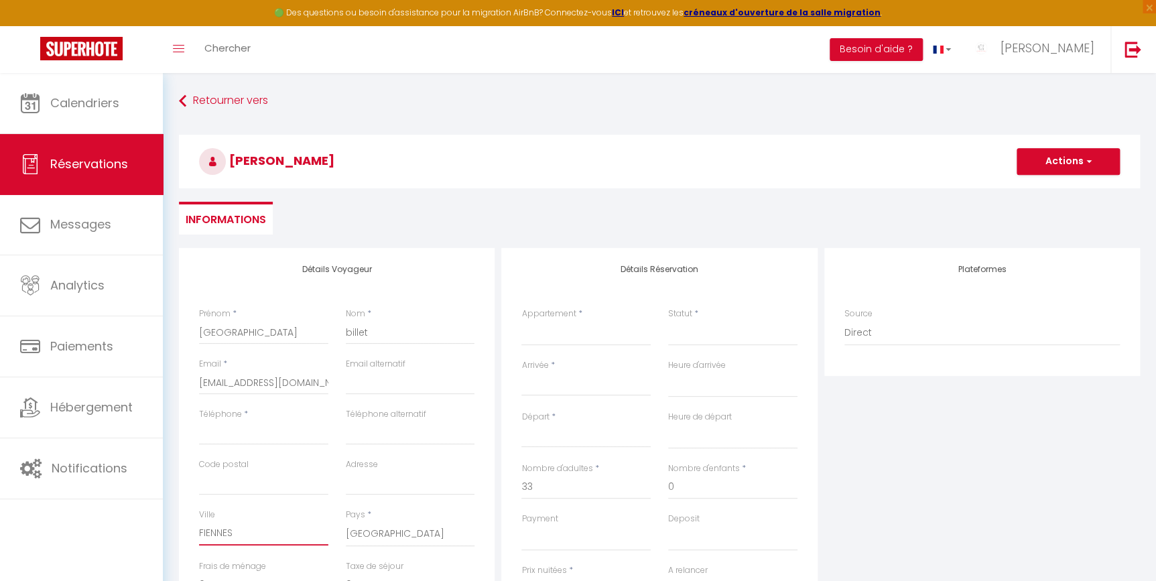
click at [300, 533] on input "FIENNES" at bounding box center [263, 533] width 129 height 24
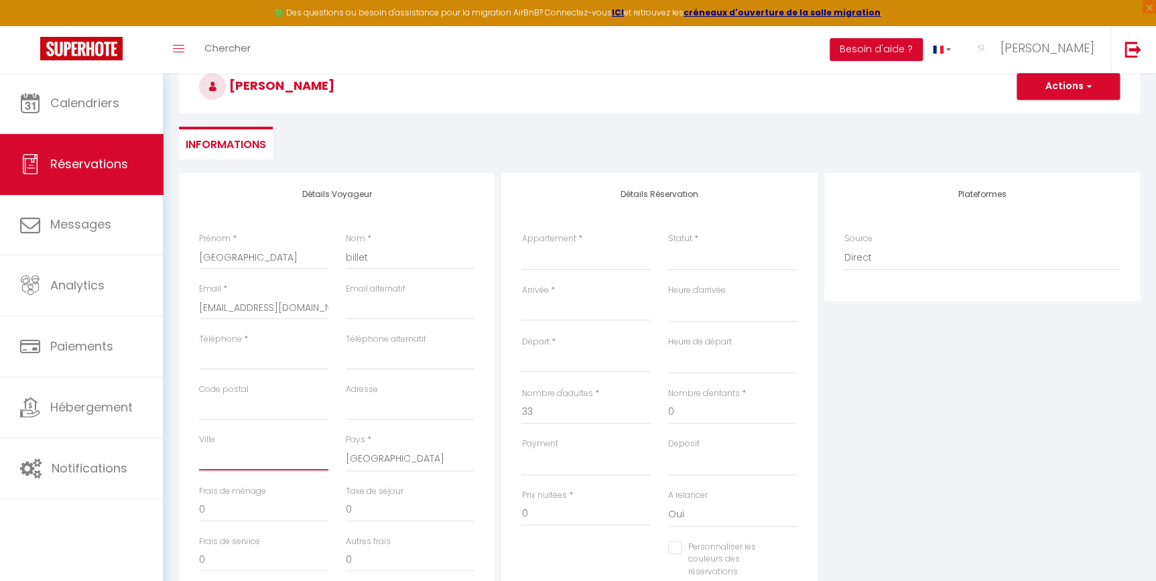
scroll to position [182, 0]
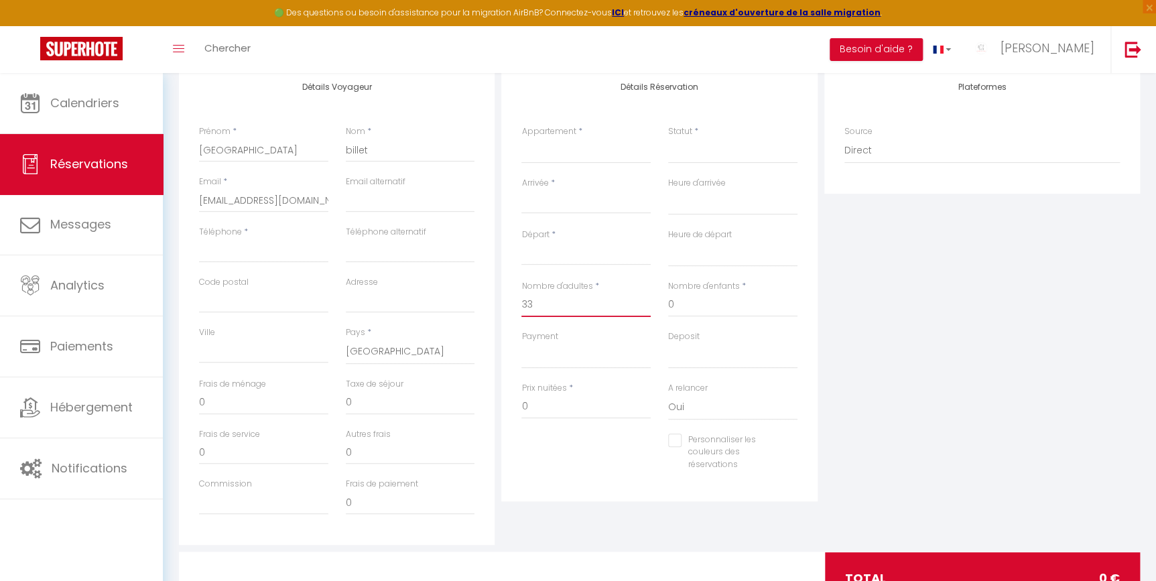
click at [550, 304] on input "33" at bounding box center [585, 305] width 129 height 24
click at [304, 298] on input "Code postal" at bounding box center [263, 301] width 129 height 24
click at [277, 255] on input "Téléphone" at bounding box center [263, 251] width 129 height 24
click at [239, 248] on input "Téléphone" at bounding box center [263, 251] width 129 height 24
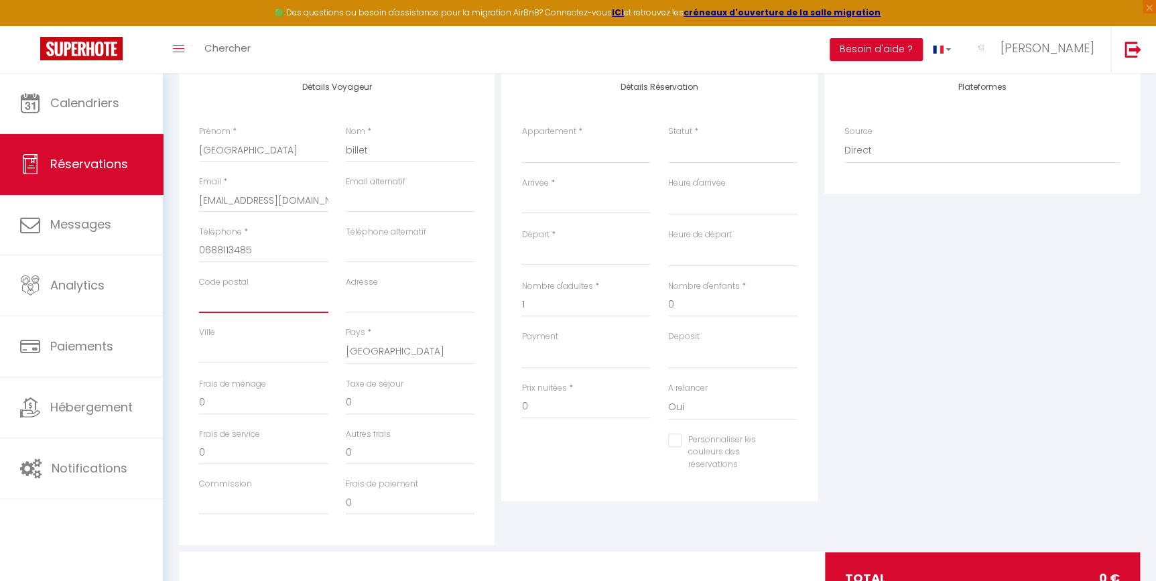
click at [275, 301] on input "Code postal" at bounding box center [263, 301] width 129 height 24
click at [625, 527] on div "Détails Réservation Appartement * APPT 1 · Le Terracotta APPT 2 · L'azur APPT 3…" at bounding box center [659, 305] width 322 height 479
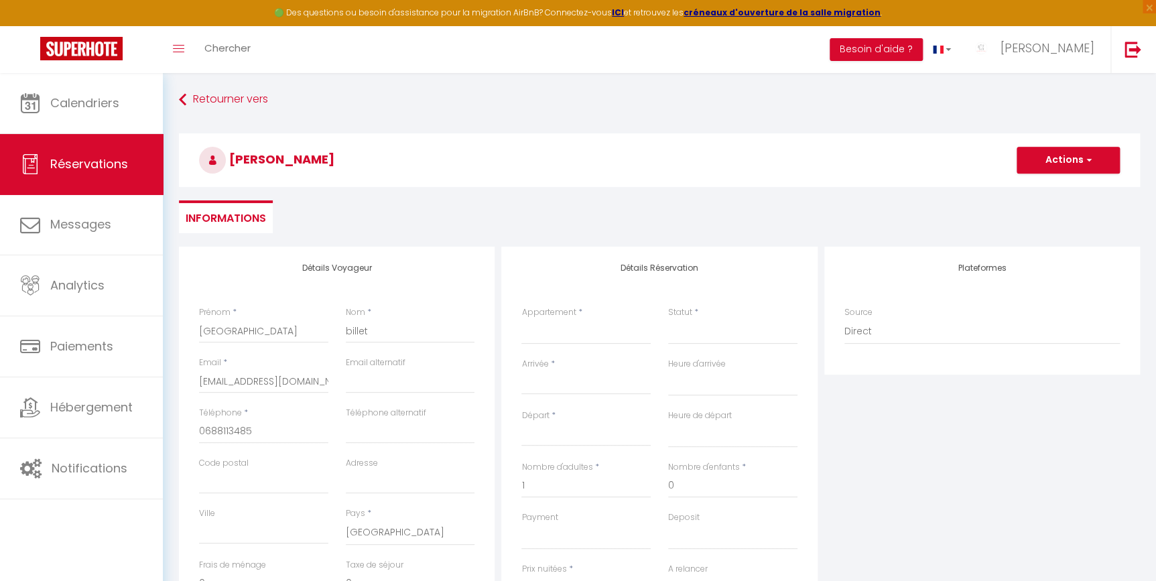
scroll to position [0, 0]
click at [592, 336] on select "APPT 1 · Le Terracotta APPT 2 · L'azur APPT 3 · L'olive" at bounding box center [585, 332] width 129 height 25
click at [521, 320] on select "APPT 1 · Le Terracotta APPT 2 · L'azur APPT 3 · L'olive" at bounding box center [585, 332] width 129 height 25
click at [700, 330] on select "Confirmé Non Confirmé [PERSON_NAME] par le voyageur No Show Request" at bounding box center [732, 332] width 129 height 25
click at [668, 320] on select "Confirmé Non Confirmé [PERSON_NAME] par le voyageur No Show Request" at bounding box center [732, 332] width 129 height 25
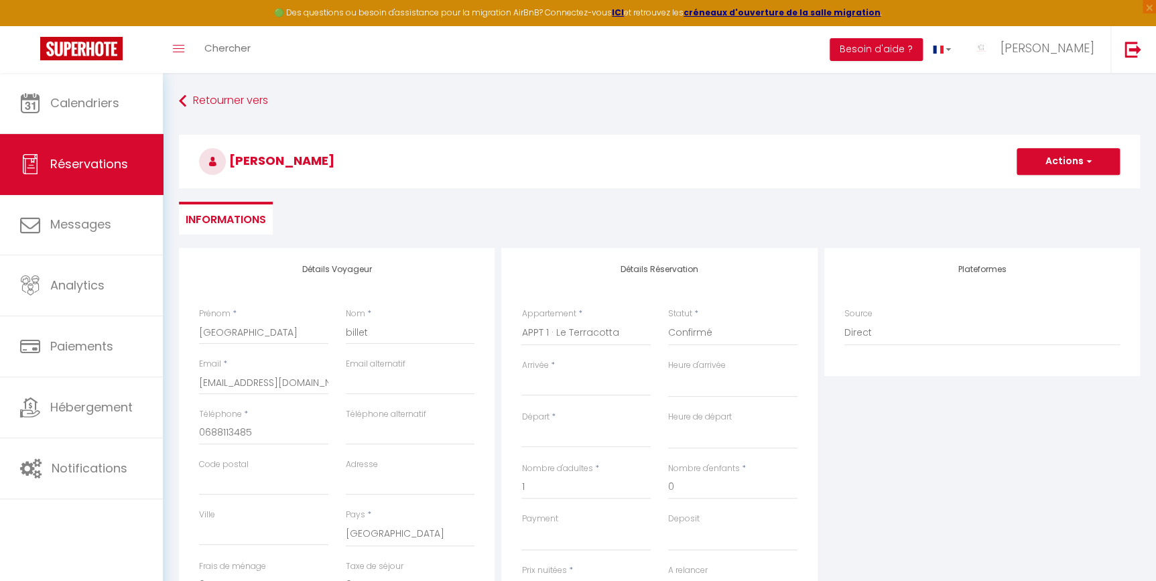
click at [606, 372] on div "< [DATE] > Dim Lun Mar Mer Jeu Ven Sam 1 2 3 4 5 6 7 8 9 10 11 12 13 14 15 16 1…" at bounding box center [585, 384] width 129 height 24
click at [604, 378] on input "Arrivée" at bounding box center [585, 385] width 129 height 17
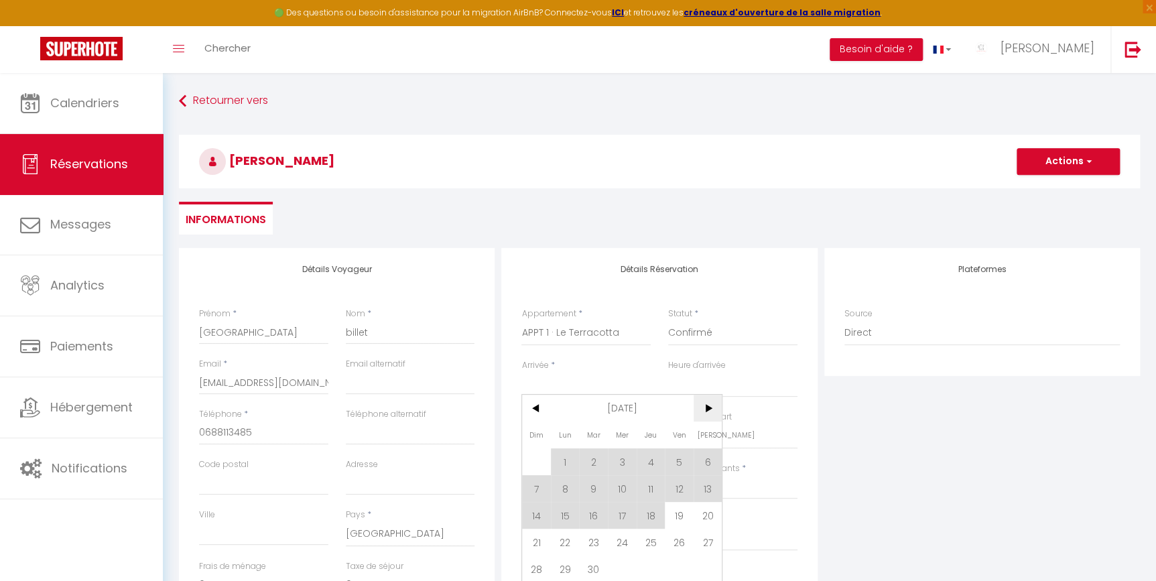
click at [713, 403] on span ">" at bounding box center [708, 408] width 29 height 27
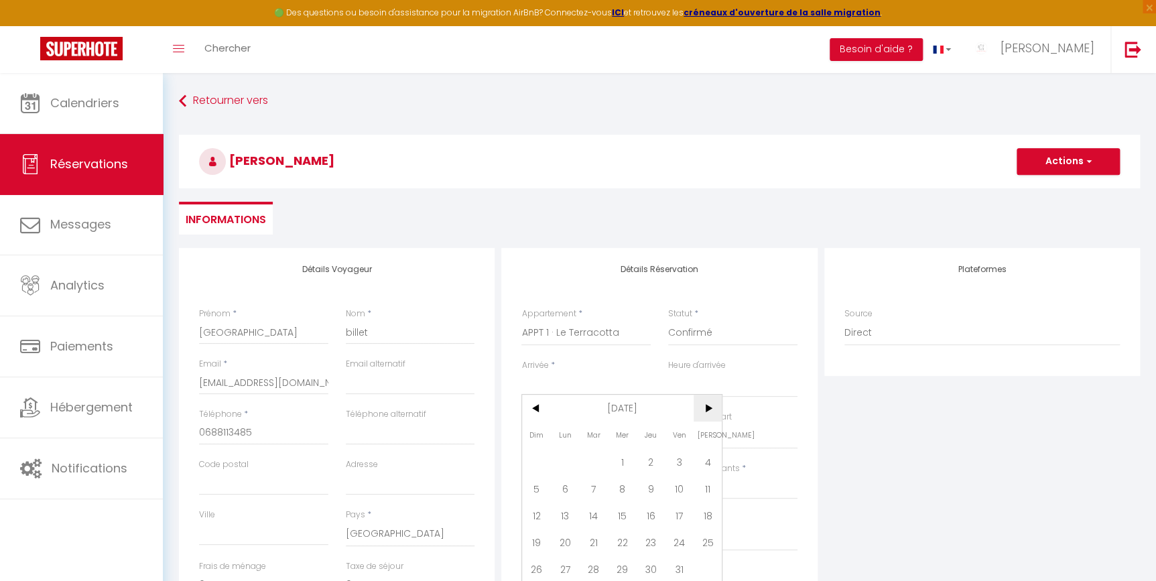
click at [713, 403] on span ">" at bounding box center [708, 408] width 29 height 27
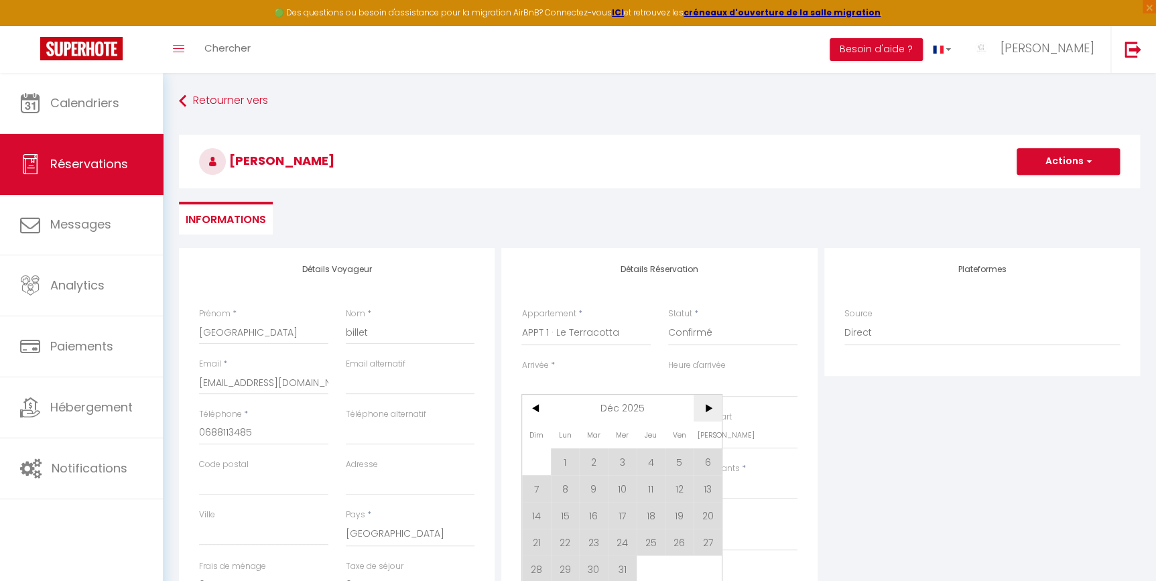
click at [713, 403] on span ">" at bounding box center [708, 408] width 29 height 27
click at [536, 404] on span "<" at bounding box center [536, 408] width 29 height 27
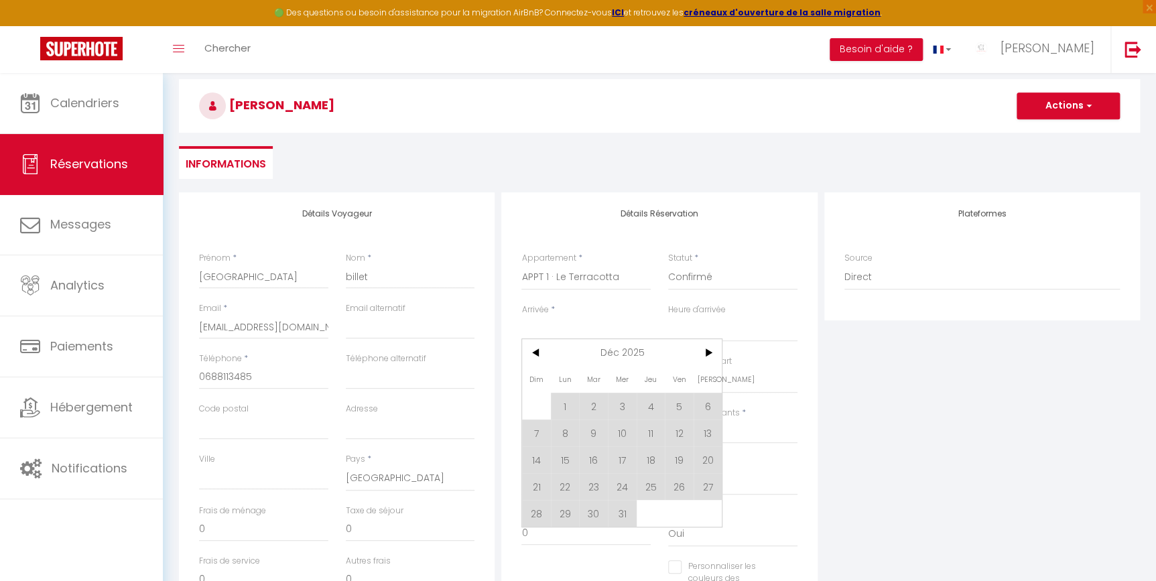
scroll to position [60, 0]
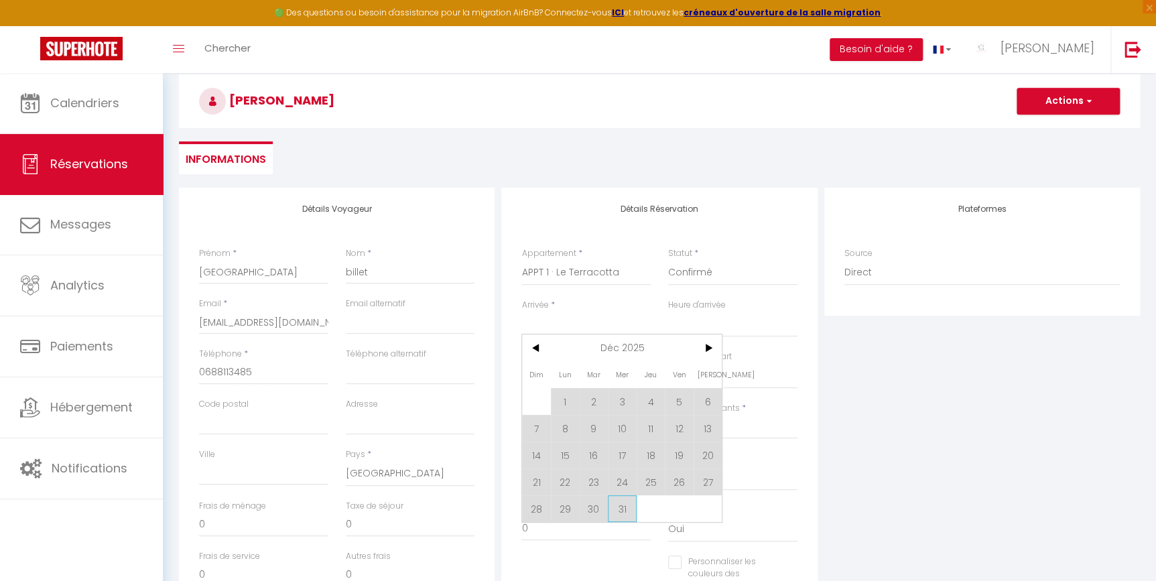
click at [630, 505] on span "31" at bounding box center [622, 508] width 29 height 27
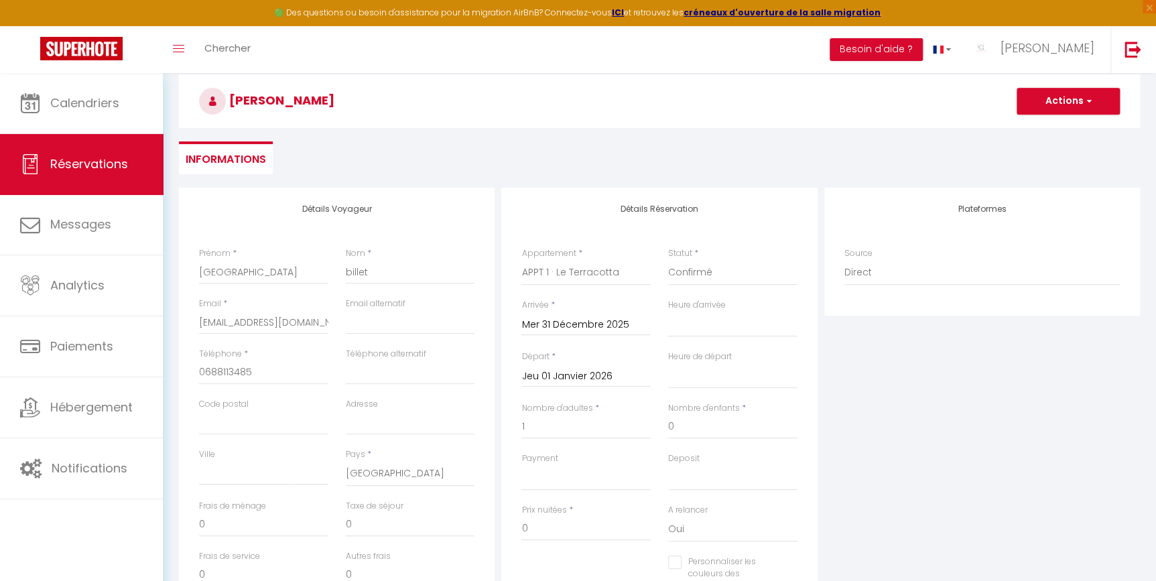
click at [594, 371] on input "Jeu 01 Janvier 2026" at bounding box center [585, 376] width 129 height 17
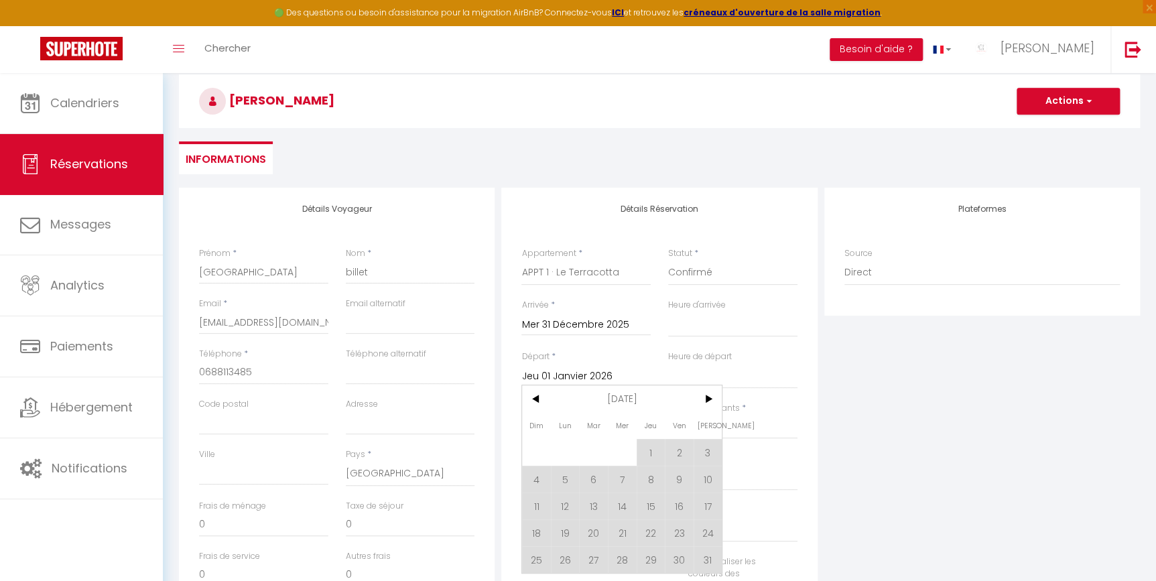
click at [821, 374] on div "Plateformes Source Direct [DOMAIN_NAME] [DOMAIN_NAME] Chalet montagne Expedia G…" at bounding box center [982, 427] width 322 height 479
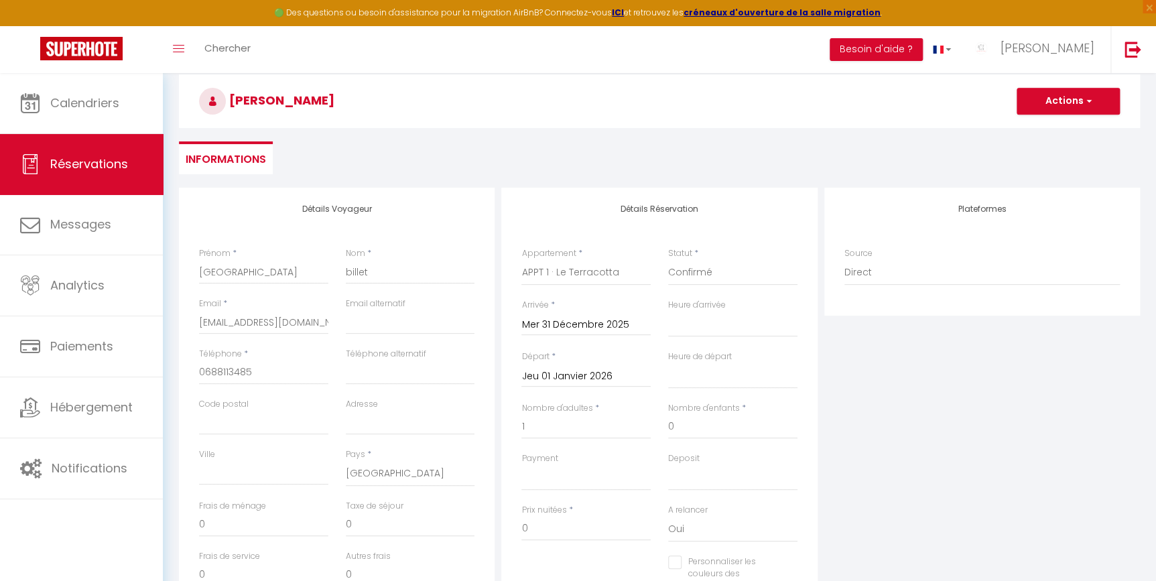
click at [980, 379] on div "Plateformes Source Direct [DOMAIN_NAME] [DOMAIN_NAME] Chalet montagne Expedia G…" at bounding box center [982, 427] width 322 height 479
click at [1023, 426] on div "Plateformes Source Direct [DOMAIN_NAME] [DOMAIN_NAME] Chalet montagne Expedia G…" at bounding box center [982, 427] width 322 height 479
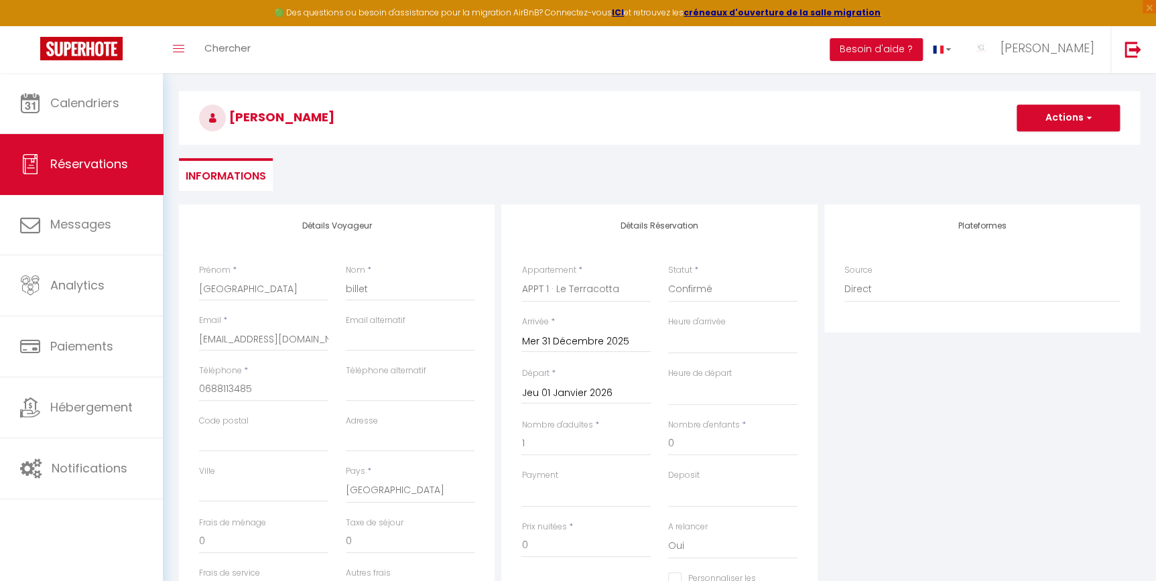
scroll to position [0, 0]
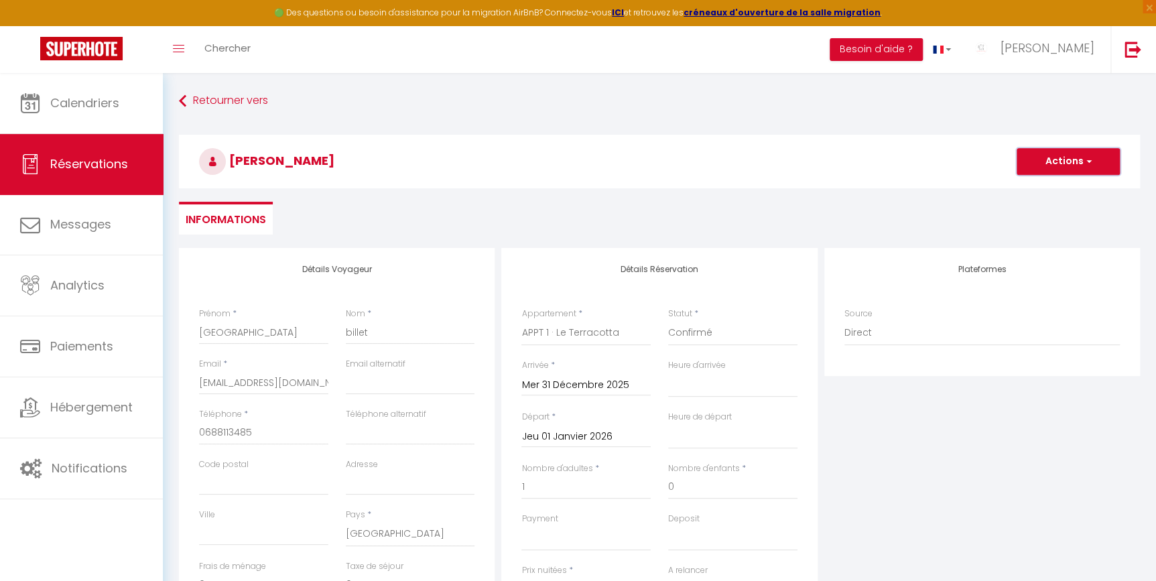
click at [1083, 162] on span "button" at bounding box center [1087, 161] width 8 height 12
click at [1063, 182] on link "Enregistrer" at bounding box center [1055, 190] width 106 height 17
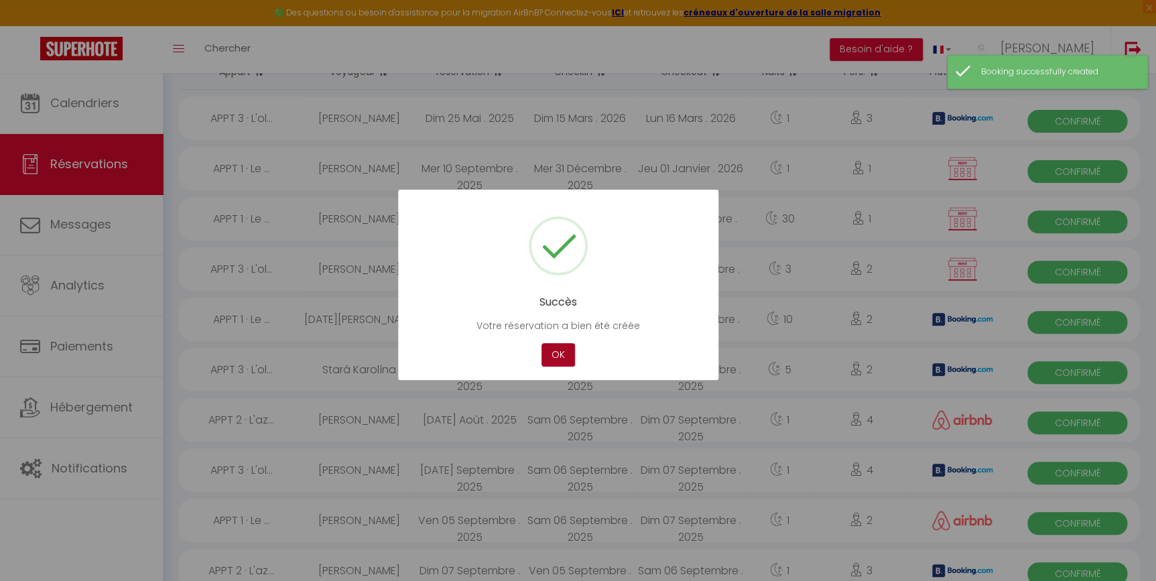
scroll to position [60, 0]
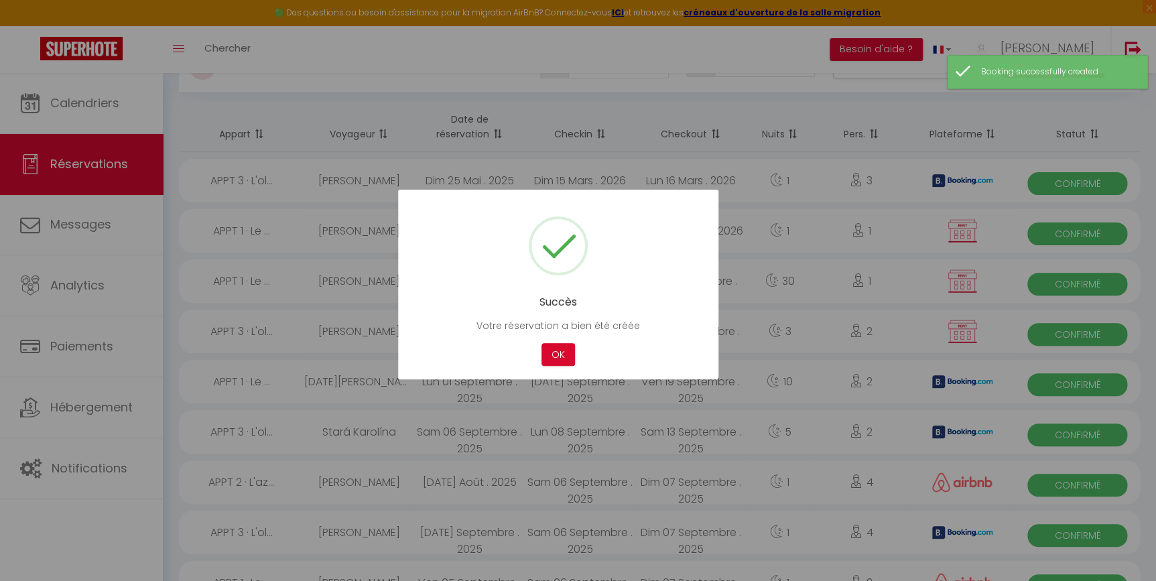
click at [110, 123] on div at bounding box center [578, 290] width 1156 height 581
click at [108, 107] on div at bounding box center [578, 290] width 1156 height 581
drag, startPoint x: 554, startPoint y: 352, endPoint x: 335, endPoint y: 241, distance: 245.4
click at [552, 352] on button "OK" at bounding box center [558, 354] width 34 height 23
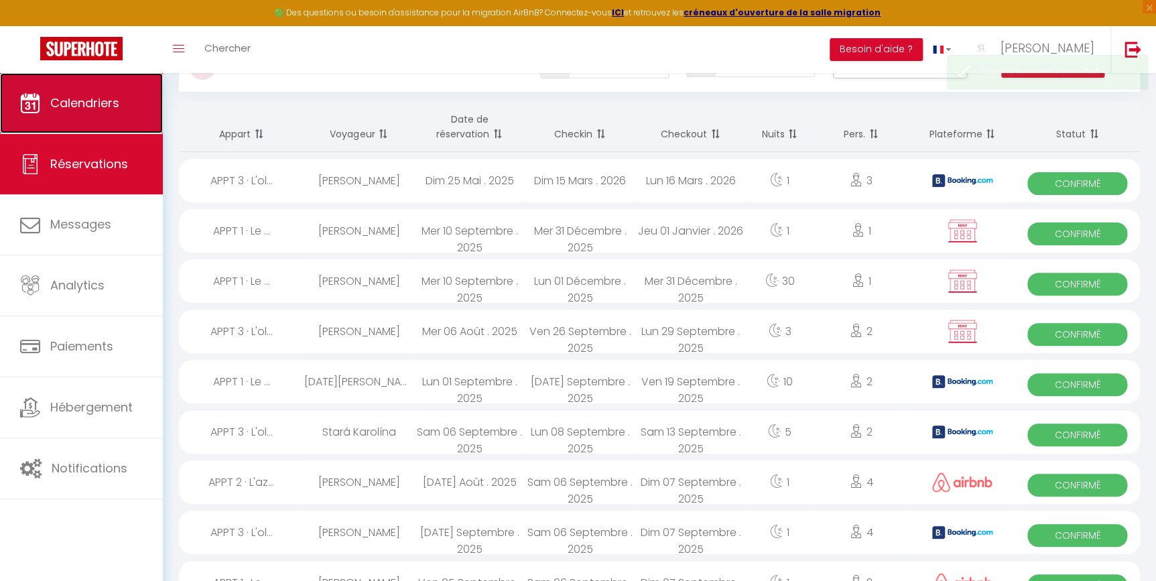
click at [57, 111] on link "Calendriers" at bounding box center [81, 103] width 163 height 60
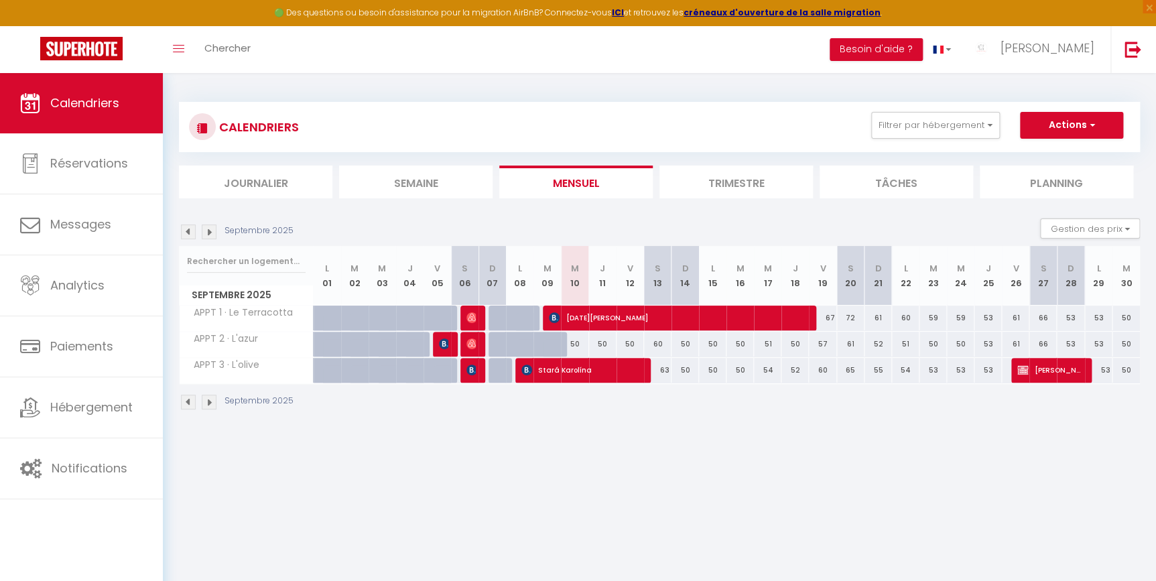
click at [204, 233] on img at bounding box center [209, 231] width 15 height 15
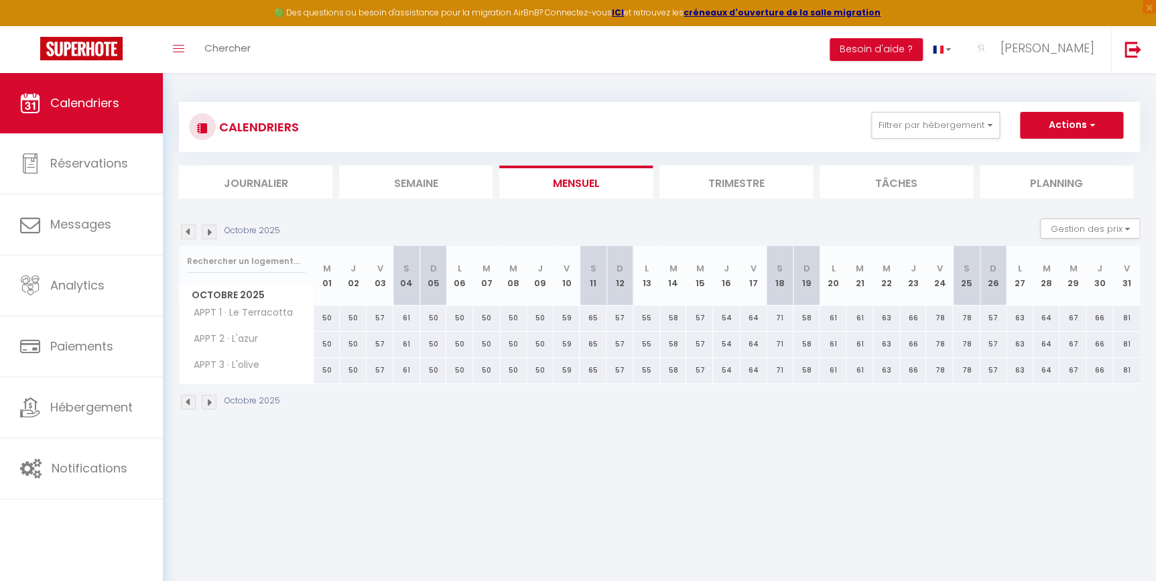
click at [218, 226] on div "Octobre 2025" at bounding box center [231, 231] width 105 height 15
click at [210, 233] on img at bounding box center [209, 231] width 15 height 15
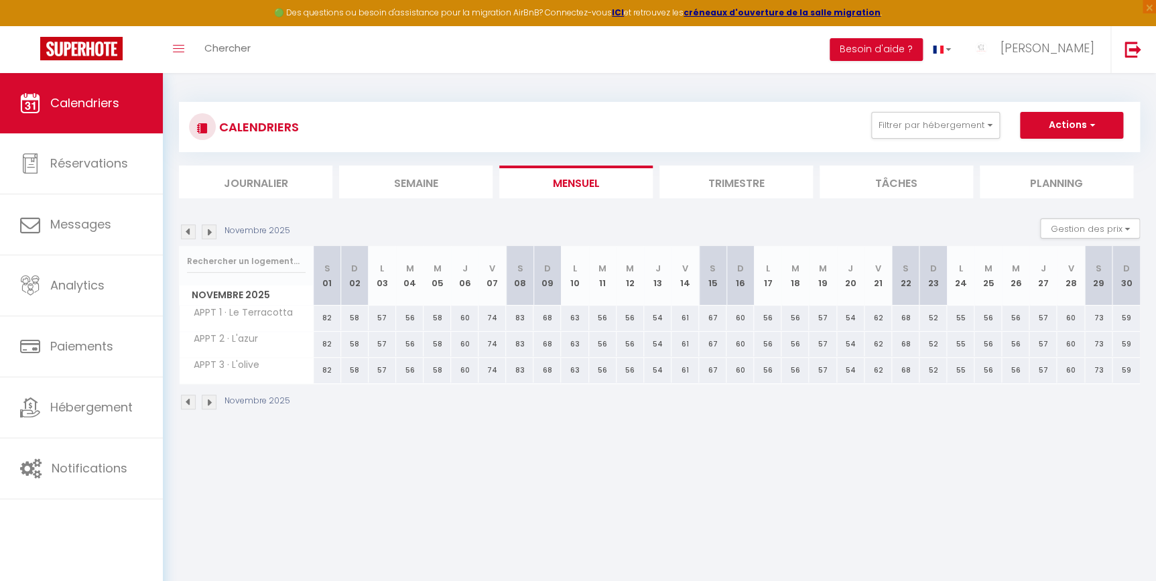
click at [210, 233] on img at bounding box center [209, 231] width 15 height 15
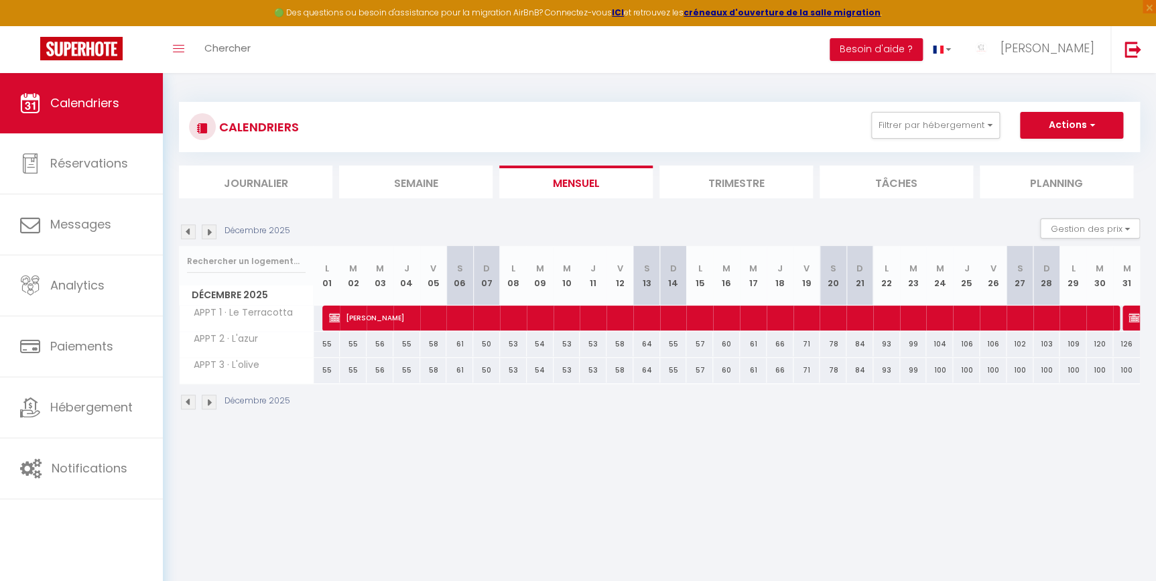
click at [210, 232] on img at bounding box center [209, 231] width 15 height 15
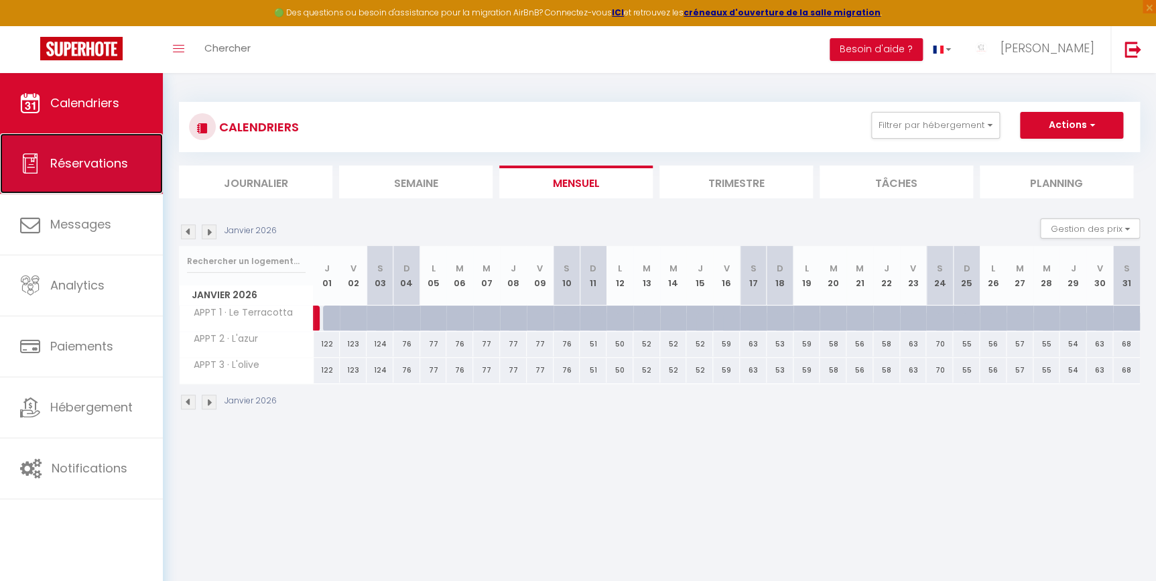
click at [107, 164] on span "Réservations" at bounding box center [89, 163] width 78 height 17
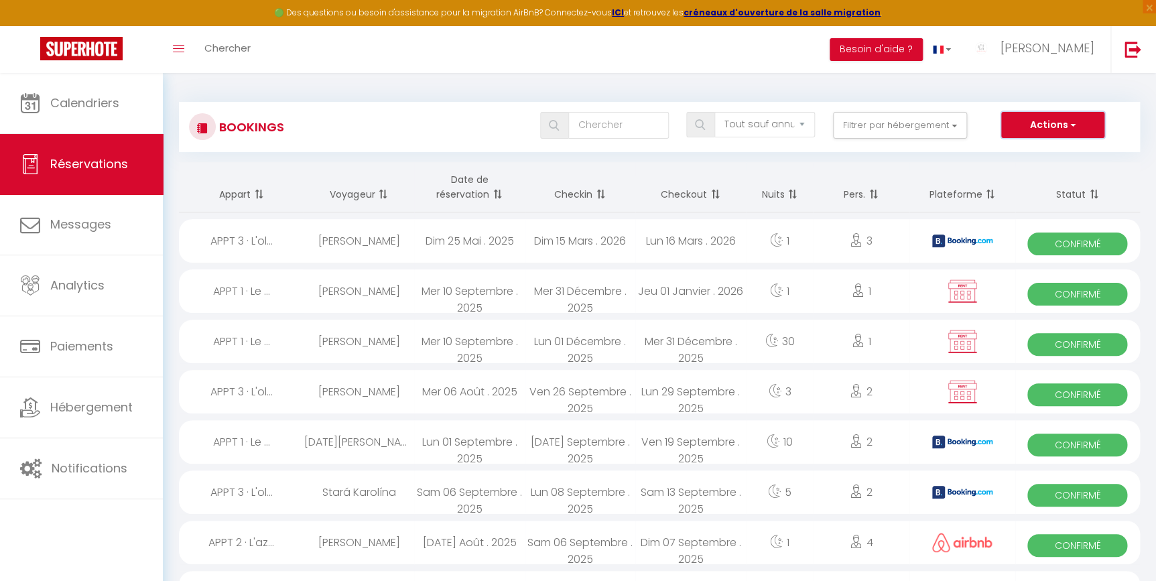
click at [1058, 124] on button "Actions" at bounding box center [1052, 125] width 103 height 27
click at [1019, 155] on link "Nouvelle Réservation" at bounding box center [1031, 153] width 143 height 17
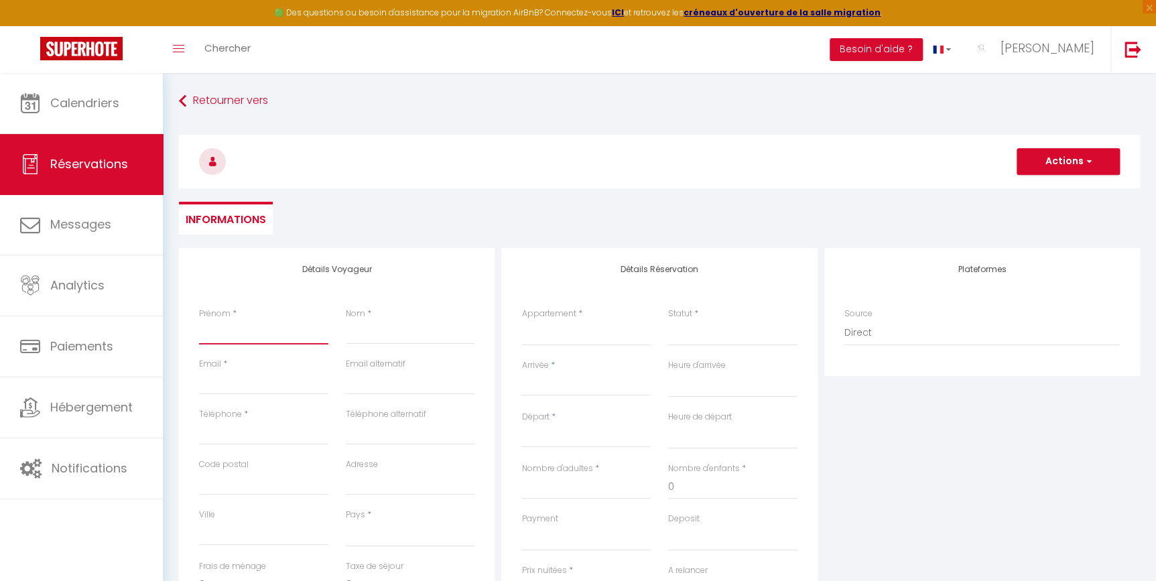
click at [243, 328] on input "Prénom" at bounding box center [263, 332] width 129 height 24
click at [235, 384] on input "Email client" at bounding box center [263, 383] width 129 height 24
click at [263, 438] on input "Téléphone" at bounding box center [263, 433] width 129 height 24
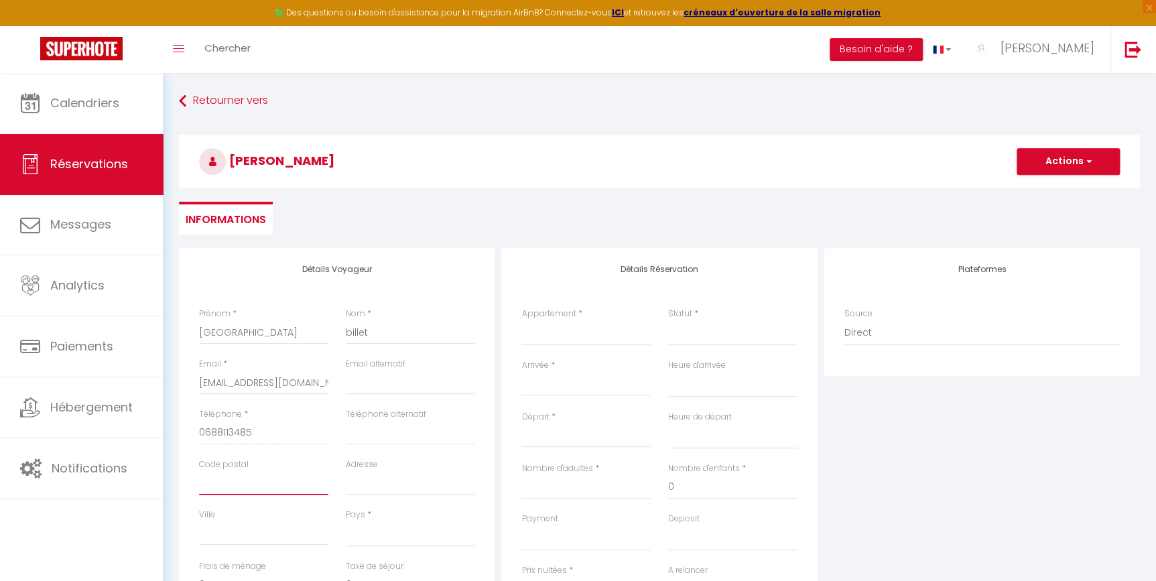
click at [250, 488] on input "Code postal" at bounding box center [263, 483] width 129 height 24
click at [250, 525] on input "Ville" at bounding box center [263, 533] width 129 height 24
click at [377, 531] on select "[GEOGRAPHIC_DATA] [GEOGRAPHIC_DATA] [GEOGRAPHIC_DATA] [GEOGRAPHIC_DATA] [GEOGRA…" at bounding box center [410, 533] width 129 height 25
click at [346, 521] on select "[GEOGRAPHIC_DATA] [GEOGRAPHIC_DATA] [GEOGRAPHIC_DATA] [GEOGRAPHIC_DATA] [GEOGRA…" at bounding box center [410, 533] width 129 height 25
click at [292, 466] on div "Code postal" at bounding box center [263, 476] width 129 height 37
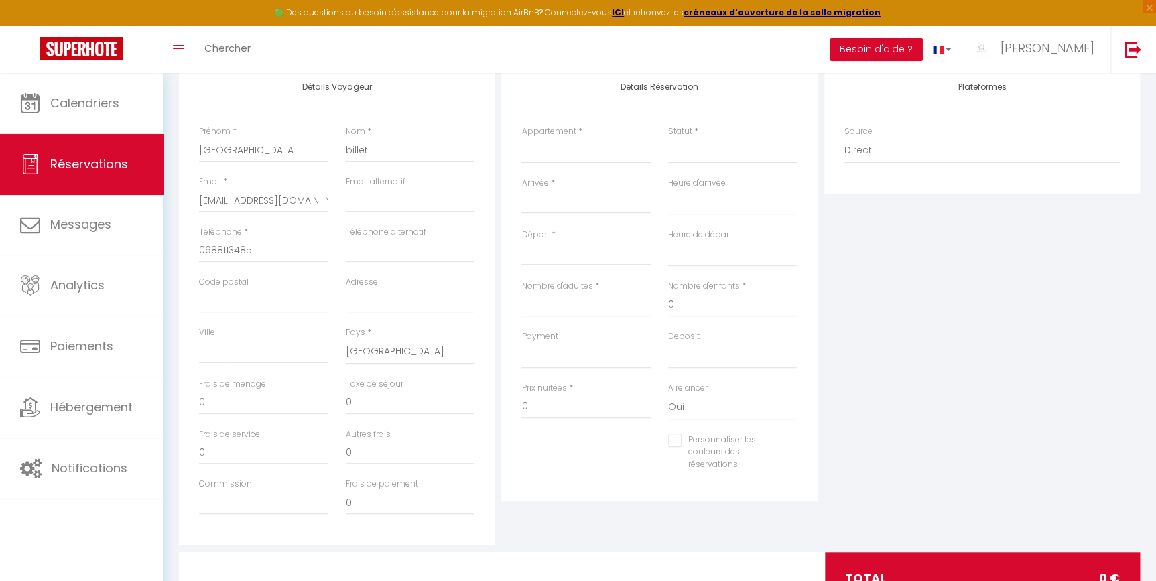
scroll to position [178, 0]
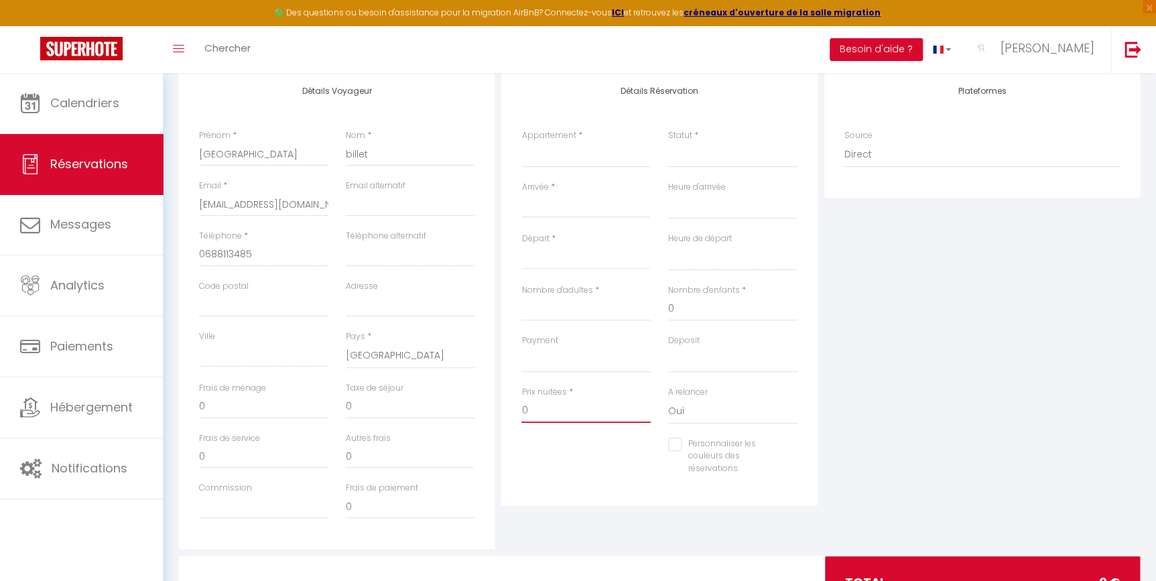
click at [536, 411] on input "0" at bounding box center [585, 411] width 129 height 24
click at [581, 509] on div "Détails Réservation Appartement * APPT 1 · Le Terracotta APPT 2 · L'azur APPT 3…" at bounding box center [659, 309] width 322 height 479
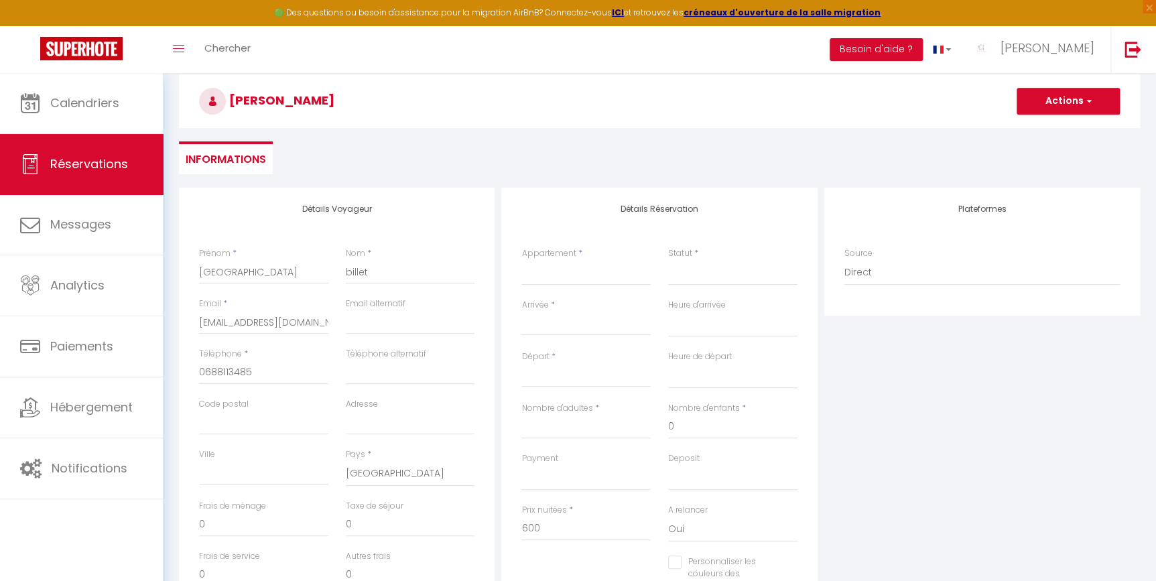
scroll to position [56, 0]
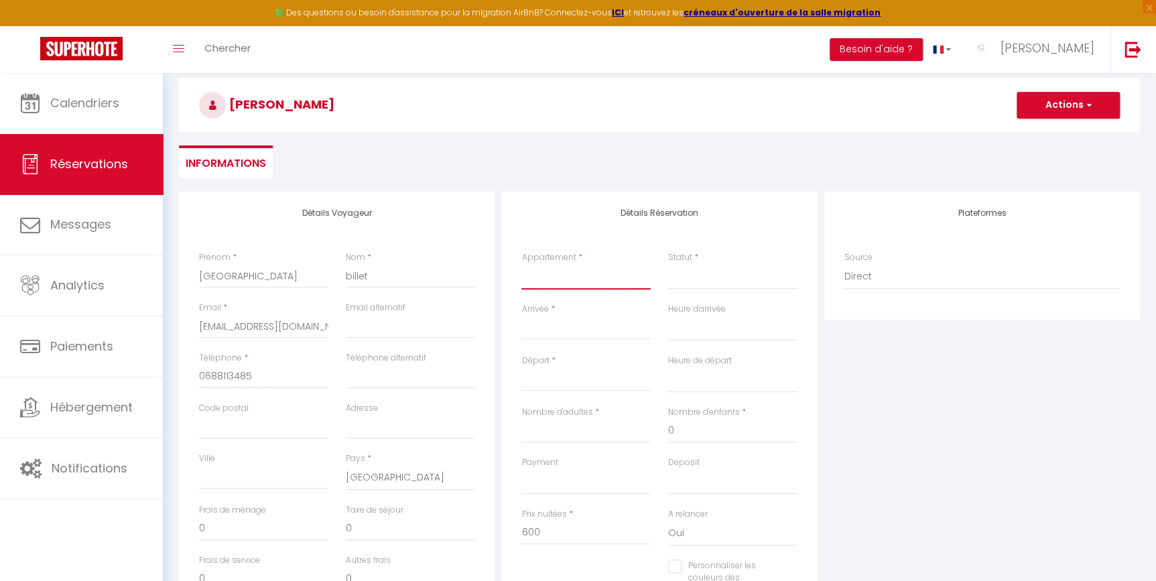
click at [556, 287] on select "APPT 1 · Le Terracotta APPT 2 · L'azur APPT 3 · L'olive" at bounding box center [585, 276] width 129 height 25
click at [521, 264] on select "APPT 1 · Le Terracotta APPT 2 · L'azur APPT 3 · L'olive" at bounding box center [585, 276] width 129 height 25
click at [550, 321] on input "Arrivée" at bounding box center [585, 328] width 129 height 17
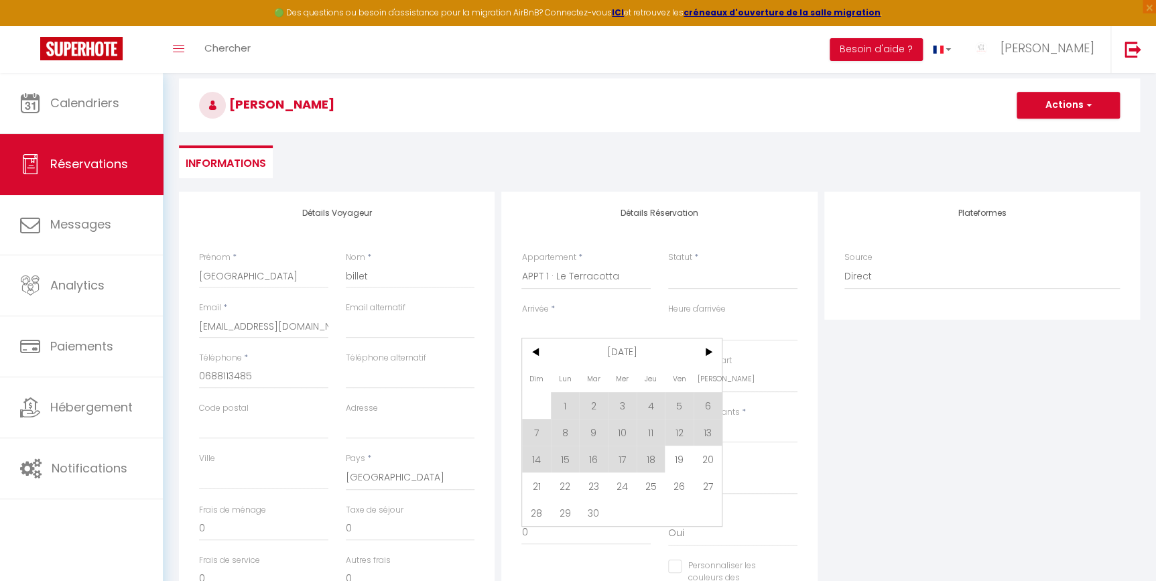
click at [556, 326] on input "Arrivée" at bounding box center [585, 328] width 129 height 17
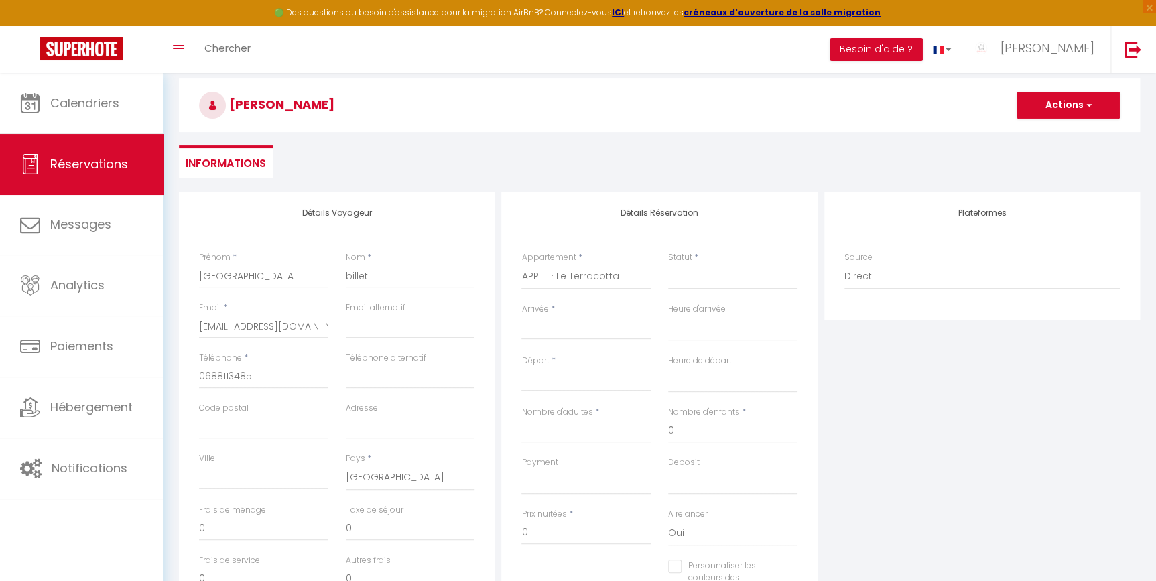
click at [563, 332] on input "Arrivée" at bounding box center [585, 328] width 129 height 17
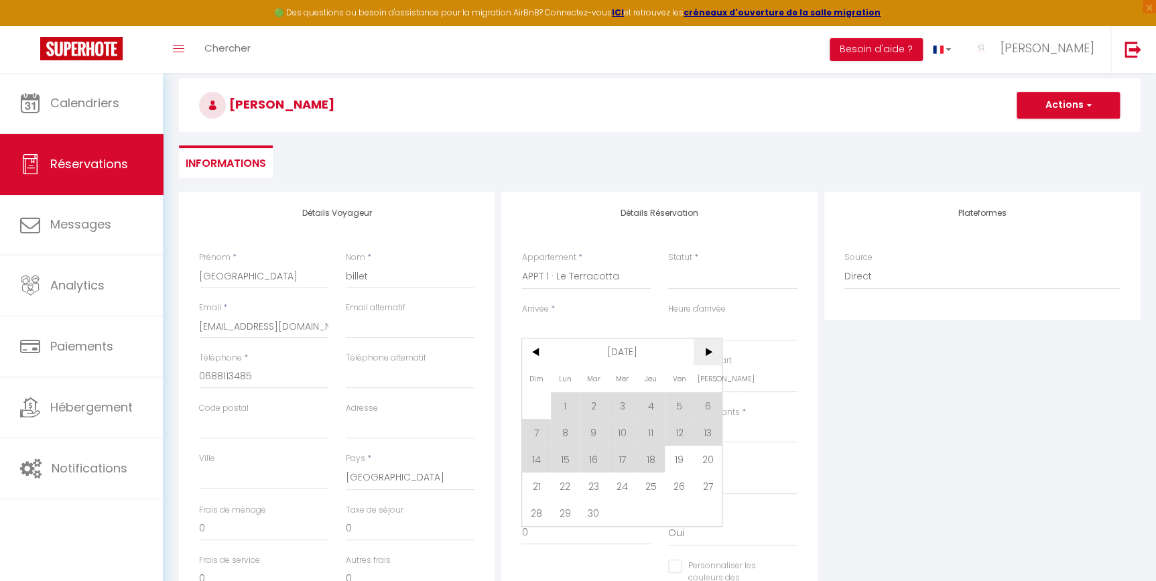
click at [710, 351] on span ">" at bounding box center [708, 351] width 29 height 27
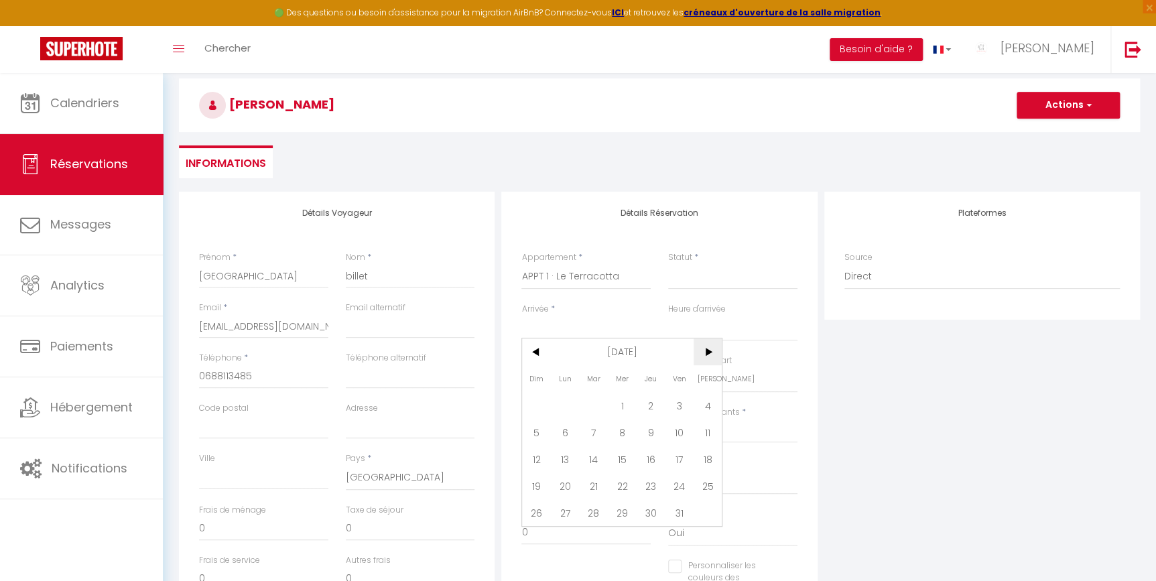
click at [710, 351] on span ">" at bounding box center [708, 351] width 29 height 27
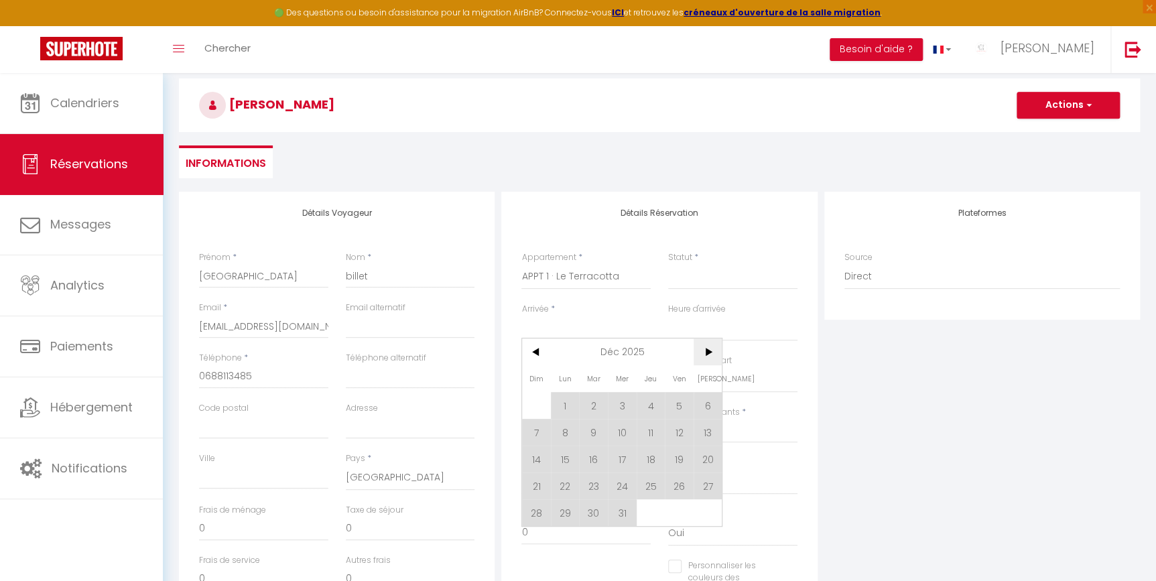
click at [710, 351] on span ">" at bounding box center [708, 351] width 29 height 27
click at [645, 395] on span "5" at bounding box center [651, 405] width 29 height 27
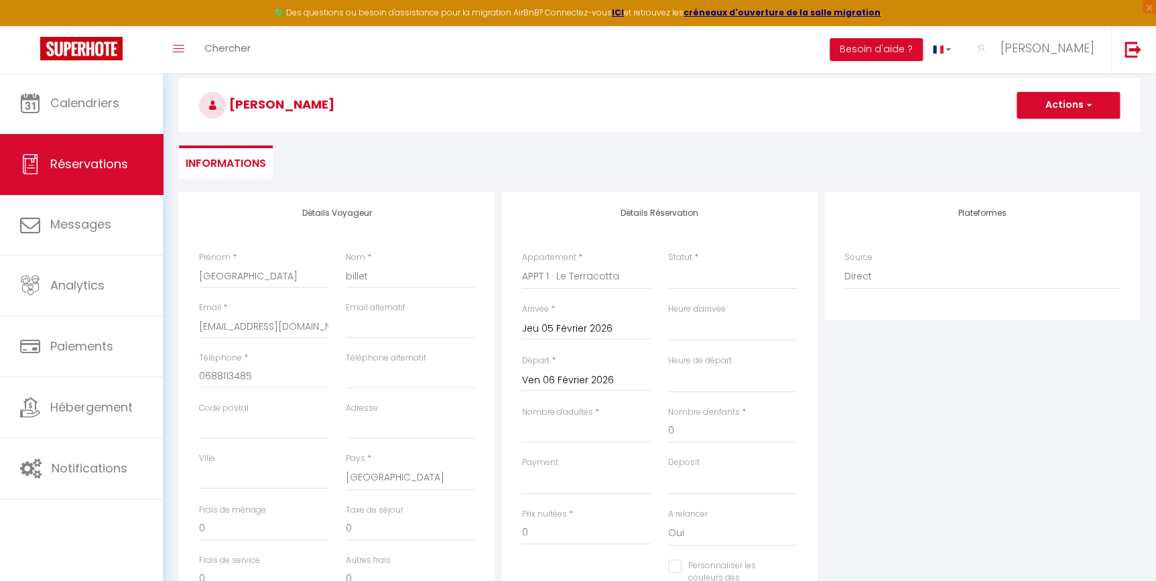
click at [543, 332] on input "Jeu 05 Février 2026" at bounding box center [585, 328] width 129 height 17
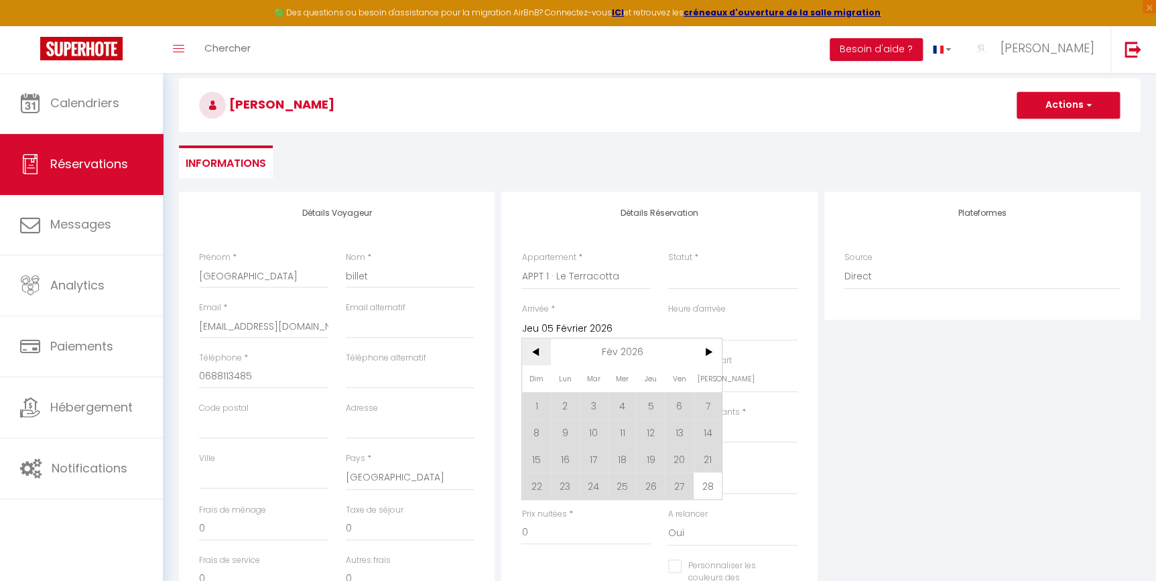
click at [536, 348] on span "<" at bounding box center [536, 351] width 29 height 27
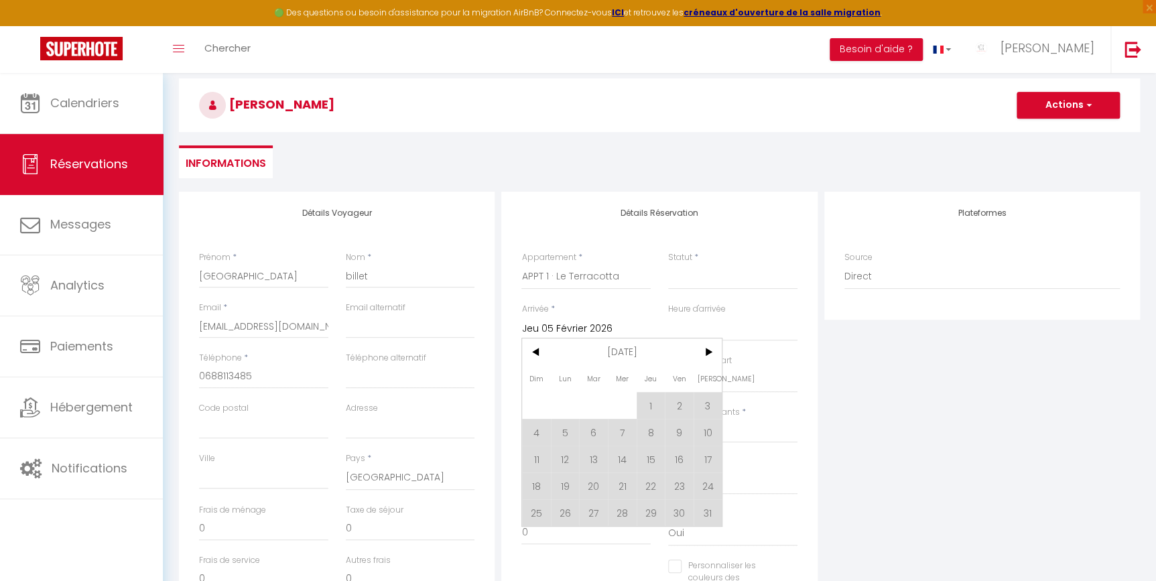
click at [655, 392] on span "1" at bounding box center [651, 405] width 29 height 27
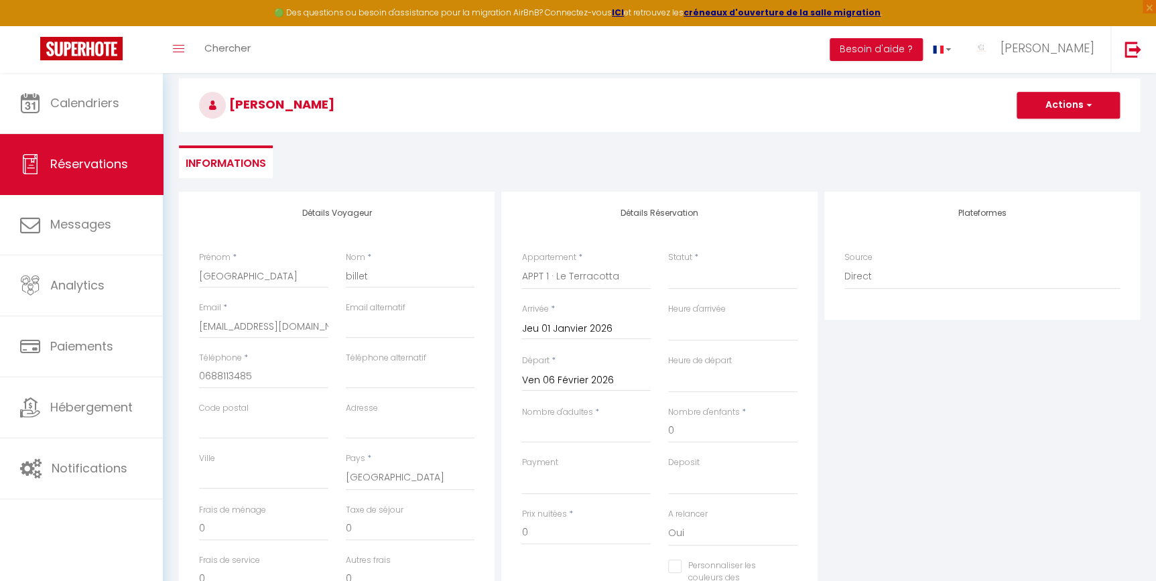
click at [616, 389] on div "Ven 06 Février 2026 < Fév 2026 > Dim Lun Mar Mer Jeu Ven Sam 1 2 3 4 5 6 7 8 9 …" at bounding box center [585, 379] width 129 height 24
click at [616, 384] on input "Ven 06 Février 2026" at bounding box center [585, 380] width 129 height 17
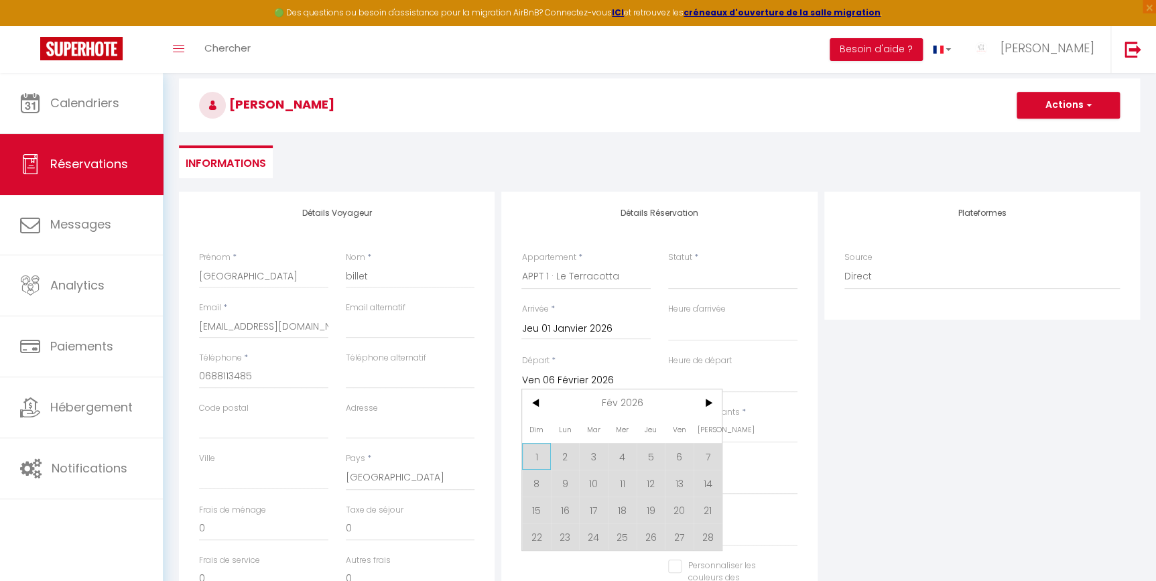
click at [536, 449] on span "1" at bounding box center [536, 456] width 29 height 27
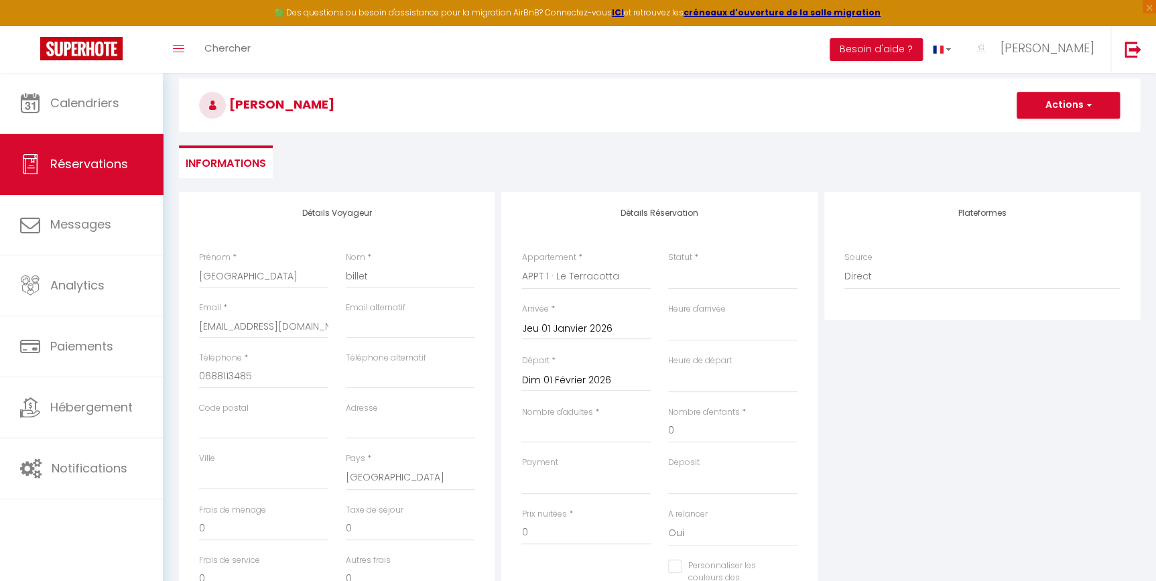
click at [965, 433] on div "Plateformes Source Direct [DOMAIN_NAME] [DOMAIN_NAME] Chalet montagne Expedia G…" at bounding box center [982, 431] width 322 height 479
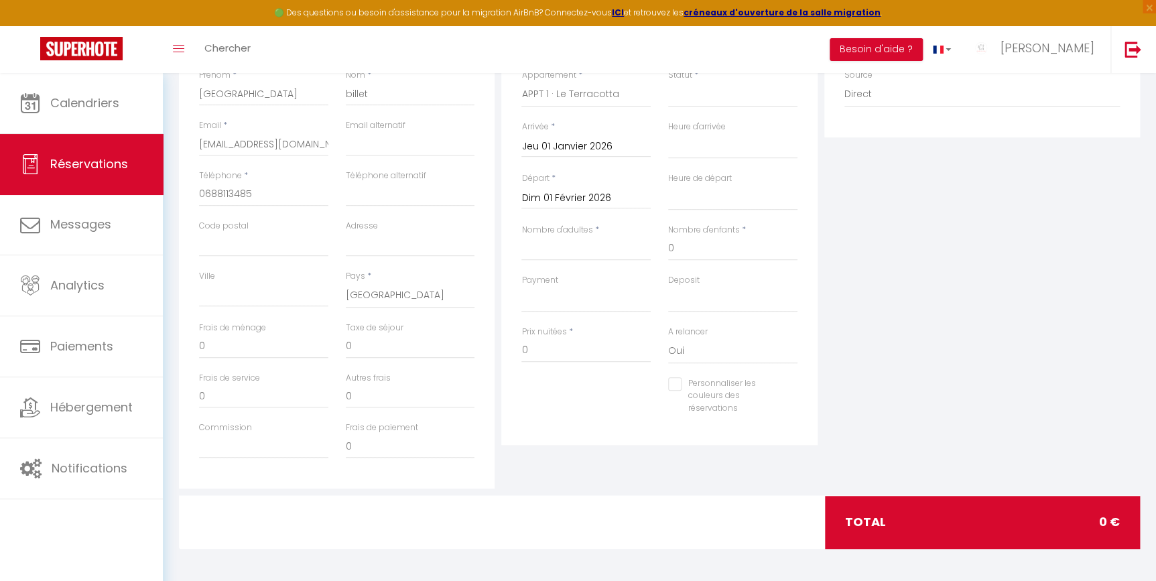
scroll to position [239, 0]
click at [535, 350] on input "0" at bounding box center [585, 350] width 129 height 24
click at [537, 350] on input "0" at bounding box center [585, 350] width 129 height 24
click at [597, 407] on div "Personnaliser les couleurs des réservations #D7092E" at bounding box center [660, 403] width 294 height 52
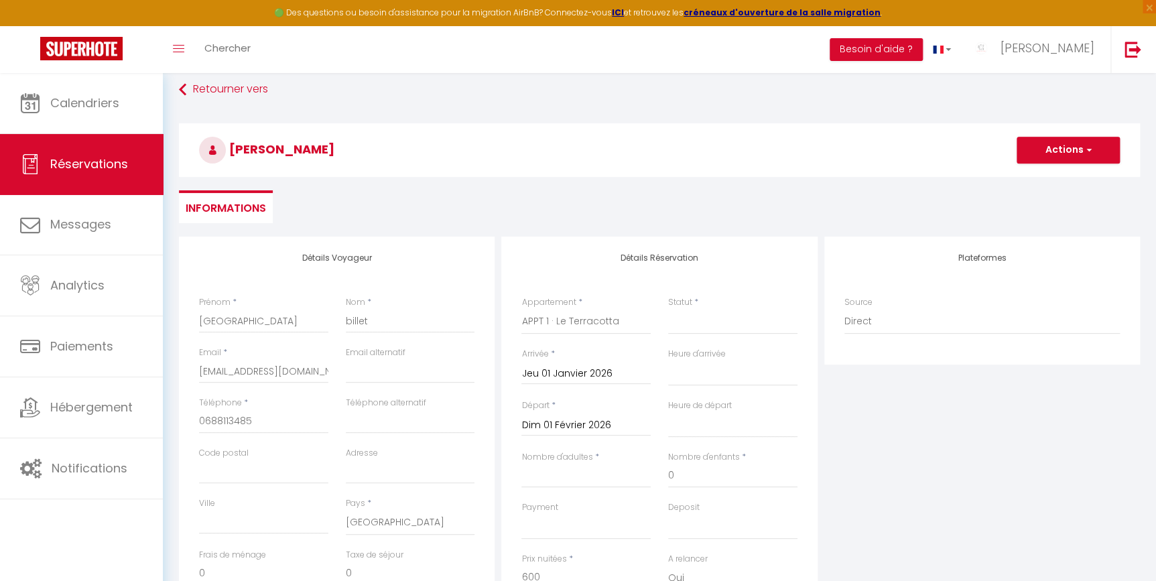
scroll to position [0, 0]
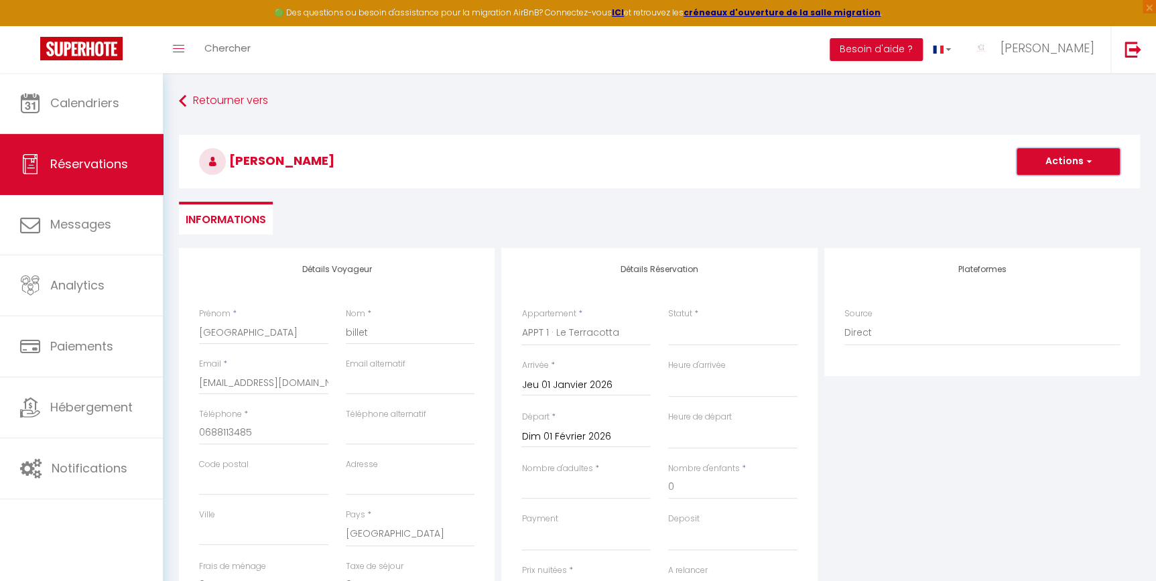
click at [1081, 157] on button "Actions" at bounding box center [1068, 161] width 103 height 27
click at [1064, 192] on link "Enregistrer" at bounding box center [1055, 190] width 106 height 17
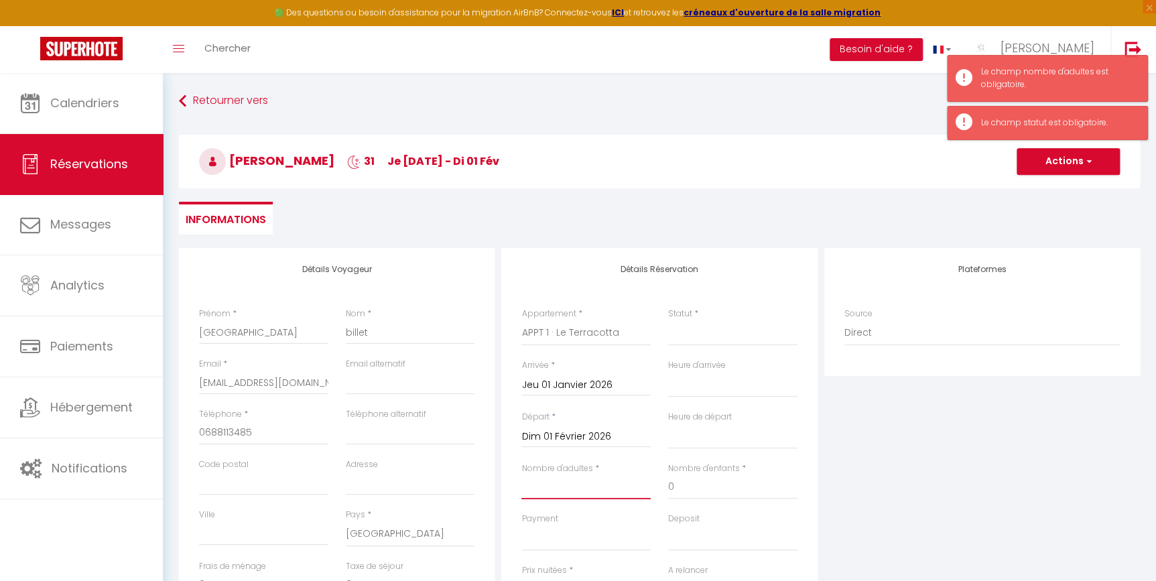
click at [568, 491] on input "Nombre d'adultes" at bounding box center [585, 487] width 129 height 24
click at [974, 462] on div "Plateformes Source Direct [DOMAIN_NAME] [DOMAIN_NAME] Chalet montagne Expedia G…" at bounding box center [982, 487] width 322 height 479
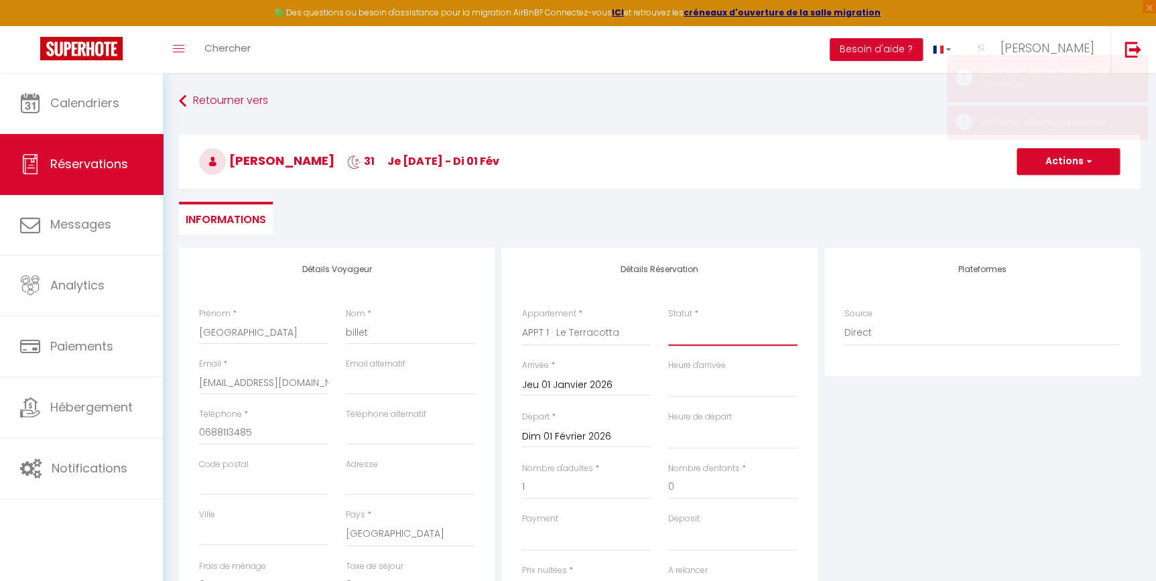
click at [698, 334] on select "Confirmé Non Confirmé [PERSON_NAME] par le voyageur No Show Request" at bounding box center [732, 332] width 129 height 25
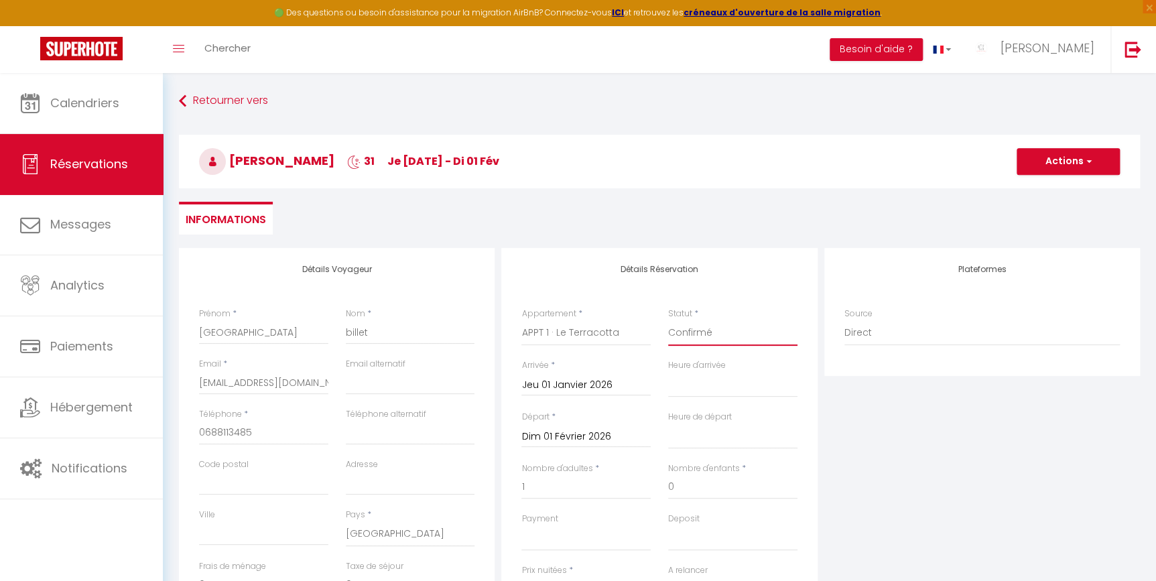
click at [668, 320] on select "Confirmé Non Confirmé [PERSON_NAME] par le voyageur No Show Request" at bounding box center [732, 332] width 129 height 25
click at [955, 491] on div "Plateformes Source Direct [DOMAIN_NAME] [DOMAIN_NAME] Chalet montagne Expedia G…" at bounding box center [982, 487] width 322 height 479
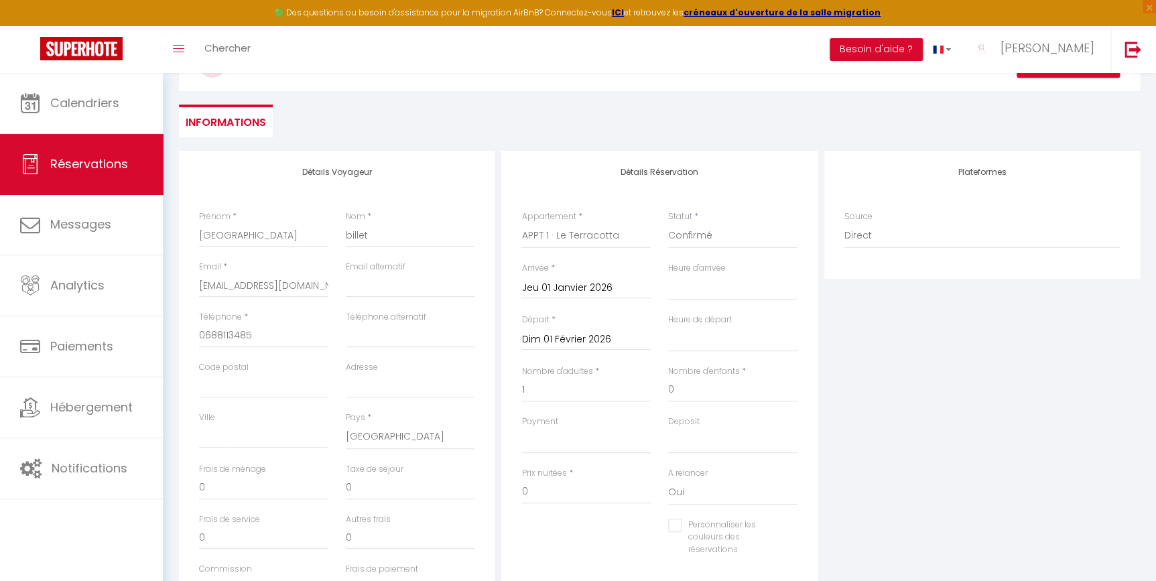
scroll to position [239, 0]
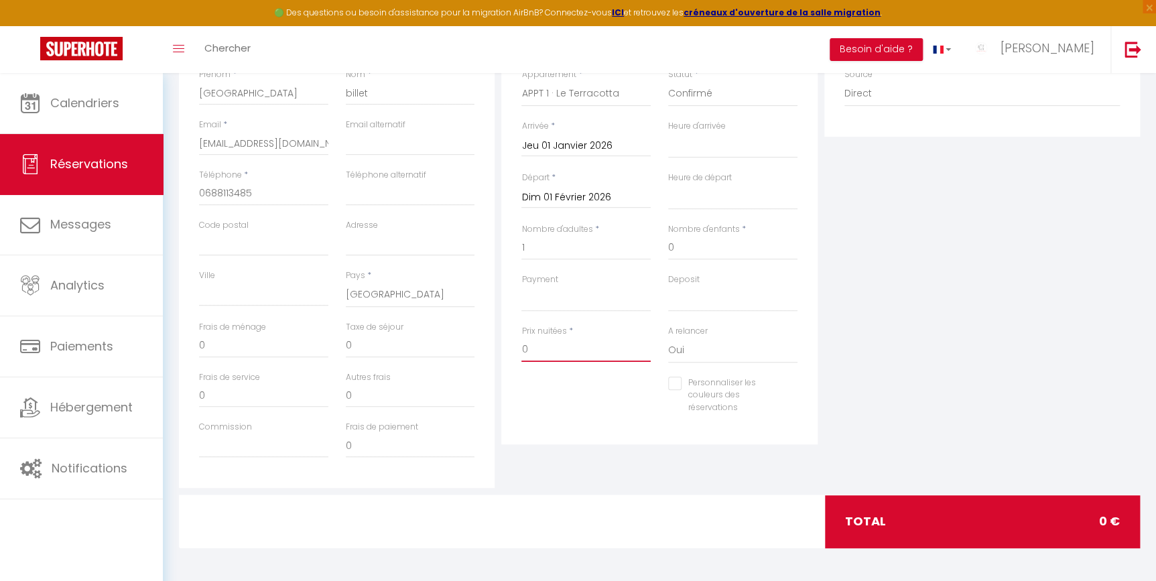
click at [532, 347] on input "0" at bounding box center [585, 350] width 129 height 24
click at [614, 436] on div "Détails Réservation Appartement * APPT 1 · Le Terracotta APPT 2 · L'azur APPT 3…" at bounding box center [659, 227] width 316 height 436
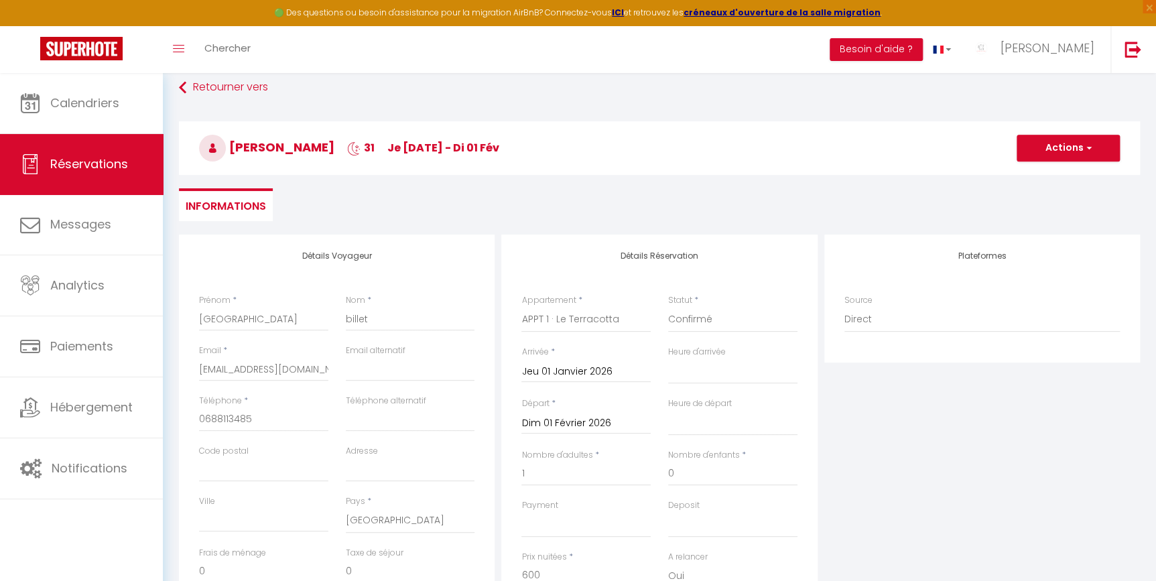
scroll to position [0, 0]
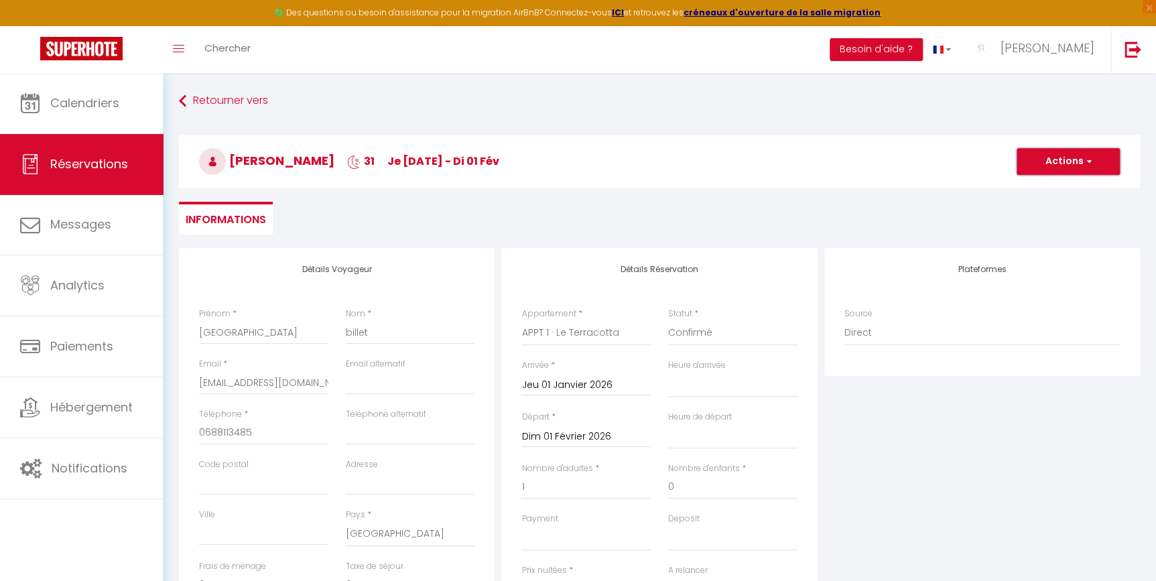
click at [1064, 160] on button "Actions" at bounding box center [1068, 161] width 103 height 27
click at [1041, 192] on link "Enregistrer" at bounding box center [1055, 190] width 106 height 17
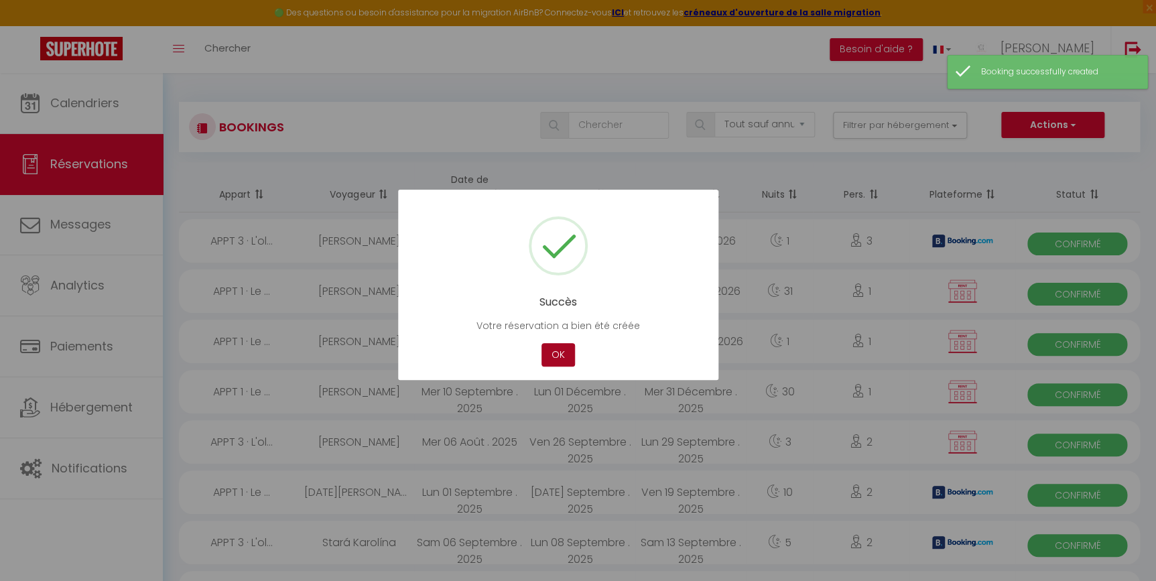
click at [556, 361] on button "OK" at bounding box center [558, 354] width 34 height 23
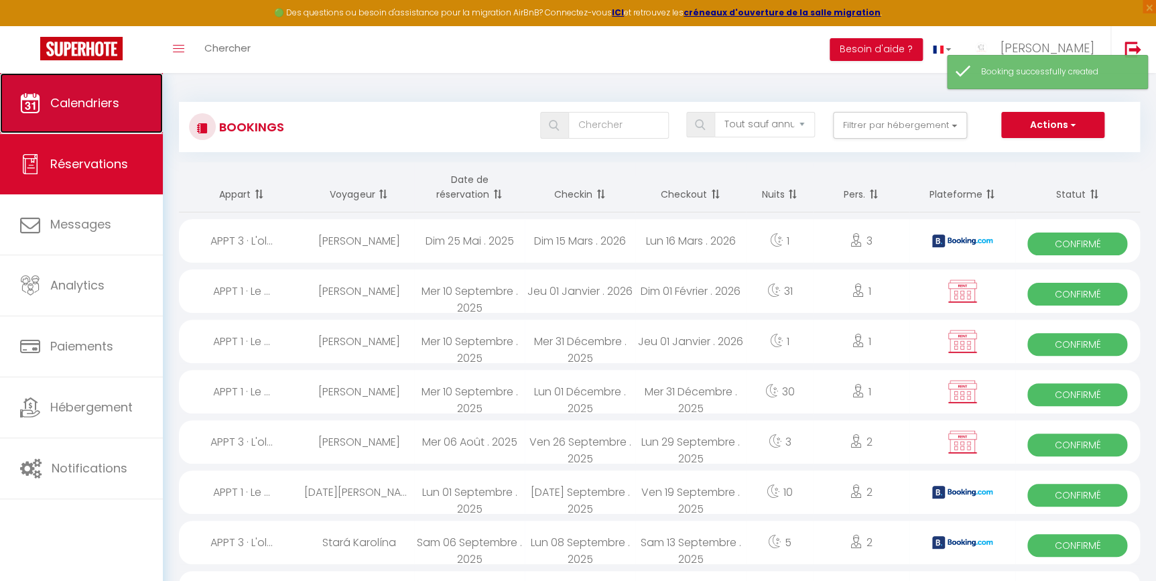
click at [77, 79] on link "Calendriers" at bounding box center [81, 103] width 163 height 60
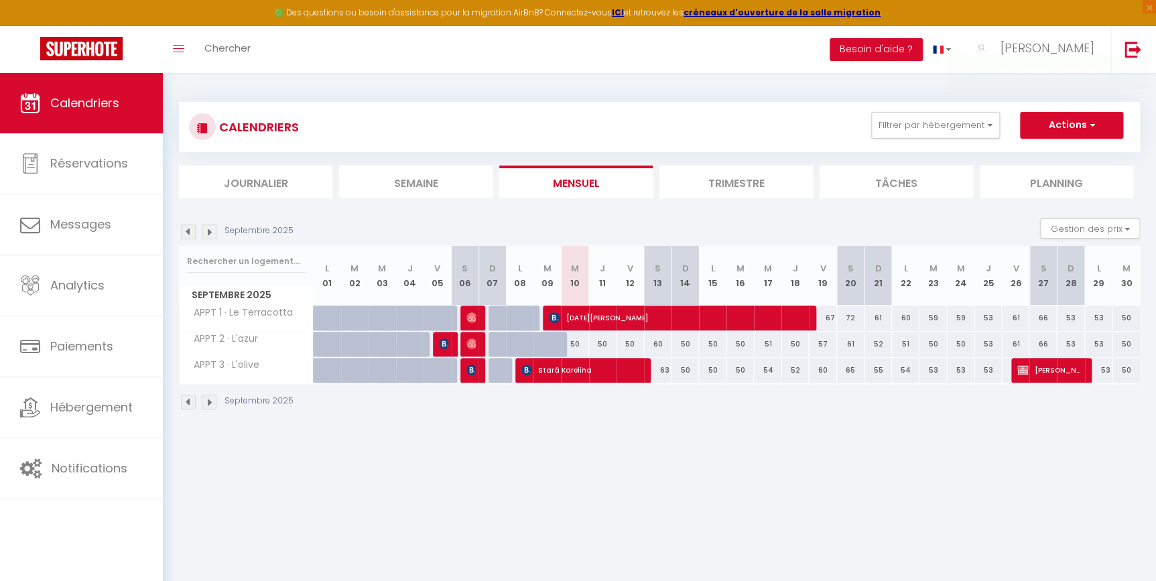
click at [212, 231] on img at bounding box center [209, 231] width 15 height 15
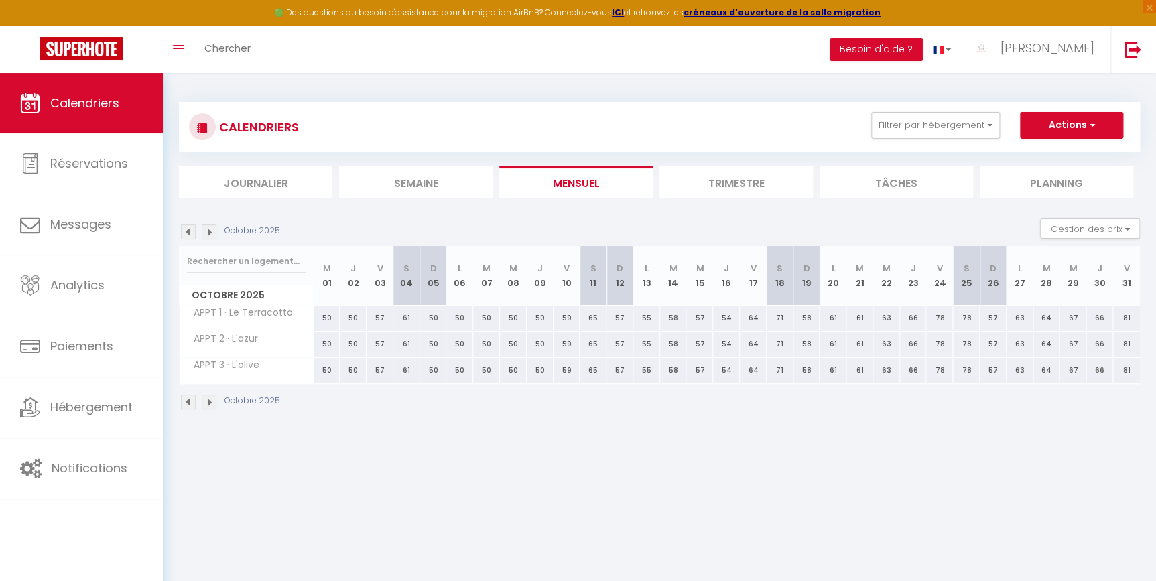
click at [212, 231] on img at bounding box center [209, 231] width 15 height 15
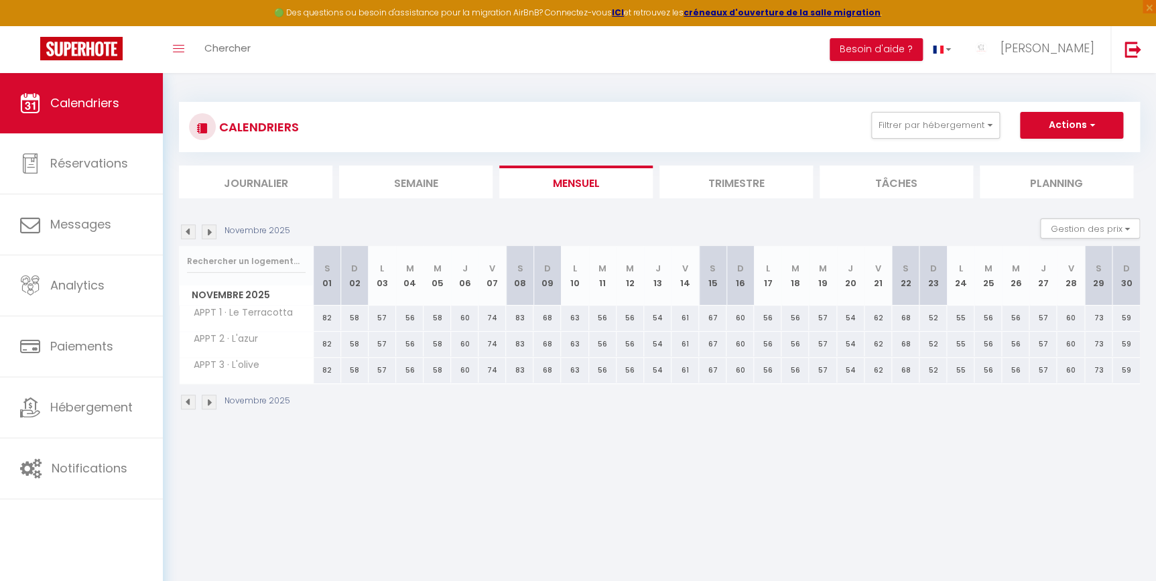
click at [212, 231] on img at bounding box center [209, 231] width 15 height 15
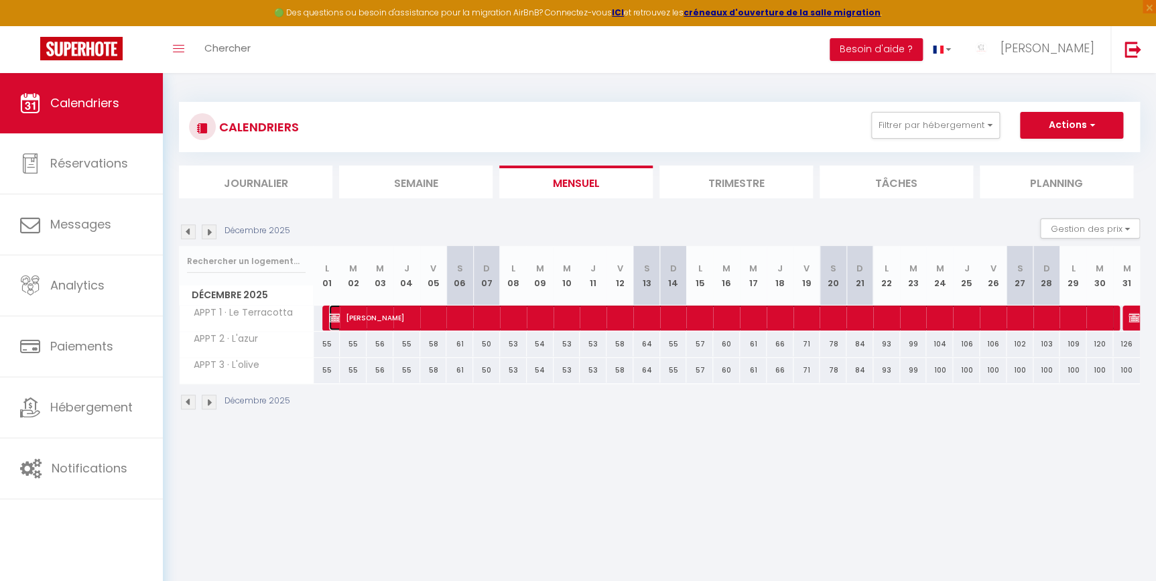
click at [639, 318] on span "[PERSON_NAME]" at bounding box center [722, 317] width 786 height 25
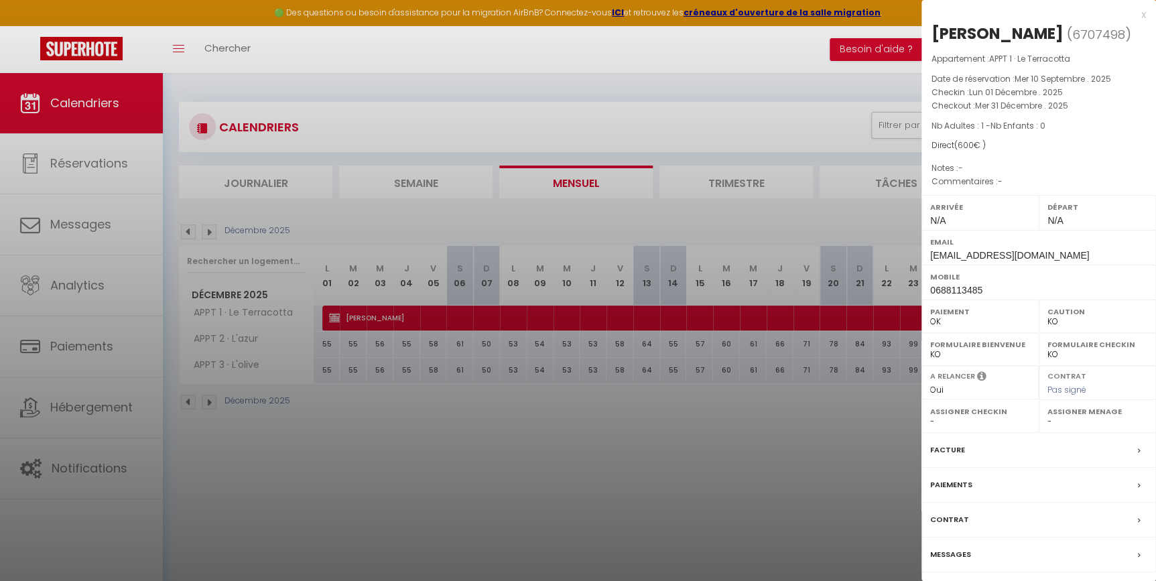
click at [204, 226] on div at bounding box center [578, 290] width 1156 height 581
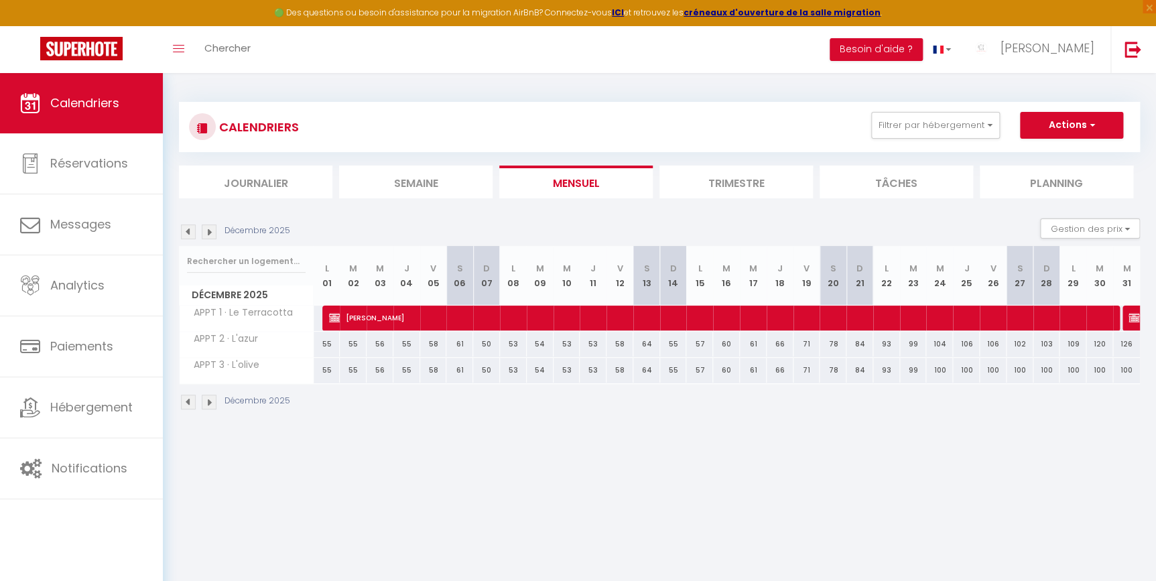
click at [208, 226] on img at bounding box center [209, 231] width 15 height 15
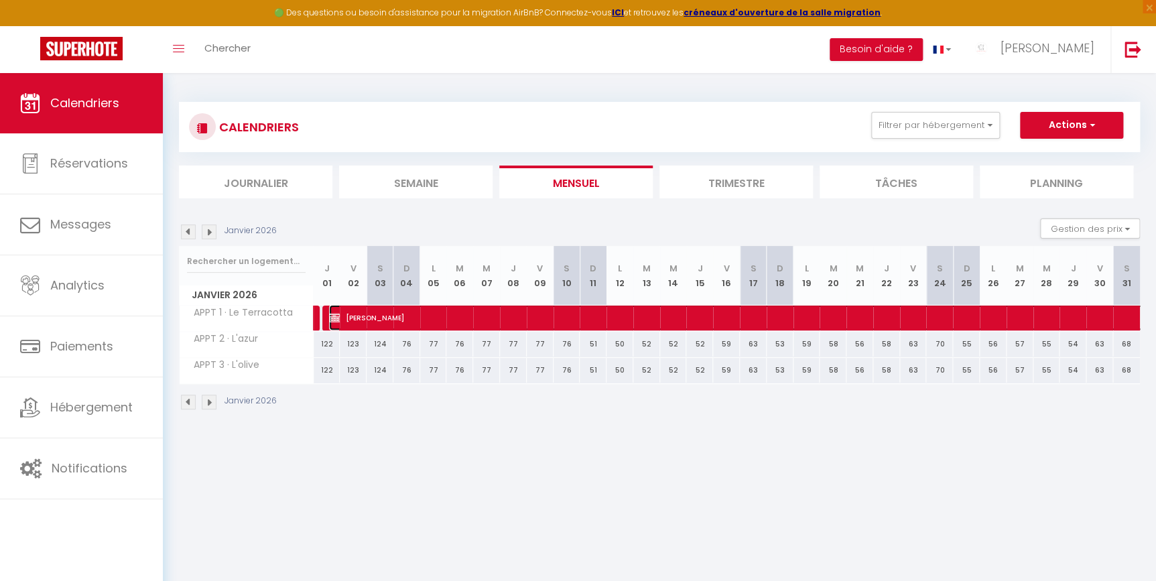
click at [361, 314] on span "[PERSON_NAME]" at bounding box center [807, 317] width 956 height 25
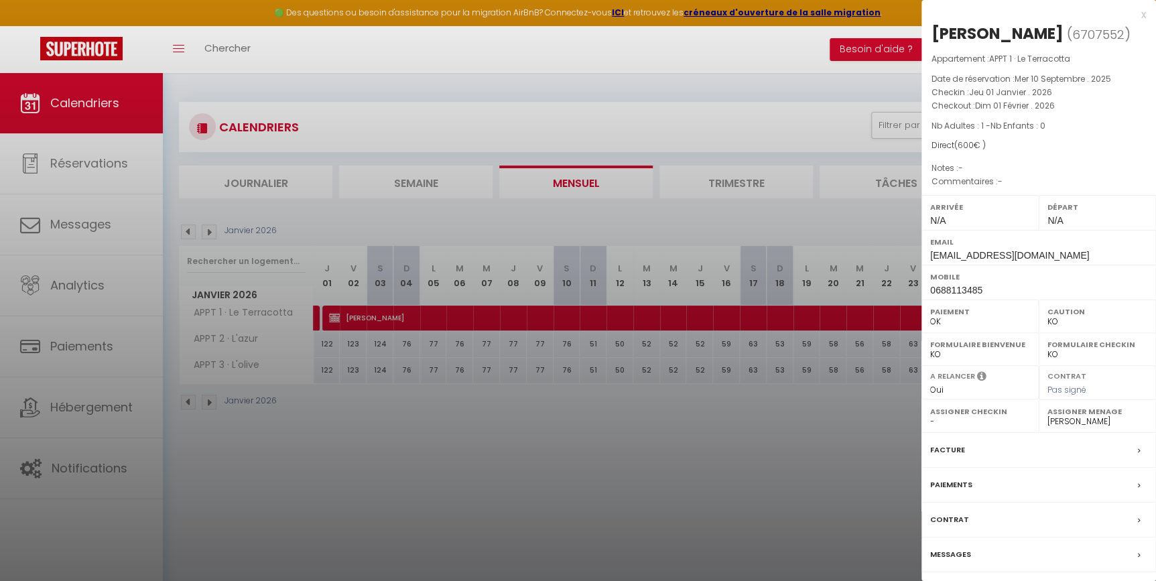
click at [1072, 409] on label "Assigner Menage" at bounding box center [1097, 411] width 100 height 13
click at [1091, 424] on select "- [PERSON_NAME]" at bounding box center [1097, 421] width 100 height 12
click at [1047, 415] on select "- [PERSON_NAME]" at bounding box center [1097, 421] width 100 height 12
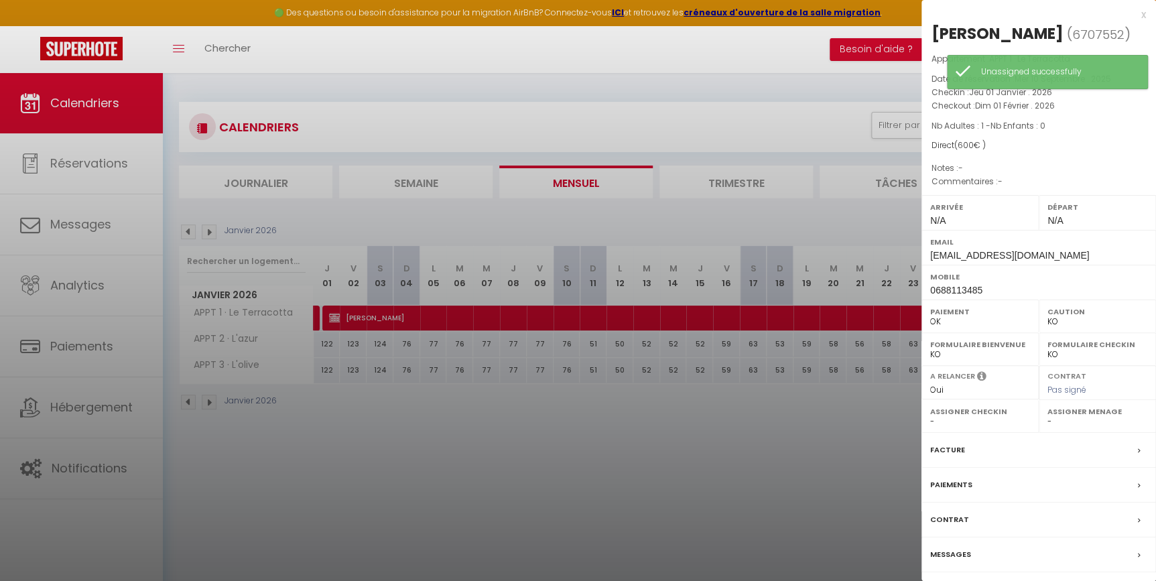
click at [868, 445] on div at bounding box center [578, 290] width 1156 height 581
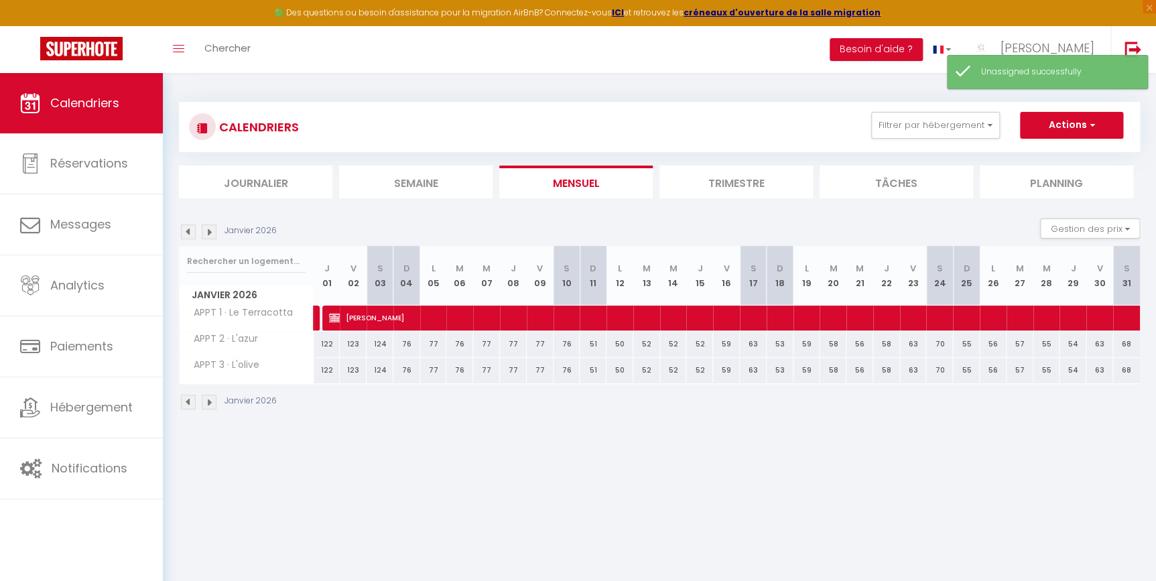
click at [661, 543] on body "🟢 Des questions ou besoin d'assistance pour la migration AirBnB? Connectez-vous…" at bounding box center [578, 363] width 1156 height 581
click at [476, 529] on body "🟢 Des questions ou besoin d'assistance pour la migration AirBnB? Connectez-vous…" at bounding box center [578, 363] width 1156 height 581
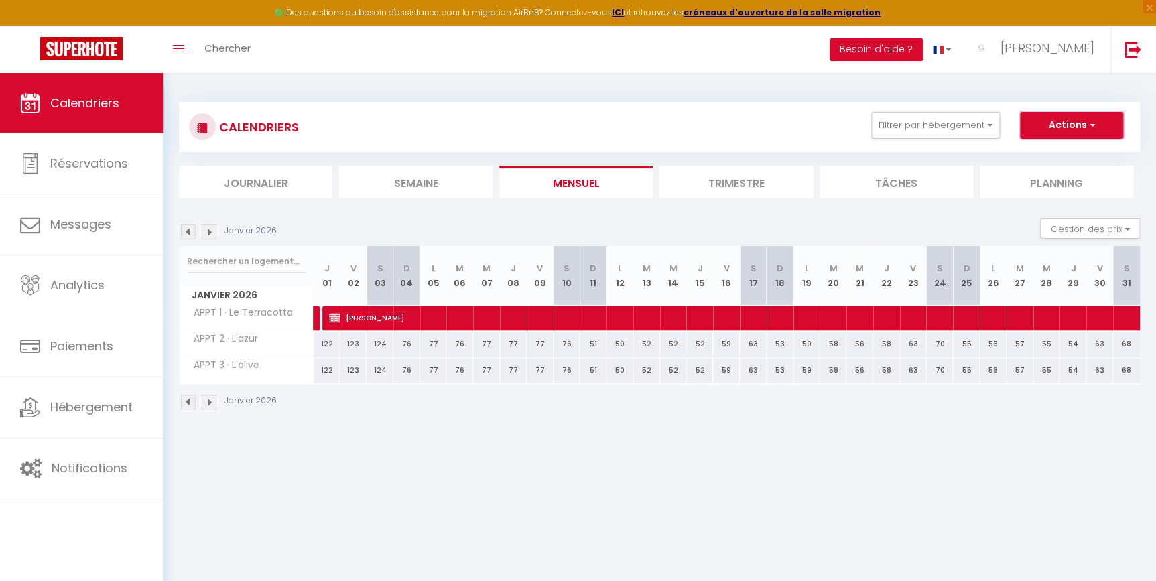
click at [1066, 126] on button "Actions" at bounding box center [1071, 125] width 103 height 27
click at [1055, 153] on link "Nouvelle réservation" at bounding box center [1057, 156] width 117 height 20
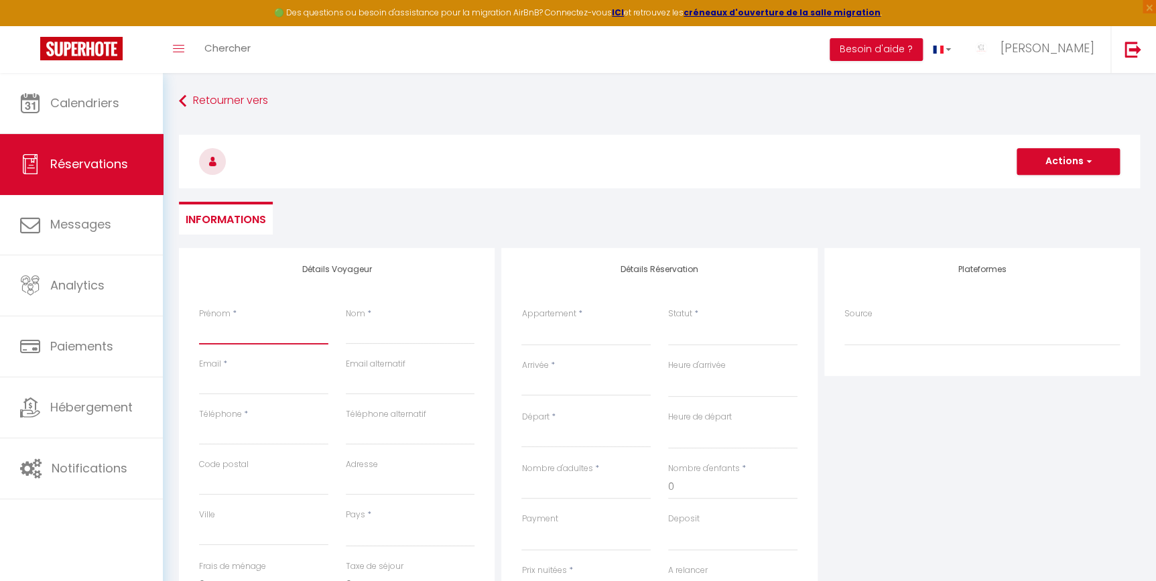
click at [241, 324] on input "Prénom" at bounding box center [263, 332] width 129 height 24
click at [228, 382] on input "ste" at bounding box center [263, 383] width 129 height 24
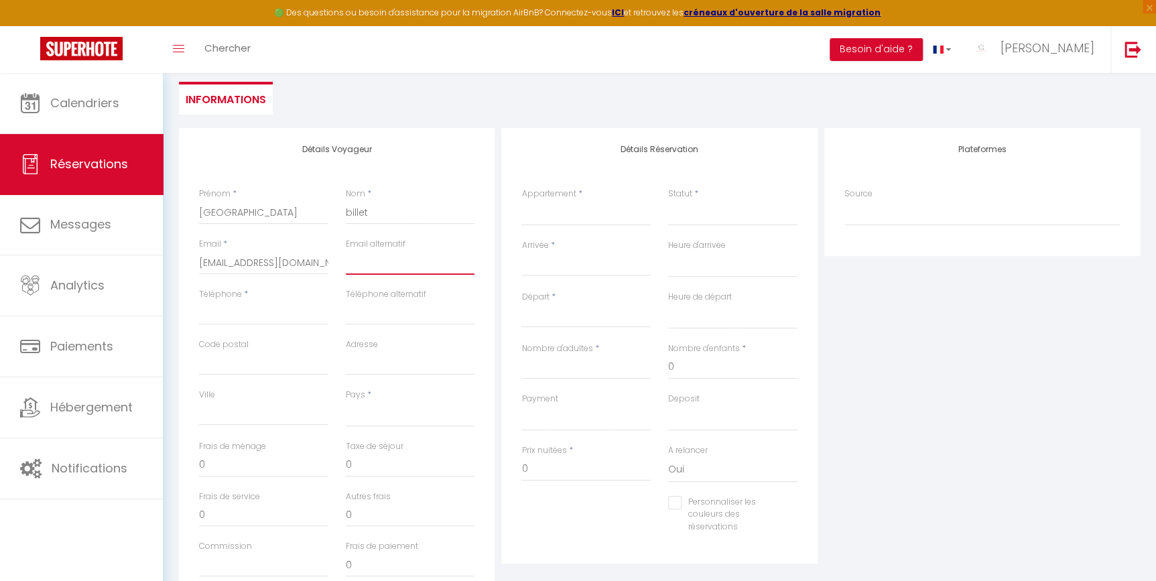
scroll to position [121, 0]
click at [247, 310] on input "Téléphone" at bounding box center [263, 312] width 129 height 24
click at [275, 351] on input "Code postal" at bounding box center [263, 362] width 129 height 24
click at [201, 413] on input "Ville" at bounding box center [263, 412] width 129 height 24
click at [384, 411] on select "[GEOGRAPHIC_DATA] [GEOGRAPHIC_DATA] [GEOGRAPHIC_DATA] [GEOGRAPHIC_DATA] [GEOGRA…" at bounding box center [410, 412] width 129 height 25
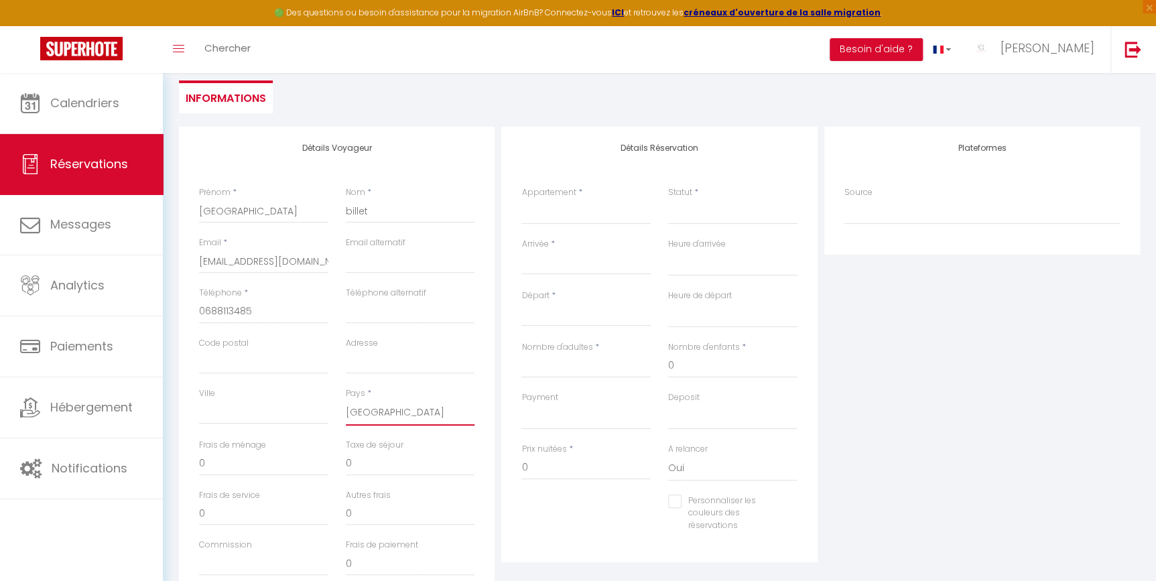
click at [346, 400] on select "[GEOGRAPHIC_DATA] [GEOGRAPHIC_DATA] [GEOGRAPHIC_DATA] [GEOGRAPHIC_DATA] [GEOGRA…" at bounding box center [410, 412] width 129 height 25
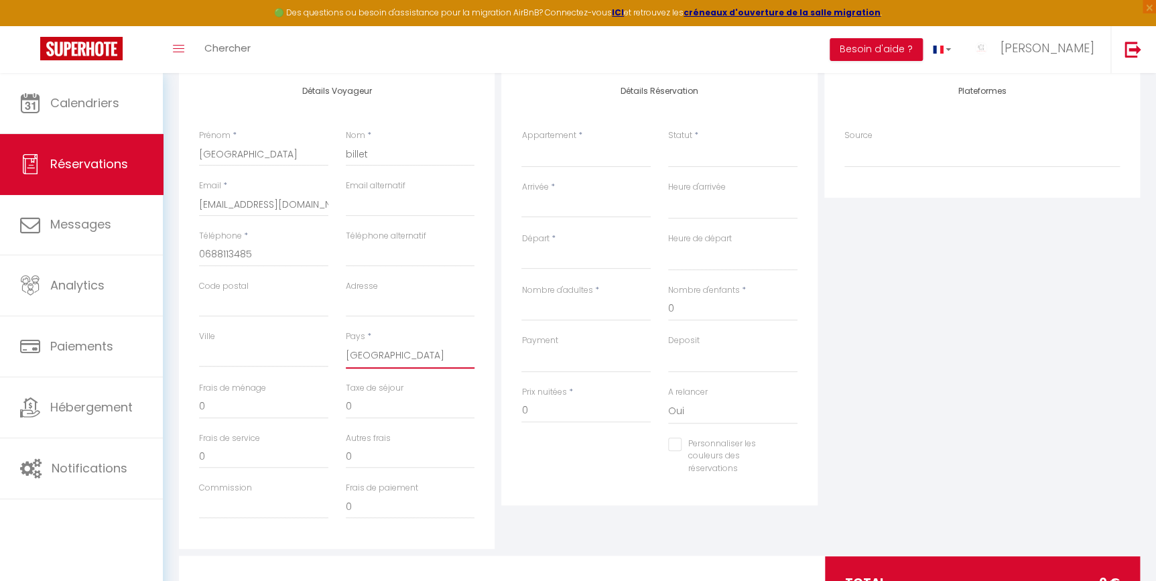
scroll to position [182, 0]
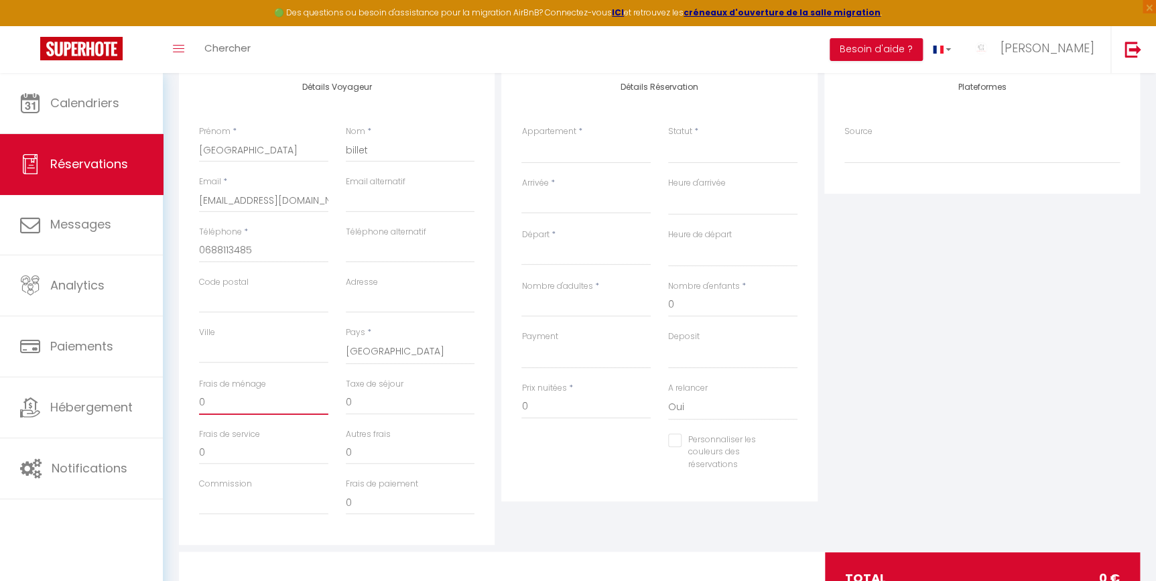
click at [220, 405] on input "0" at bounding box center [263, 403] width 129 height 24
click at [603, 530] on div "Détails Réservation Appartement * APPT 1 · Le Terracotta APPT 2 · L'azur APPT 3…" at bounding box center [659, 305] width 322 height 479
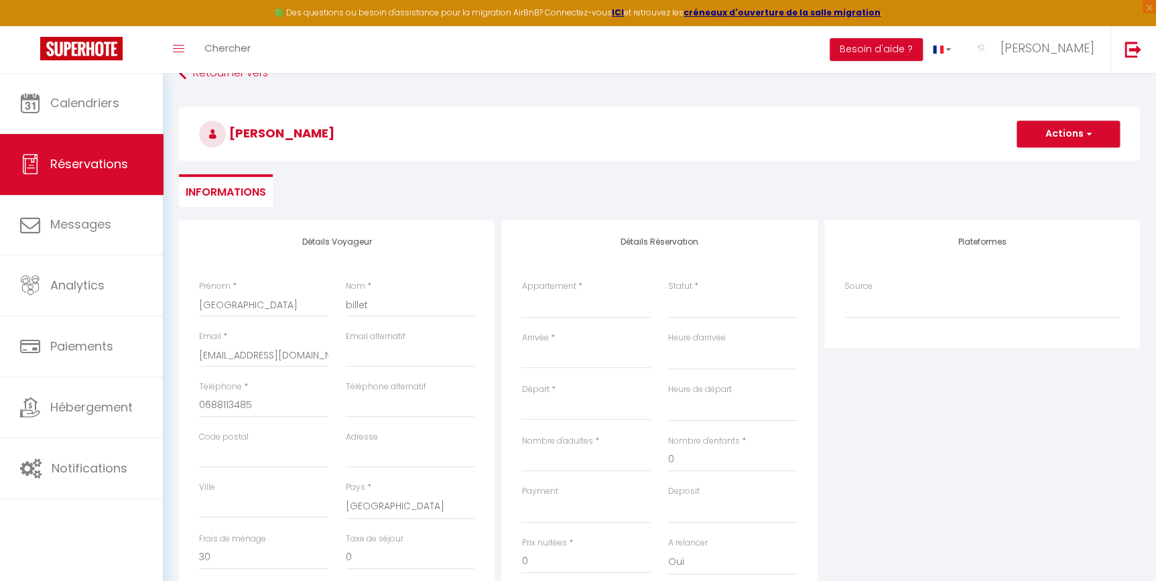
scroll to position [0, 0]
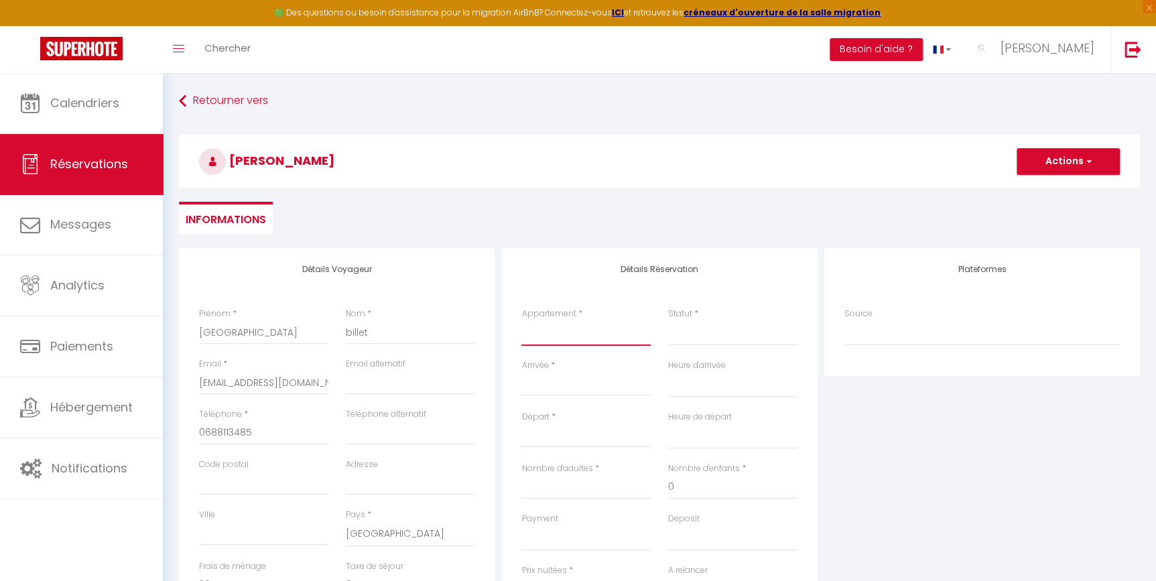
click at [566, 335] on select "APPT 1 · Le Terracotta APPT 2 · L'azur APPT 3 · L'olive" at bounding box center [585, 332] width 129 height 25
click at [521, 320] on select "APPT 1 · Le Terracotta APPT 2 · L'azur APPT 3 · L'olive" at bounding box center [585, 332] width 129 height 25
click at [680, 333] on select "Confirmé Non Confirmé [PERSON_NAME] par le voyageur No Show Request" at bounding box center [732, 332] width 129 height 25
click at [683, 341] on select "Confirmé Non Confirmé [PERSON_NAME] par le voyageur No Show Request" at bounding box center [732, 332] width 129 height 25
click at [710, 338] on select "Confirmé Non Confirmé [PERSON_NAME] par le voyageur No Show Request" at bounding box center [732, 332] width 129 height 25
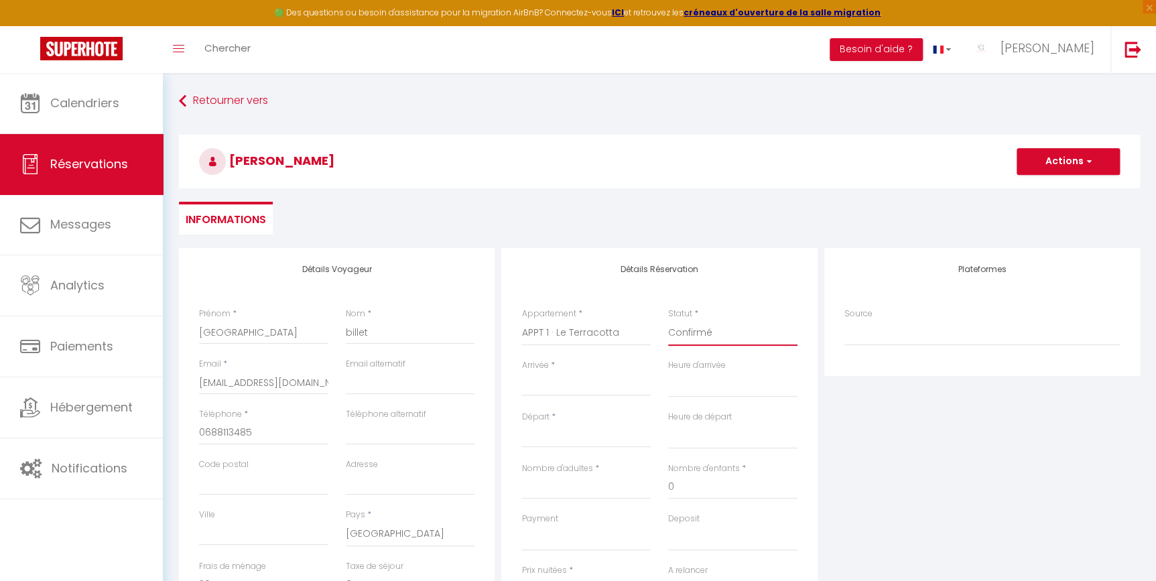
click at [668, 320] on select "Confirmé Non Confirmé [PERSON_NAME] par le voyageur No Show Request" at bounding box center [732, 332] width 129 height 25
click at [576, 389] on input "Arrivée" at bounding box center [585, 385] width 129 height 17
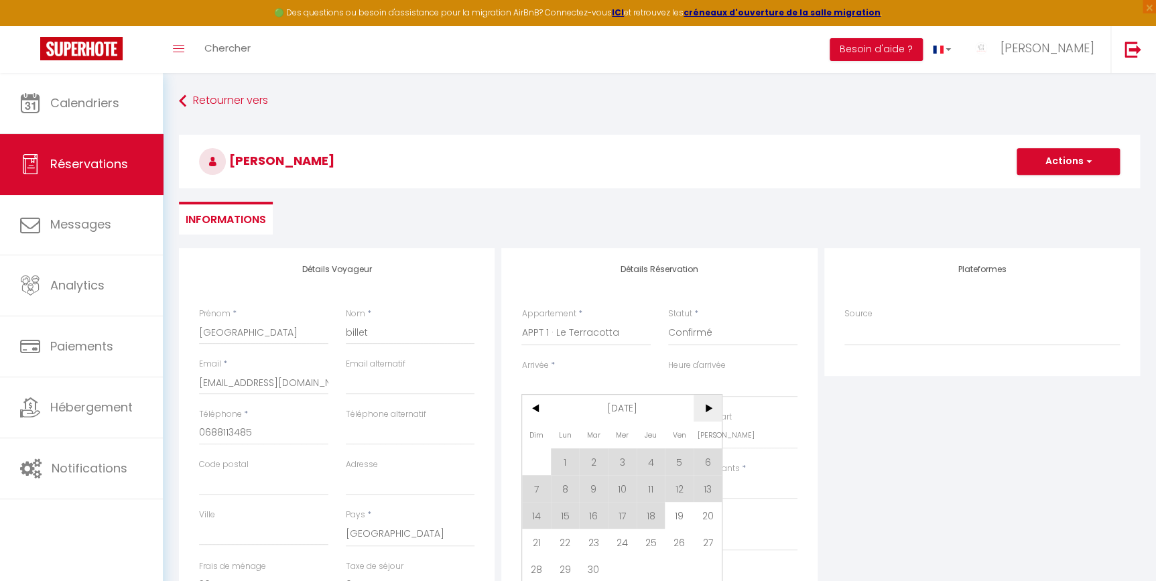
click at [717, 406] on span ">" at bounding box center [708, 408] width 29 height 27
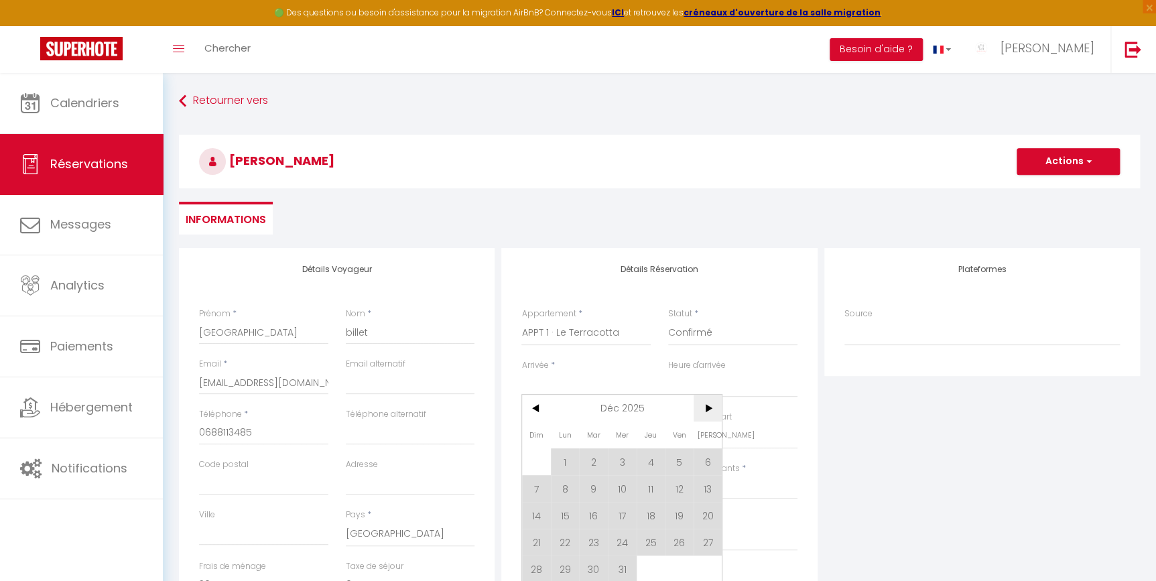
click at [717, 406] on span ">" at bounding box center [708, 408] width 29 height 27
click at [537, 454] on span "1" at bounding box center [536, 461] width 29 height 27
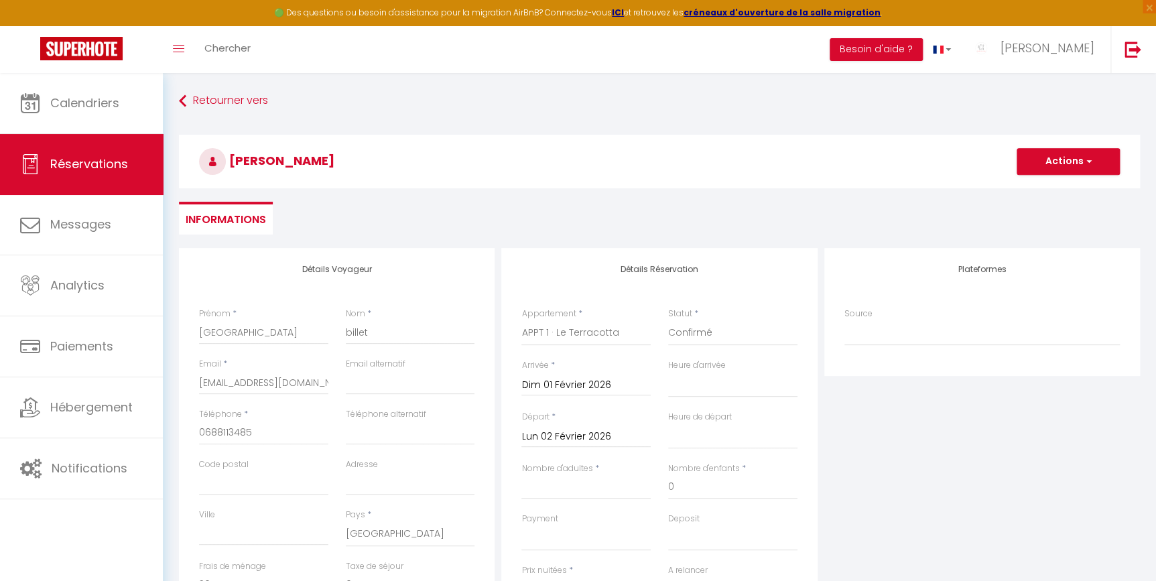
click at [538, 454] on div "Départ * Lun 02 Février 2026 < Fév 2026 > Dim Lun Mar Mer Jeu Ven Sam 1 2 3 4 5…" at bounding box center [586, 437] width 147 height 52
click at [558, 436] on input "Lun 02 Février 2026" at bounding box center [585, 436] width 129 height 17
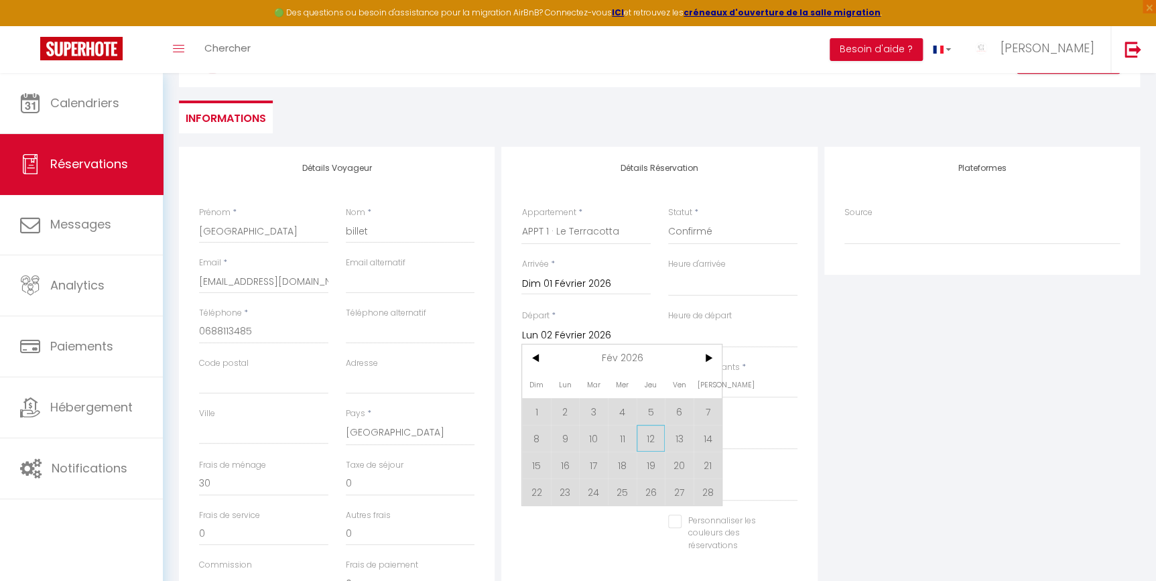
scroll to position [182, 0]
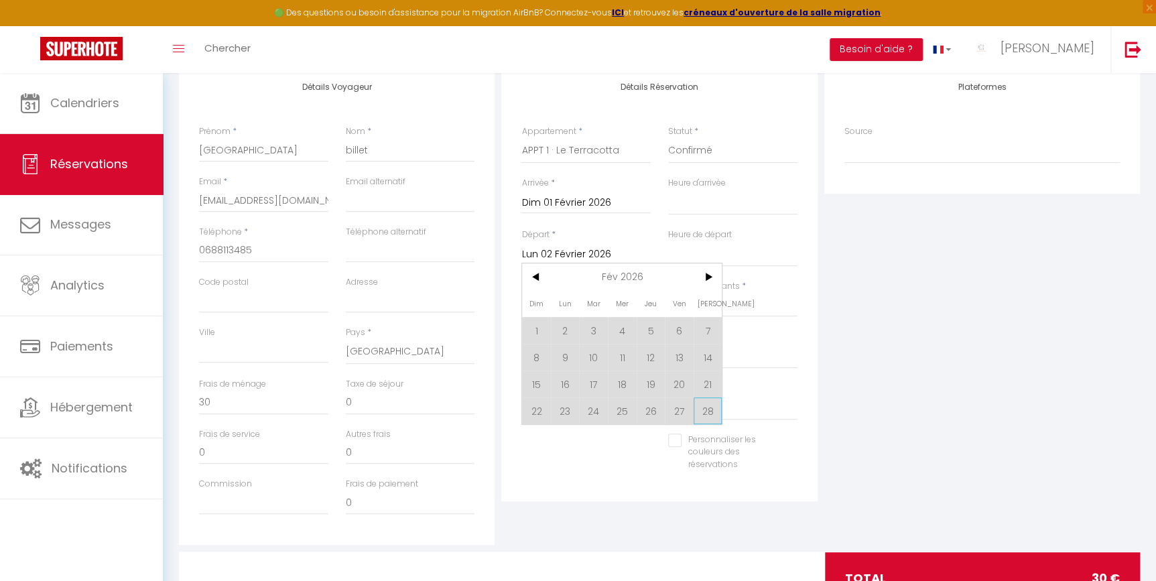
click at [708, 409] on span "28" at bounding box center [708, 410] width 29 height 27
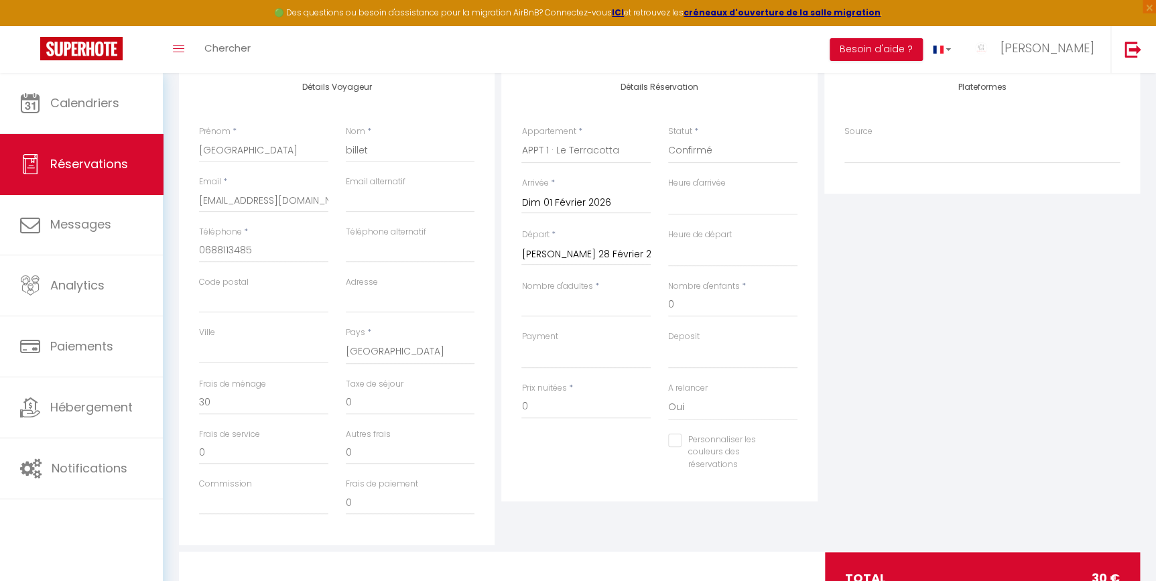
click at [997, 341] on div "Plateformes Source Direct [DOMAIN_NAME] [DOMAIN_NAME] Chalet montagne Expedia G…" at bounding box center [982, 305] width 322 height 479
click at [566, 308] on input "Nombre d'adultes" at bounding box center [585, 305] width 129 height 24
click at [940, 394] on div "Plateformes Source Direct [DOMAIN_NAME] [DOMAIN_NAME] Chalet montagne Expedia G…" at bounding box center [982, 305] width 322 height 479
click at [501, 397] on div "Détails Réservation Appartement * APPT 1 · Le Terracotta APPT 2 · L'azur APPT 3…" at bounding box center [659, 284] width 316 height 436
click at [546, 399] on input "0" at bounding box center [585, 407] width 129 height 24
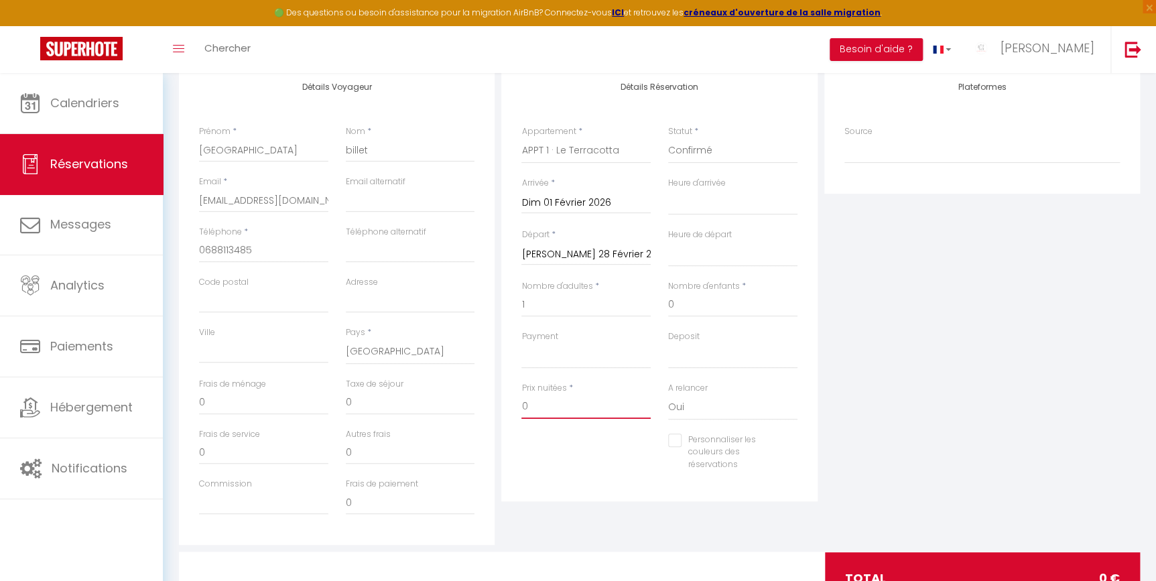
click at [546, 399] on input "0" at bounding box center [585, 407] width 129 height 24
click at [924, 348] on div "Plateformes Source Direct [DOMAIN_NAME] [DOMAIN_NAME] Chalet montagne Expedia G…" at bounding box center [982, 305] width 322 height 479
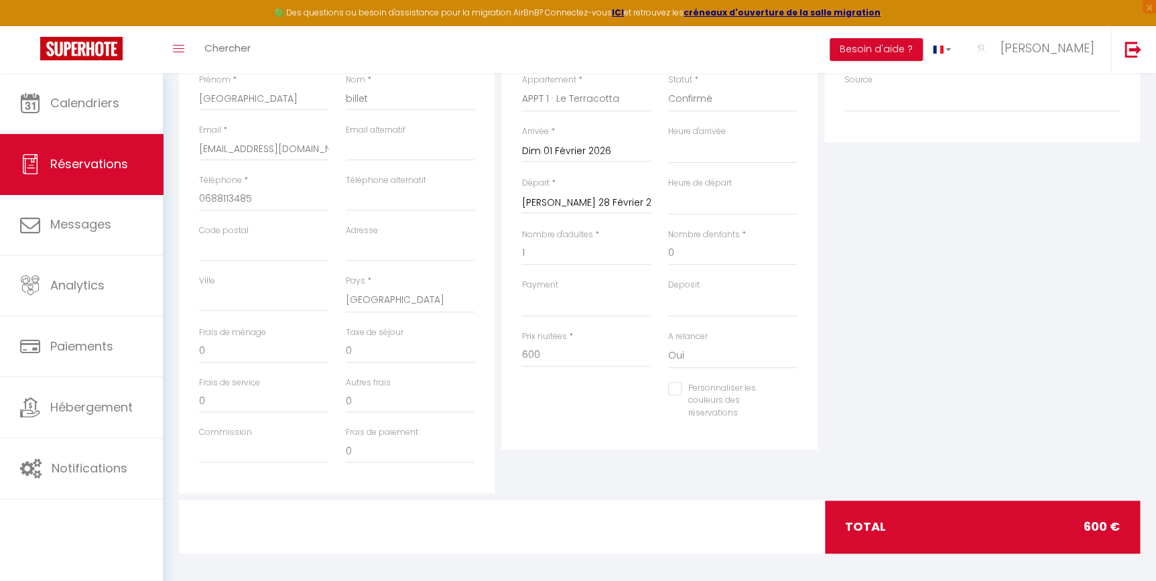
scroll to position [239, 0]
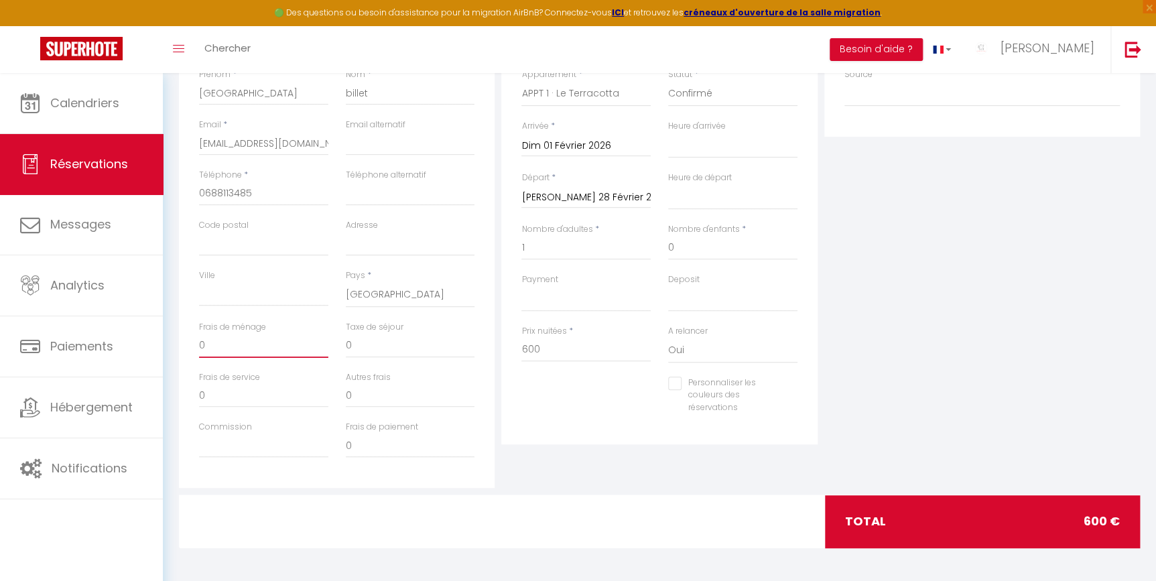
click at [238, 351] on input "0" at bounding box center [263, 346] width 129 height 24
click at [990, 411] on div "Plateformes Source Direct [DOMAIN_NAME] [DOMAIN_NAME] Chalet montagne Expedia G…" at bounding box center [982, 248] width 322 height 479
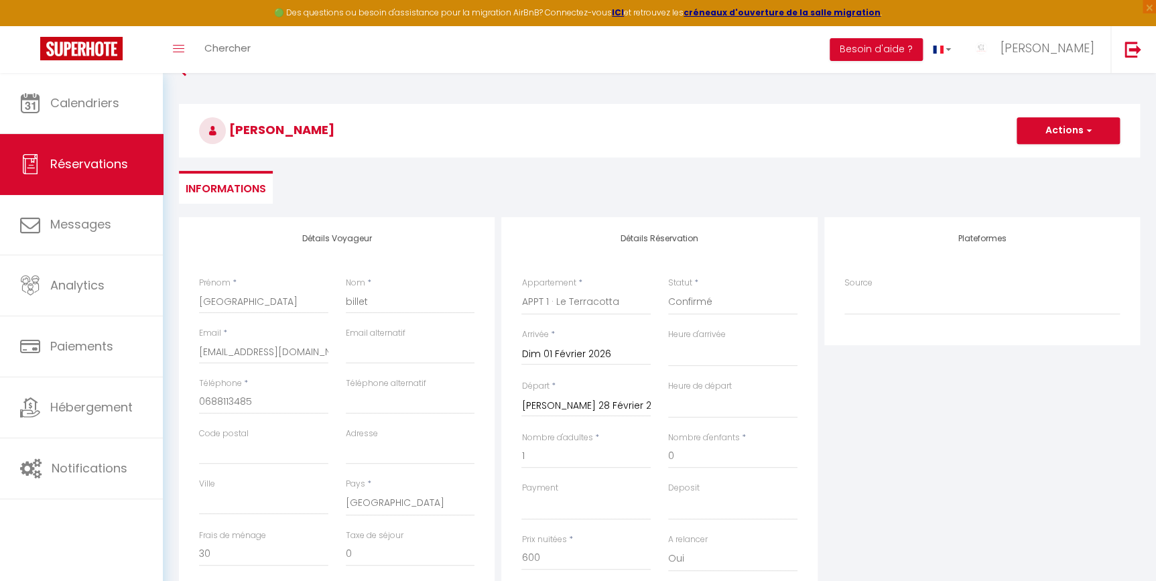
scroll to position [0, 0]
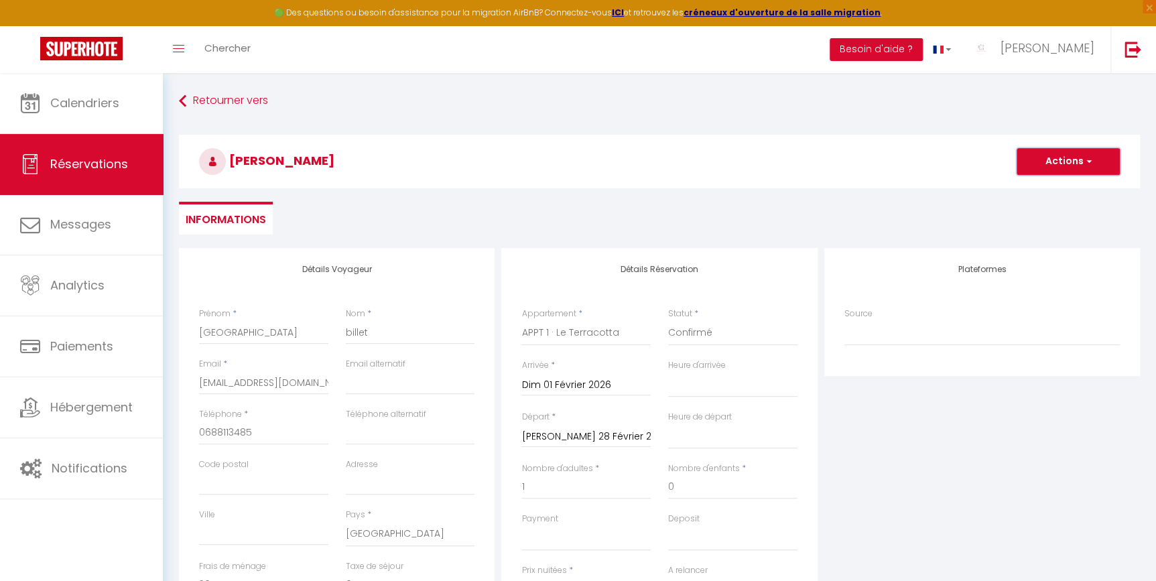
click at [1098, 153] on button "Actions" at bounding box center [1068, 161] width 103 height 27
click at [1058, 188] on link "Enregistrer" at bounding box center [1055, 190] width 106 height 17
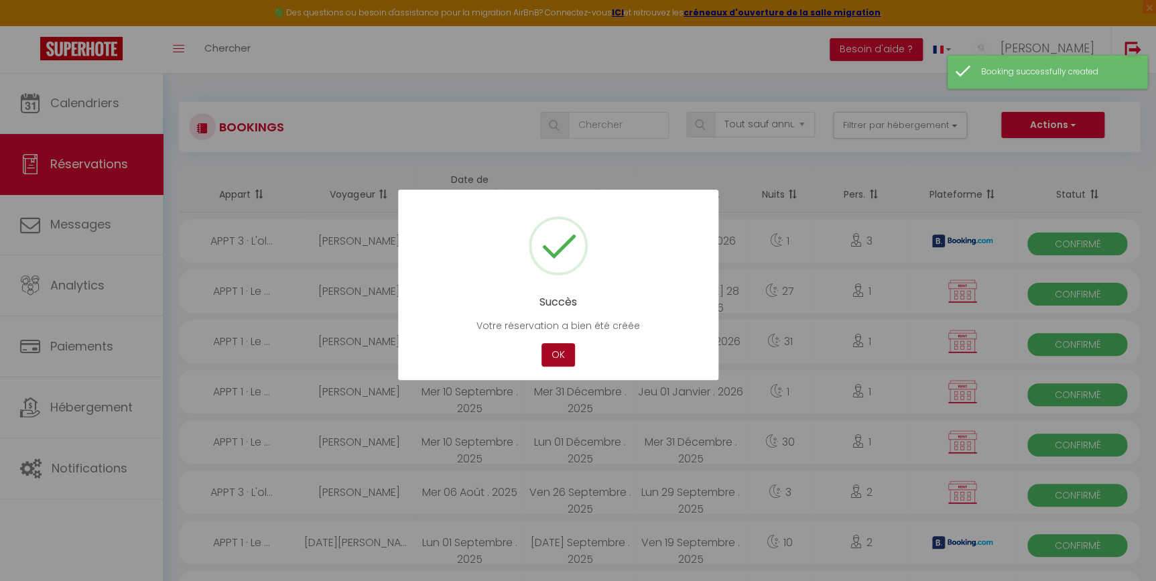
click at [555, 353] on button "OK" at bounding box center [558, 354] width 34 height 23
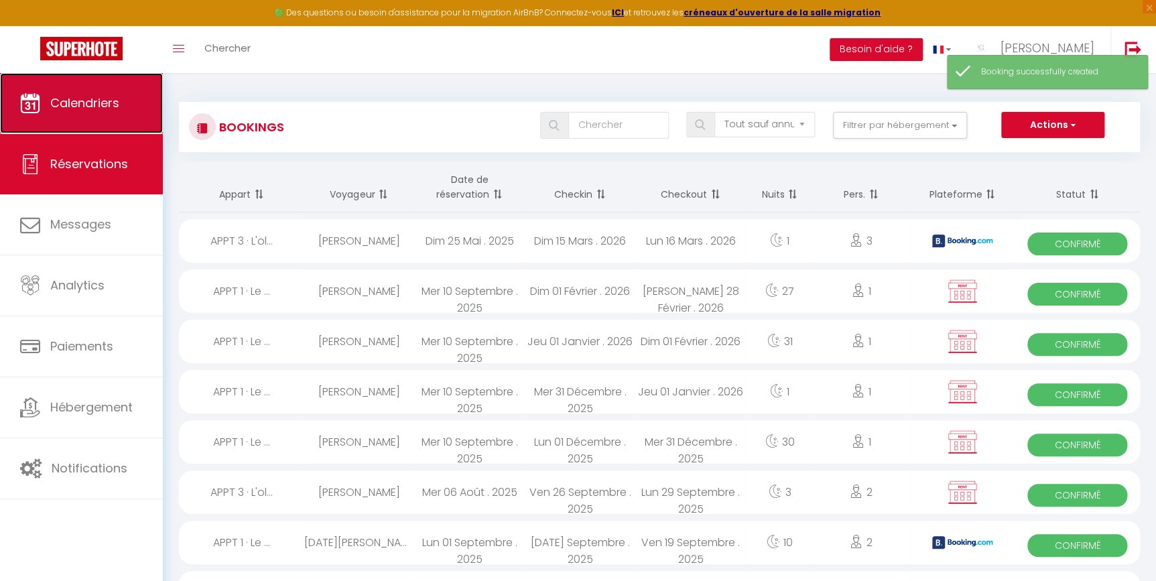
click at [95, 114] on link "Calendriers" at bounding box center [81, 103] width 163 height 60
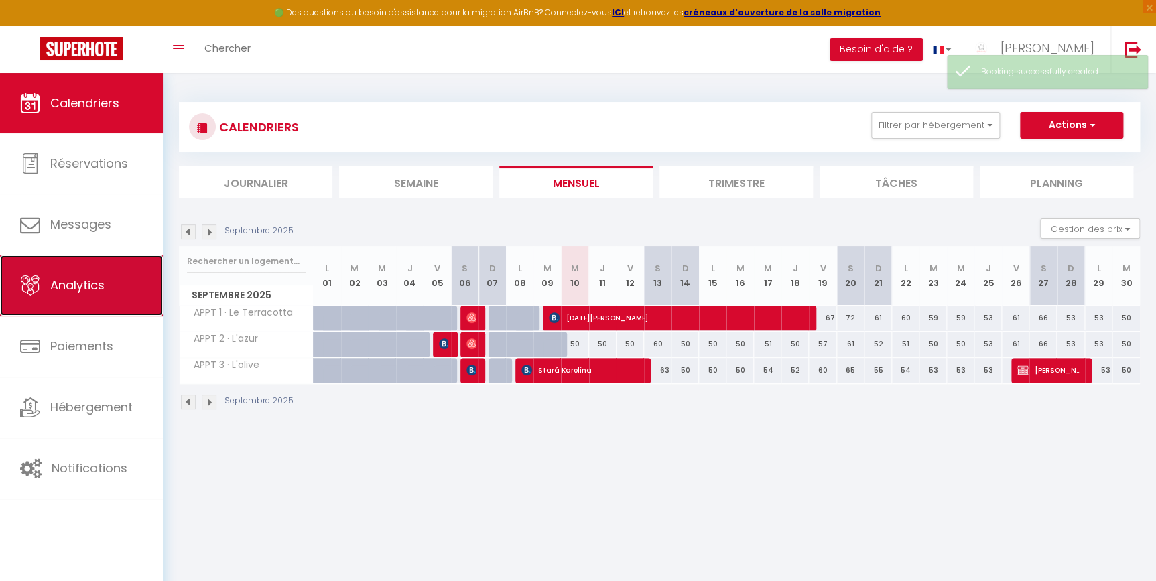
click at [73, 295] on link "Analytics" at bounding box center [81, 285] width 163 height 60
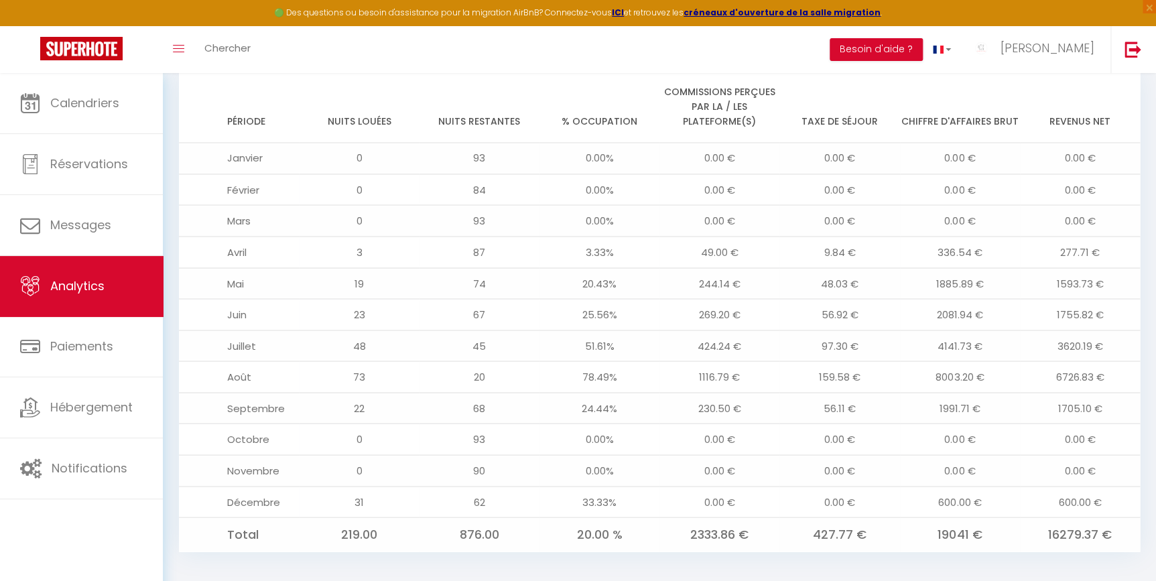
scroll to position [1096, 0]
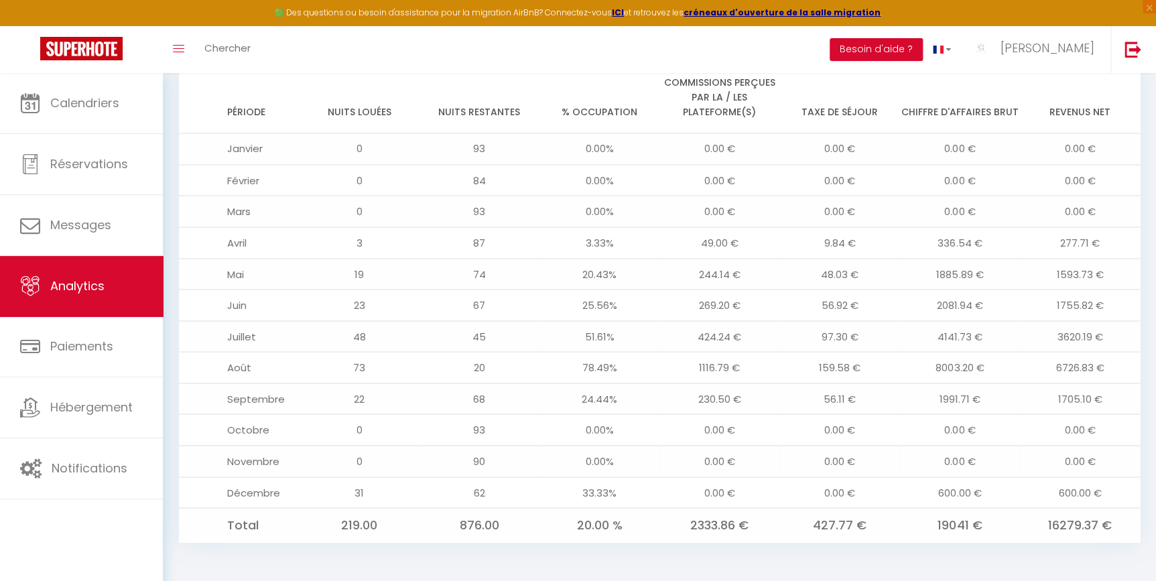
click at [1031, 466] on td "0.00 €" at bounding box center [1080, 460] width 120 height 31
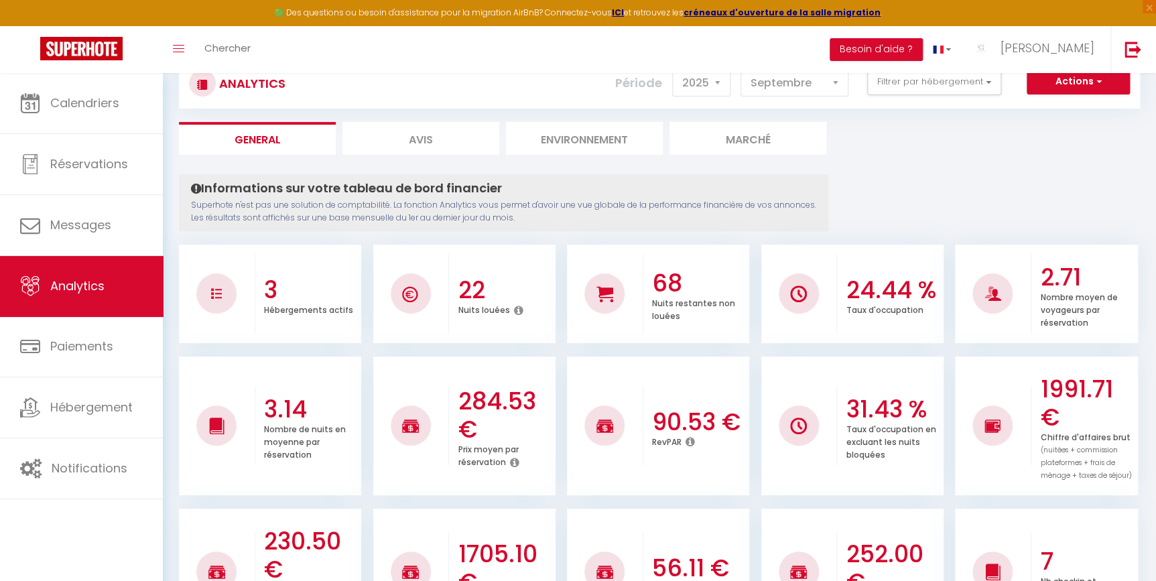
scroll to position [0, 0]
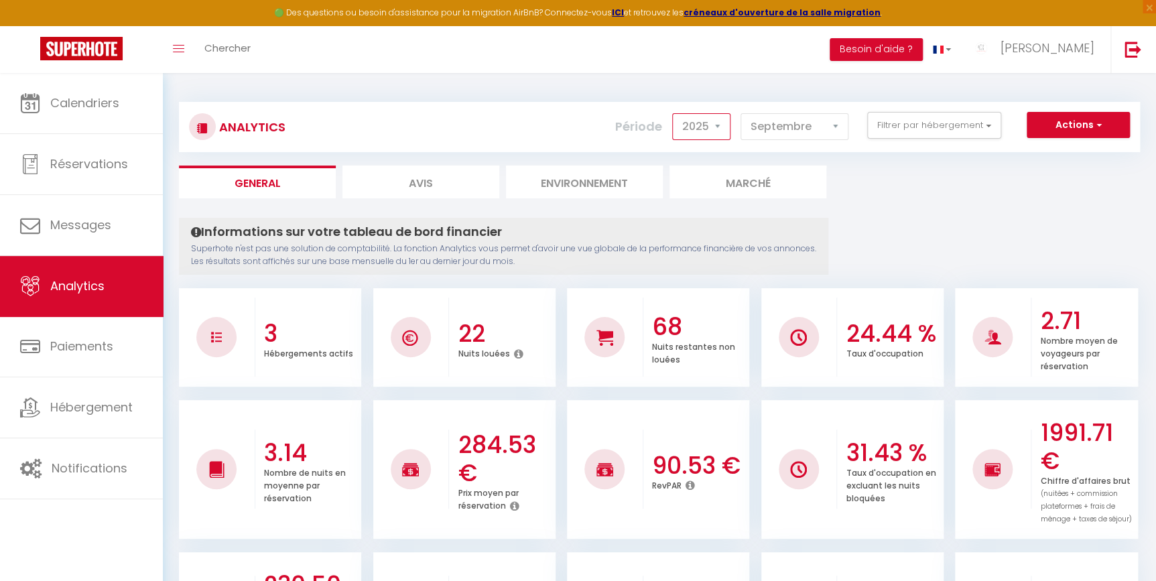
click at [688, 121] on select "2014 2015 2016 2017 2018 2019 2020 2021 2022 2023 2024 2025 2026 2027" at bounding box center [701, 126] width 58 height 27
click at [675, 113] on select "2014 2015 2016 2017 2018 2019 2020 2021 2022 2023 2024 2025 2026 2027" at bounding box center [701, 126] width 58 height 27
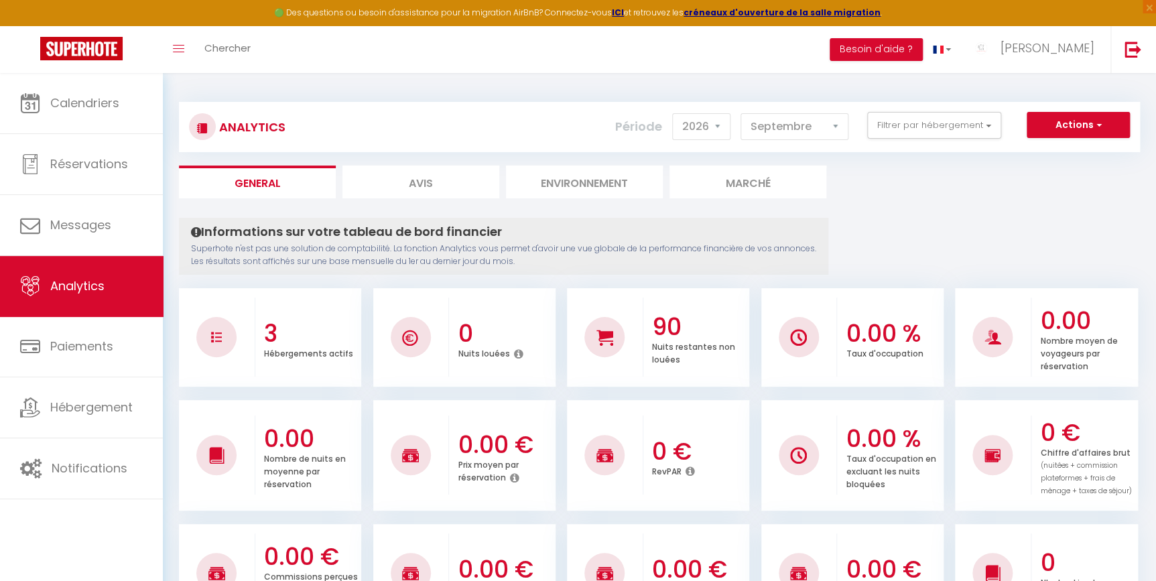
click at [519, 348] on icon at bounding box center [518, 353] width 9 height 11
click at [820, 125] on select "[PERSON_NAME] Mars [PERSON_NAME] Juin Juillet Août Septembre Octobre Novembre D…" at bounding box center [794, 126] width 108 height 27
click at [742, 113] on select "[PERSON_NAME] Mars [PERSON_NAME] Juin Juillet Août Septembre Octobre Novembre D…" at bounding box center [794, 126] width 108 height 27
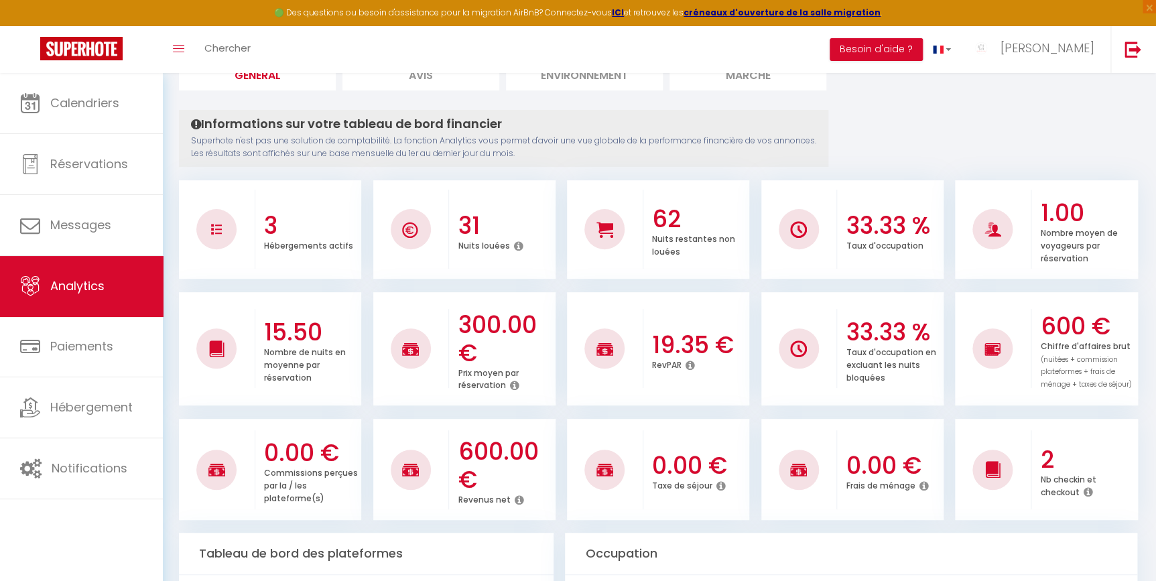
scroll to position [71, 0]
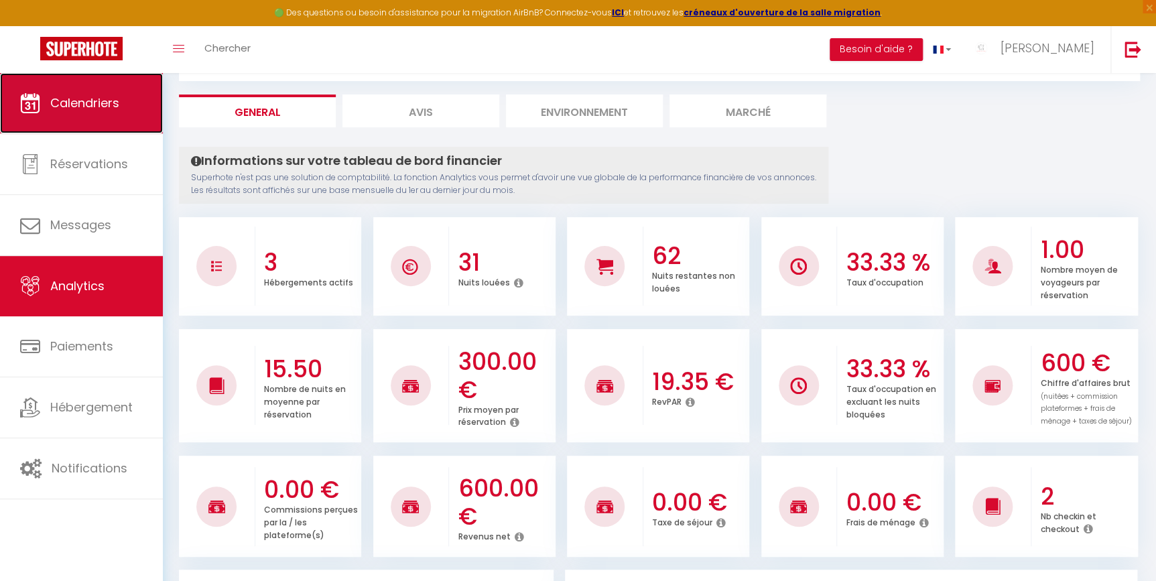
click at [66, 107] on span "Calendriers" at bounding box center [84, 102] width 69 height 17
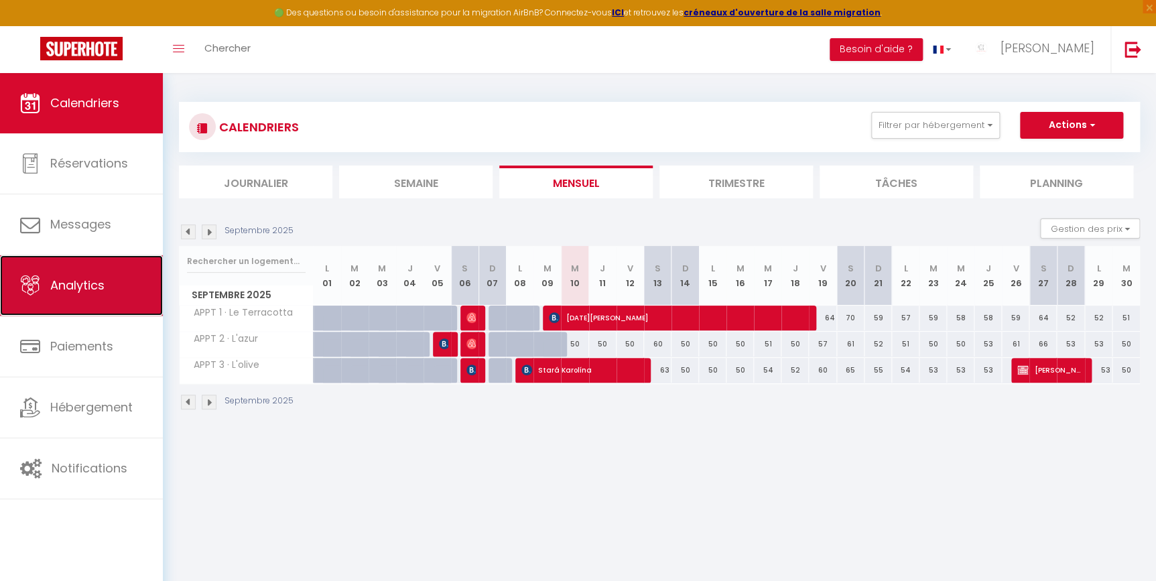
click at [61, 294] on link "Analytics" at bounding box center [81, 285] width 163 height 60
